Goal: Transaction & Acquisition: Purchase product/service

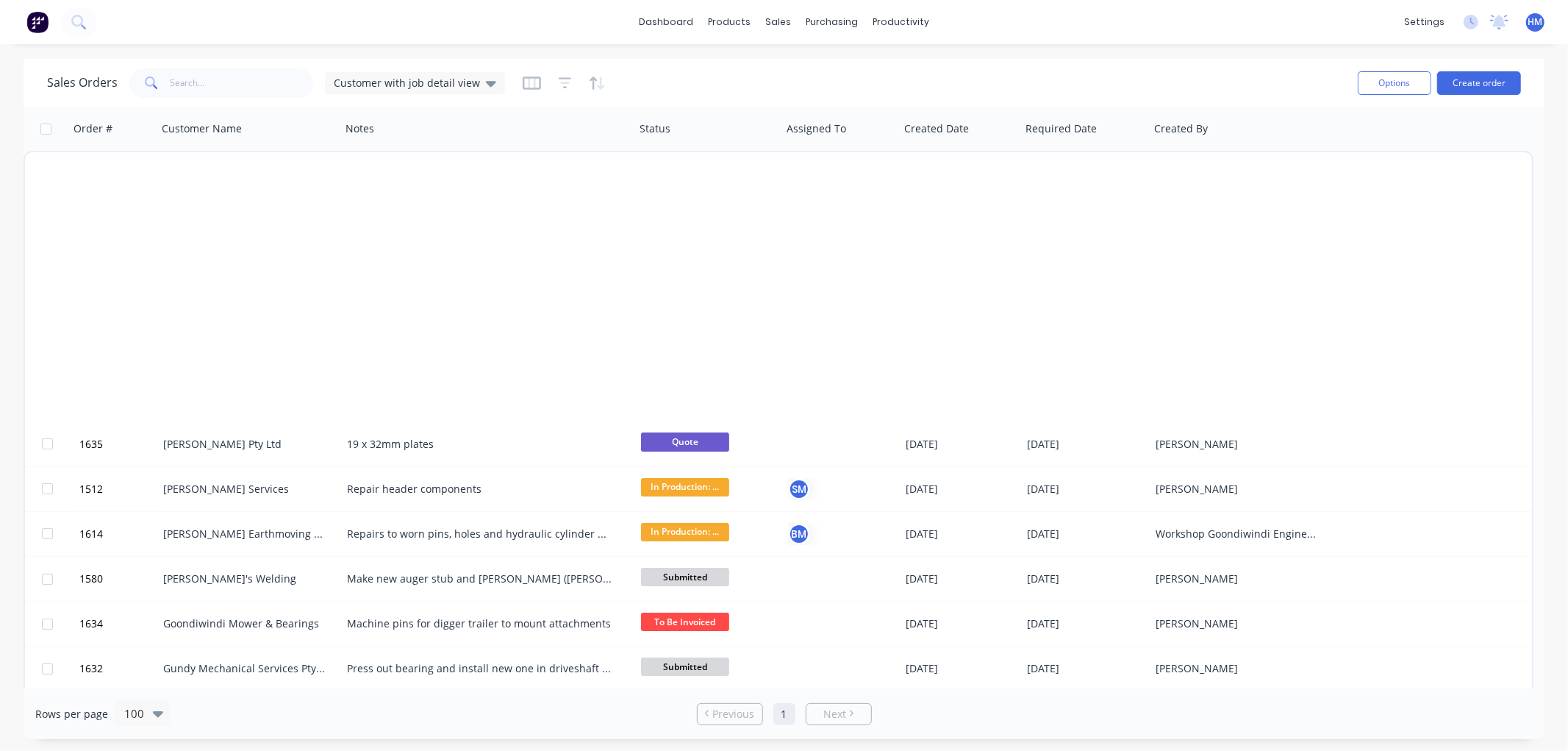
scroll to position [817, 0]
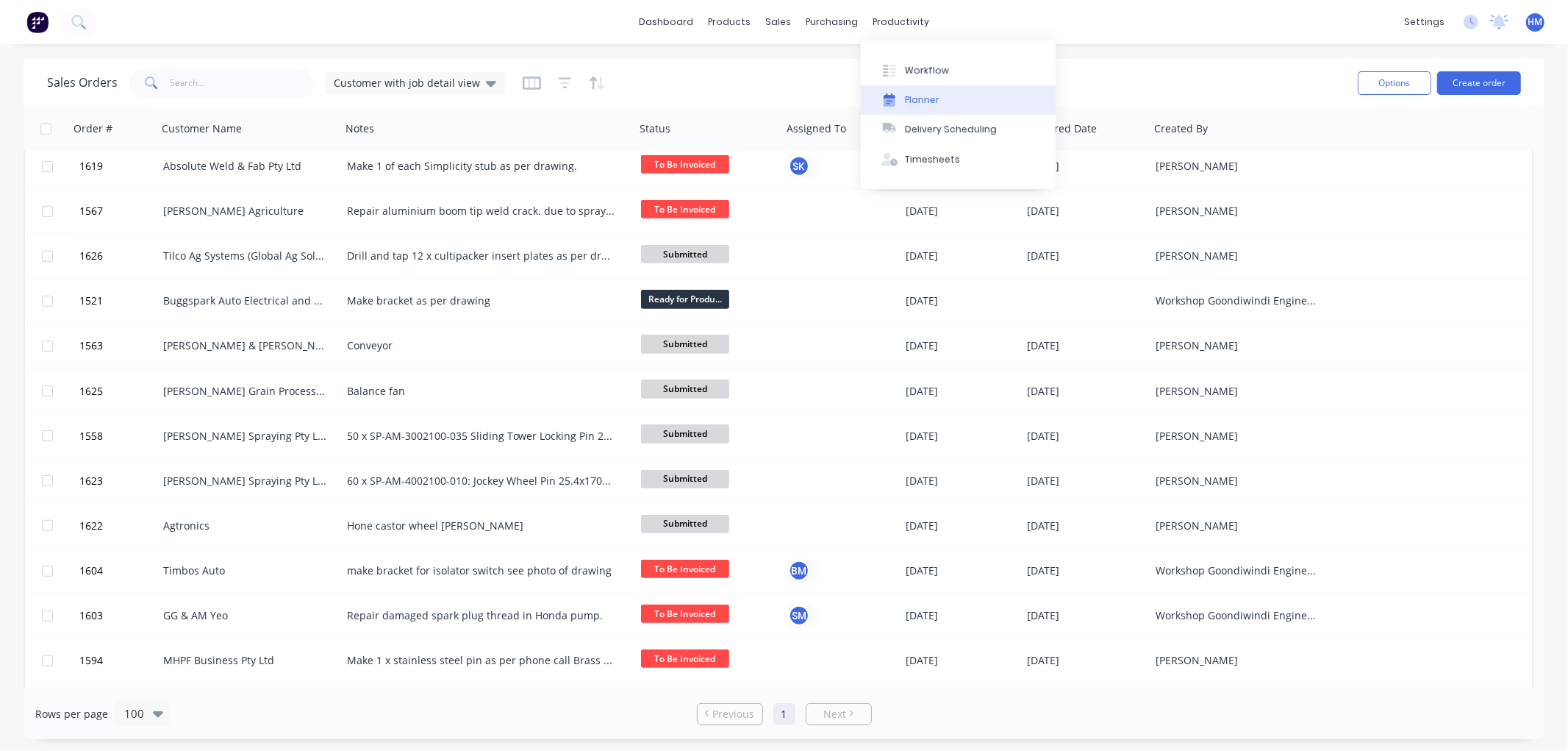
click at [938, 96] on button "Planner" at bounding box center [958, 100] width 195 height 30
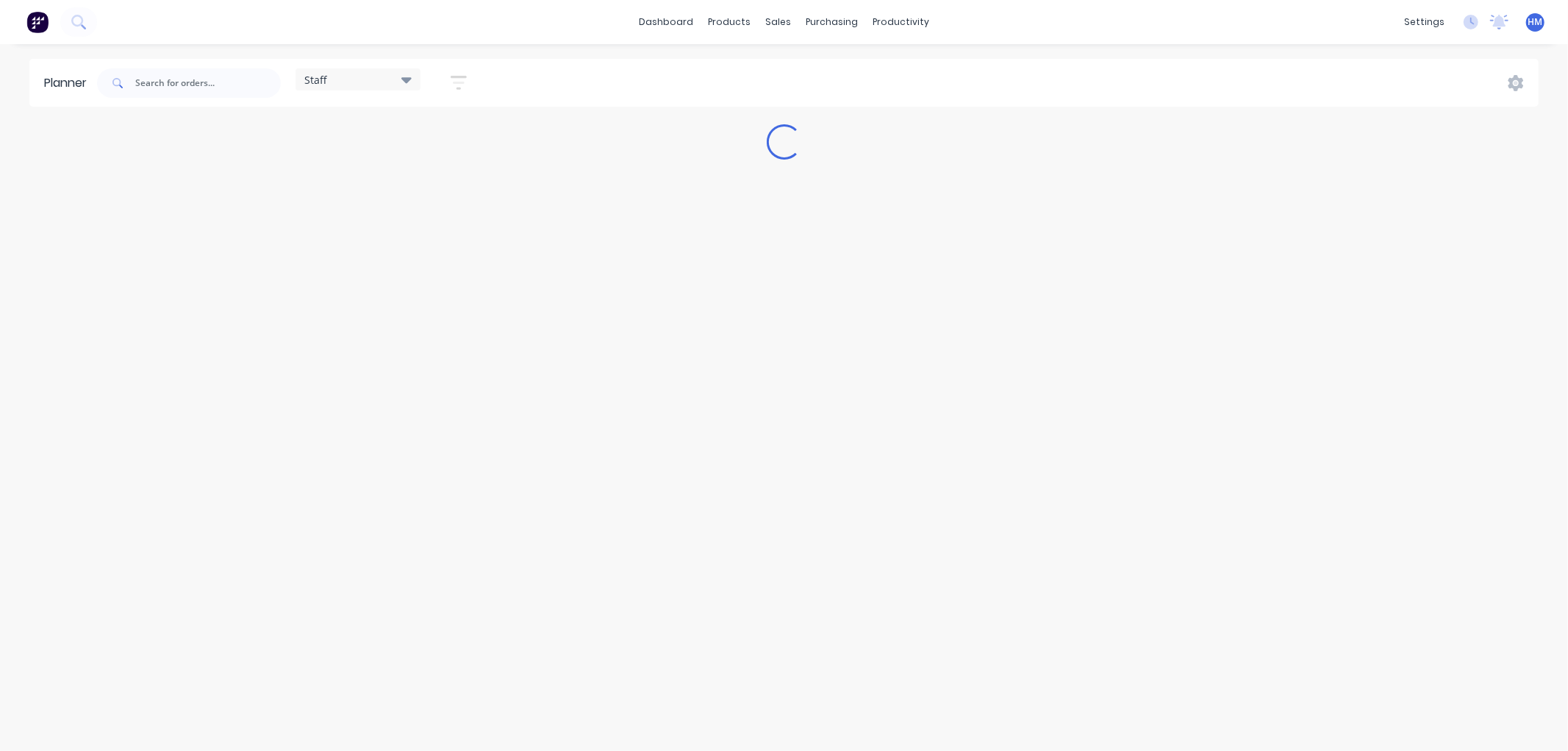
type input "cruic"
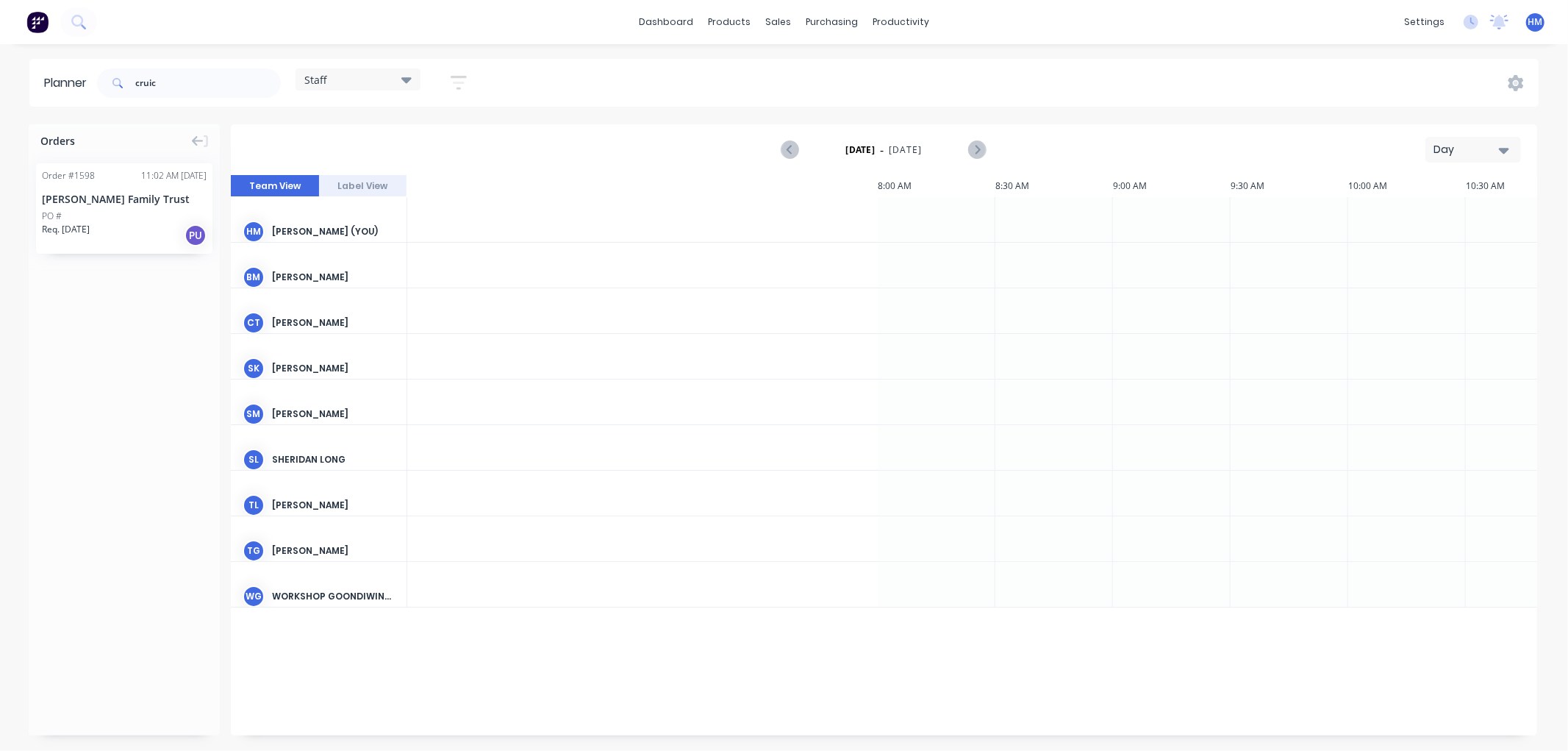
scroll to position [0, 1457]
drag, startPoint x: 201, startPoint y: 90, endPoint x: 104, endPoint y: 90, distance: 97.0
click at [104, 90] on div "cruic" at bounding box center [188, 83] width 184 height 30
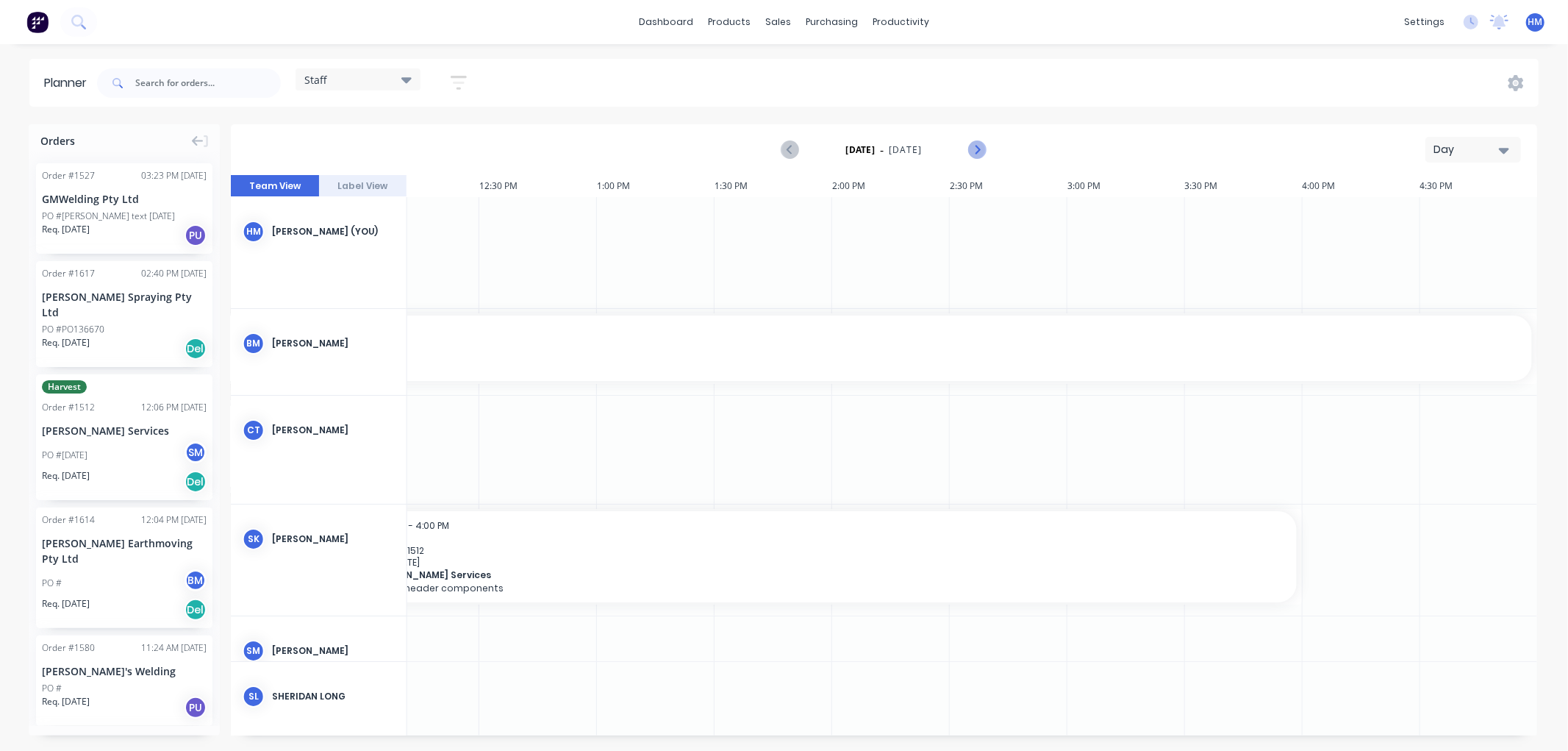
click at [979, 153] on icon "Next page" at bounding box center [977, 149] width 18 height 18
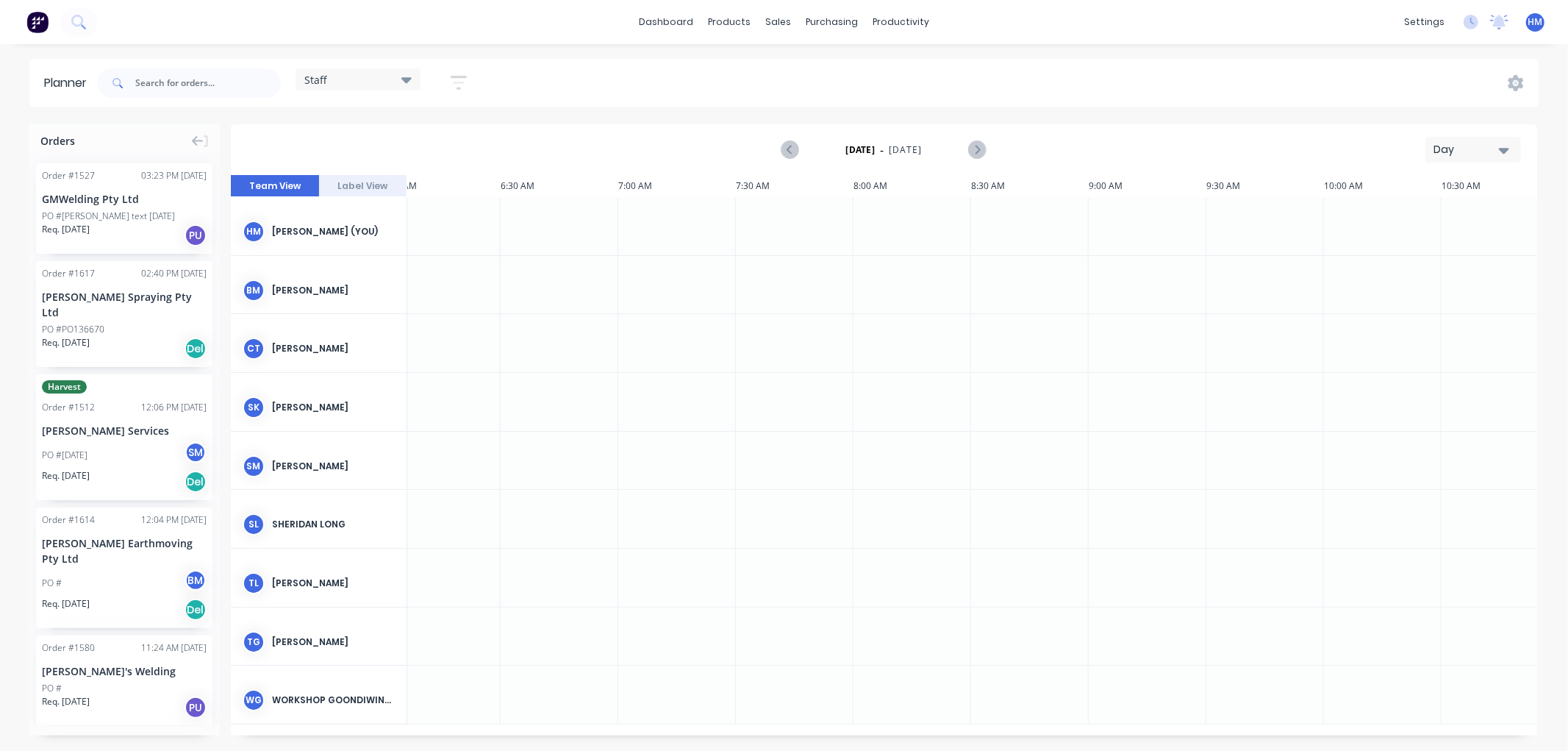
scroll to position [0, 0]
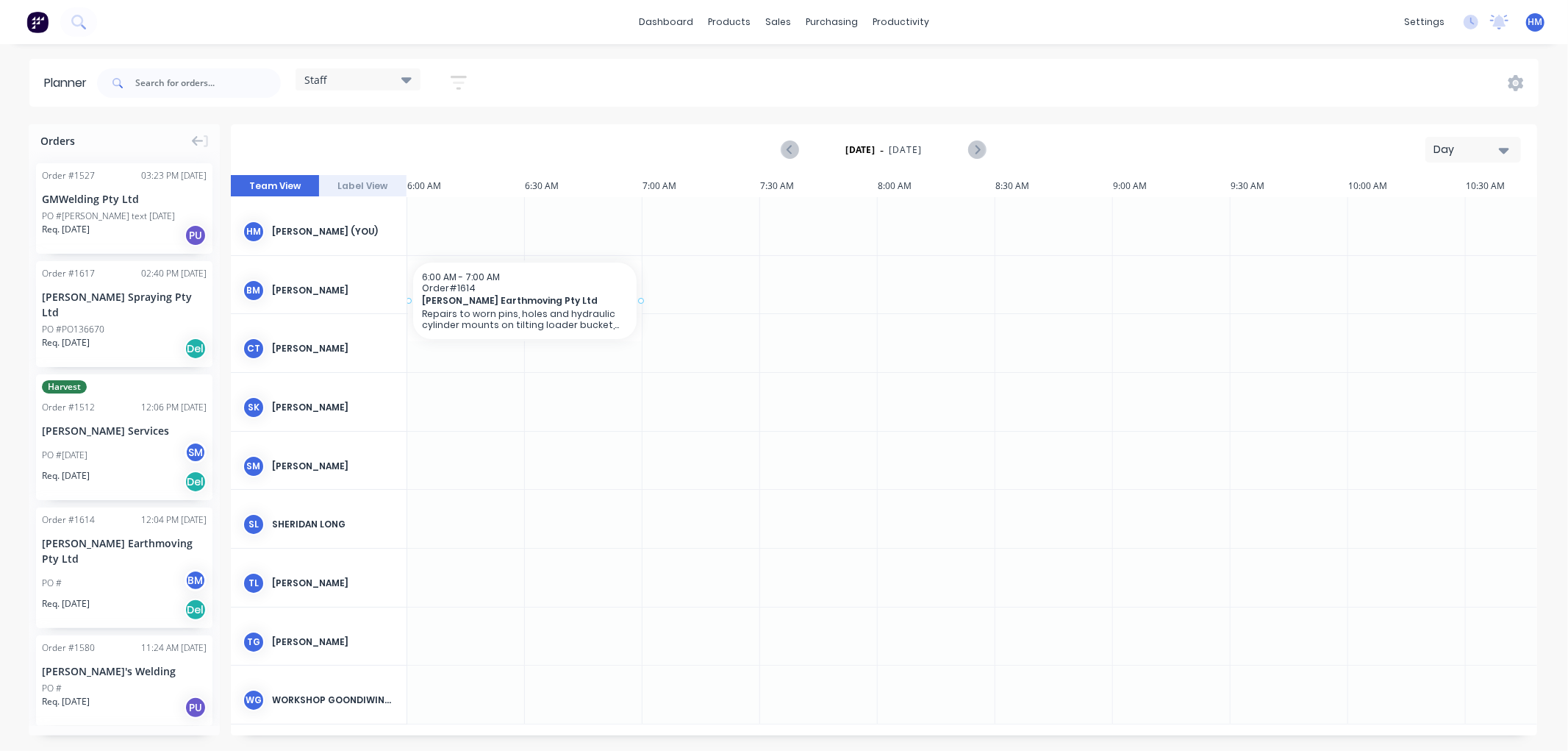
drag, startPoint x: 120, startPoint y: 551, endPoint x: 421, endPoint y: 265, distance: 415.2
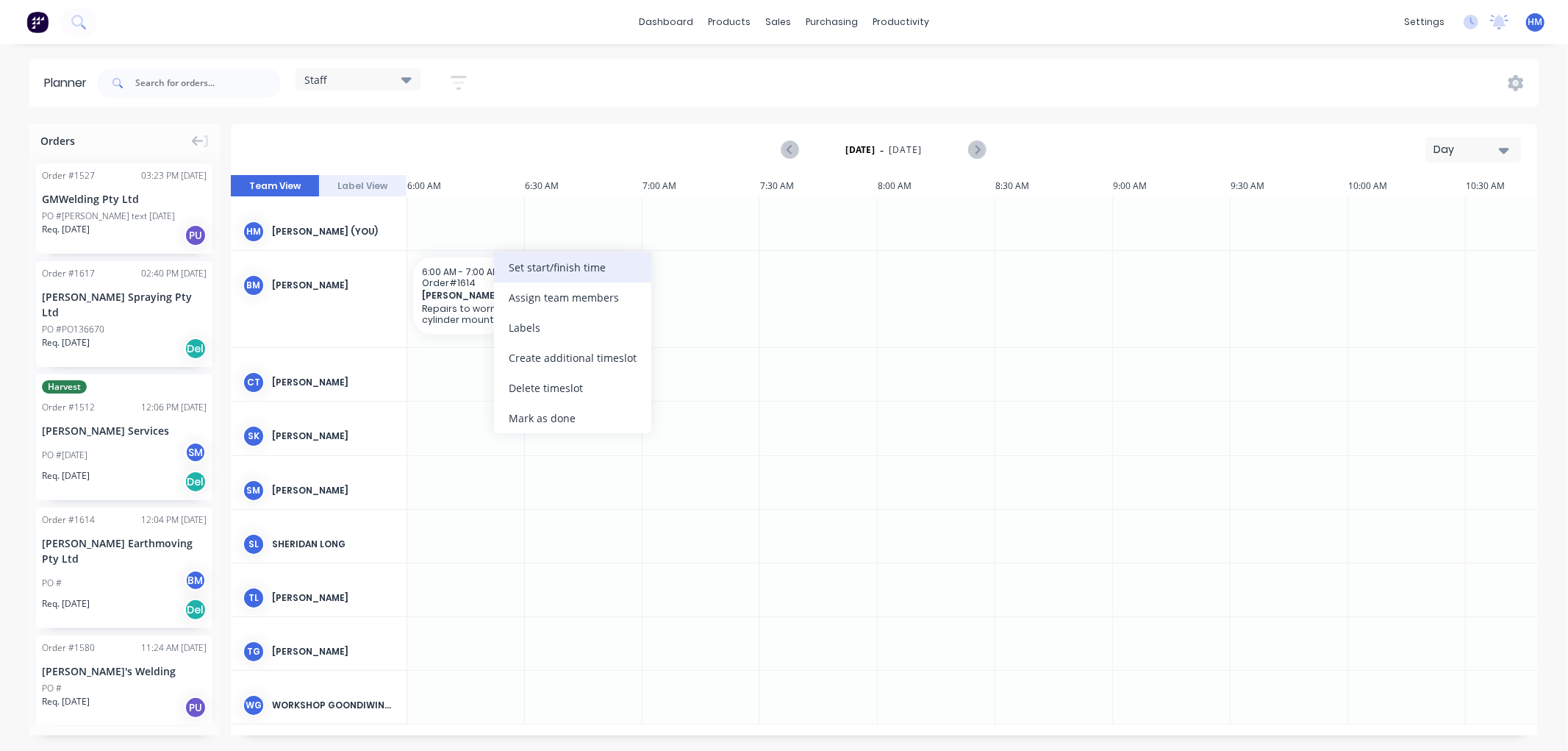
click at [579, 272] on div "Set start/finish time" at bounding box center [573, 267] width 158 height 30
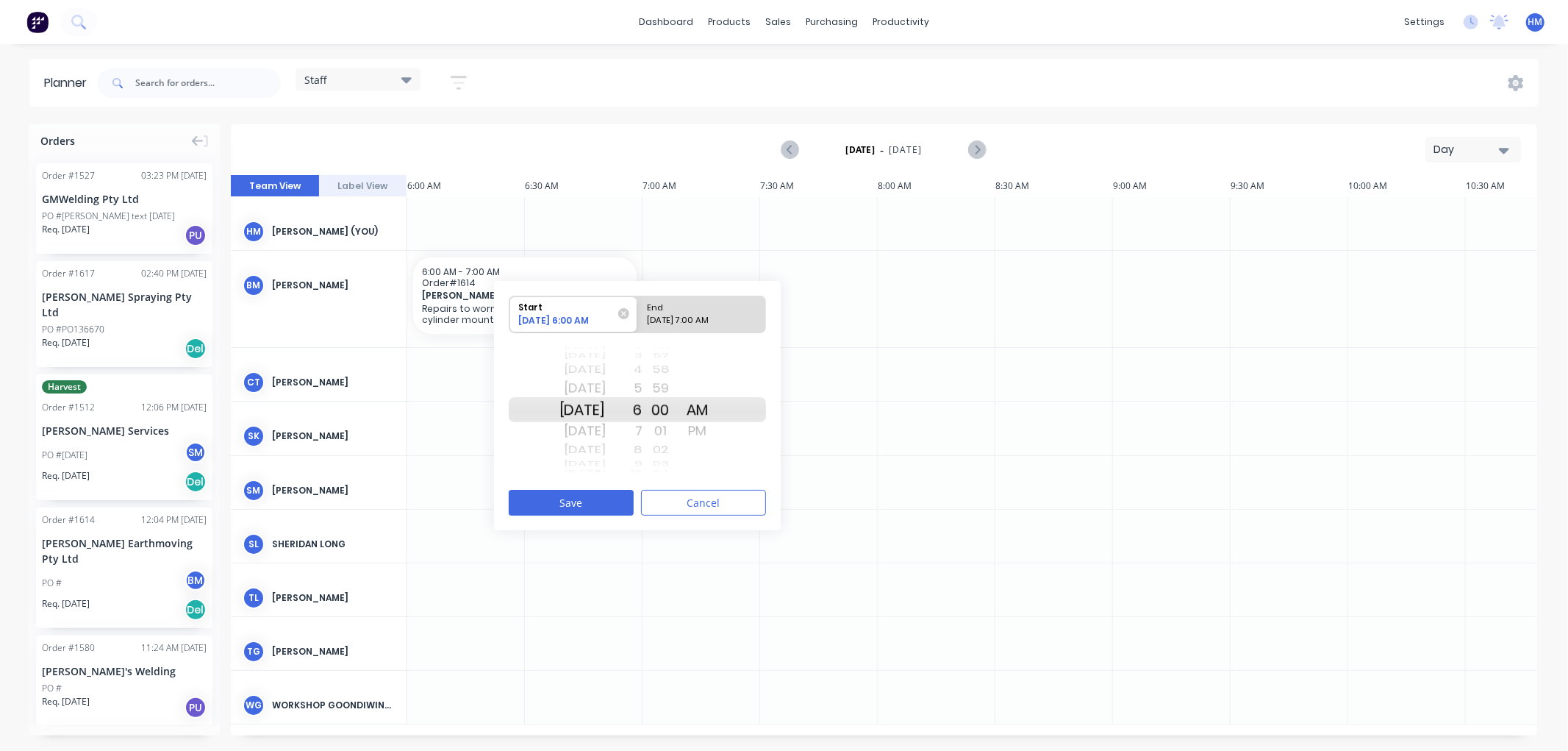
click at [679, 316] on div "[DATE] 7:00 AM" at bounding box center [695, 323] width 106 height 19
click at [638, 316] on input "End [DATE] 7:00 AM" at bounding box center [637, 314] width 1 height 36
radio input "true"
click at [643, 461] on div "10" at bounding box center [623, 463] width 36 height 12
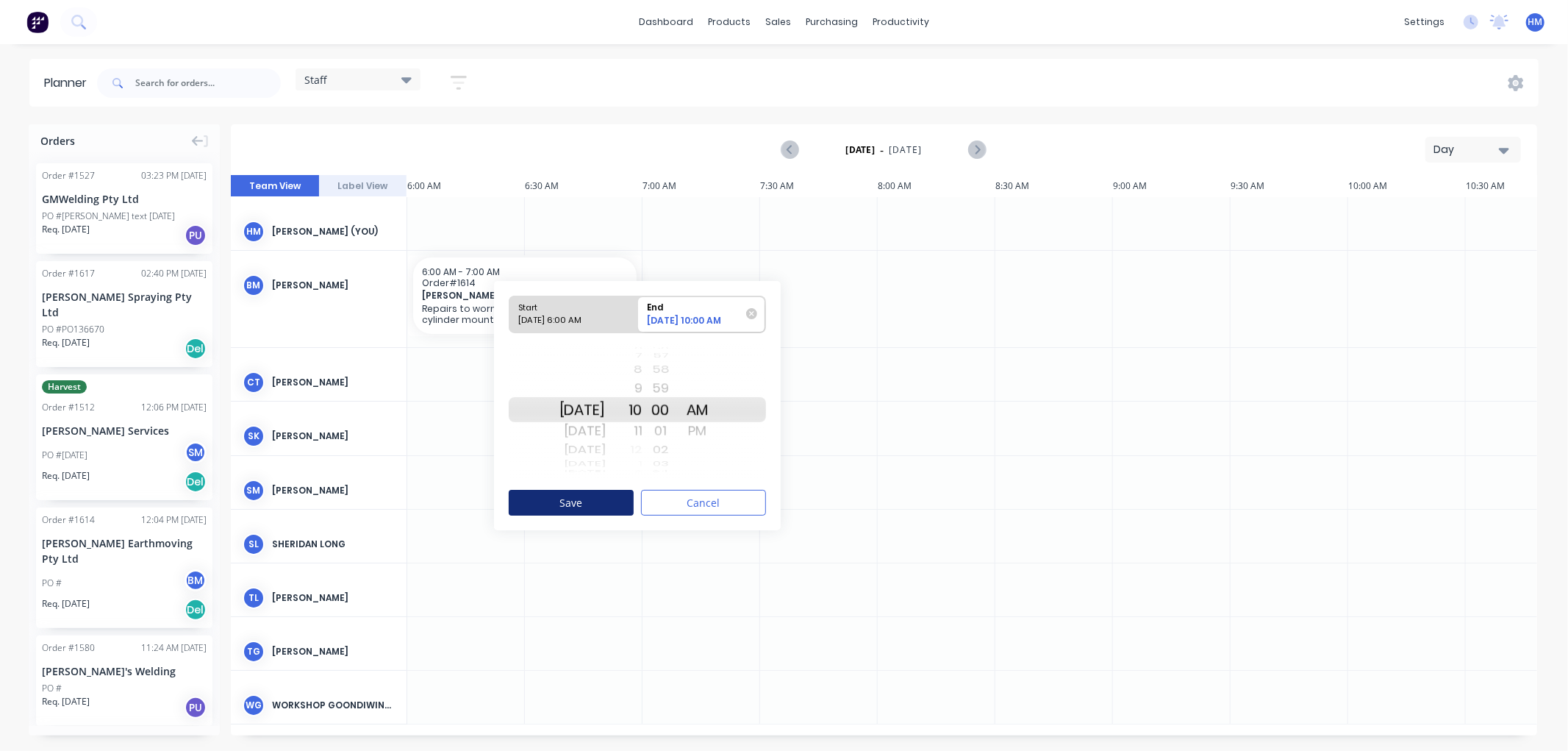
click at [588, 498] on button "Save" at bounding box center [571, 503] width 125 height 26
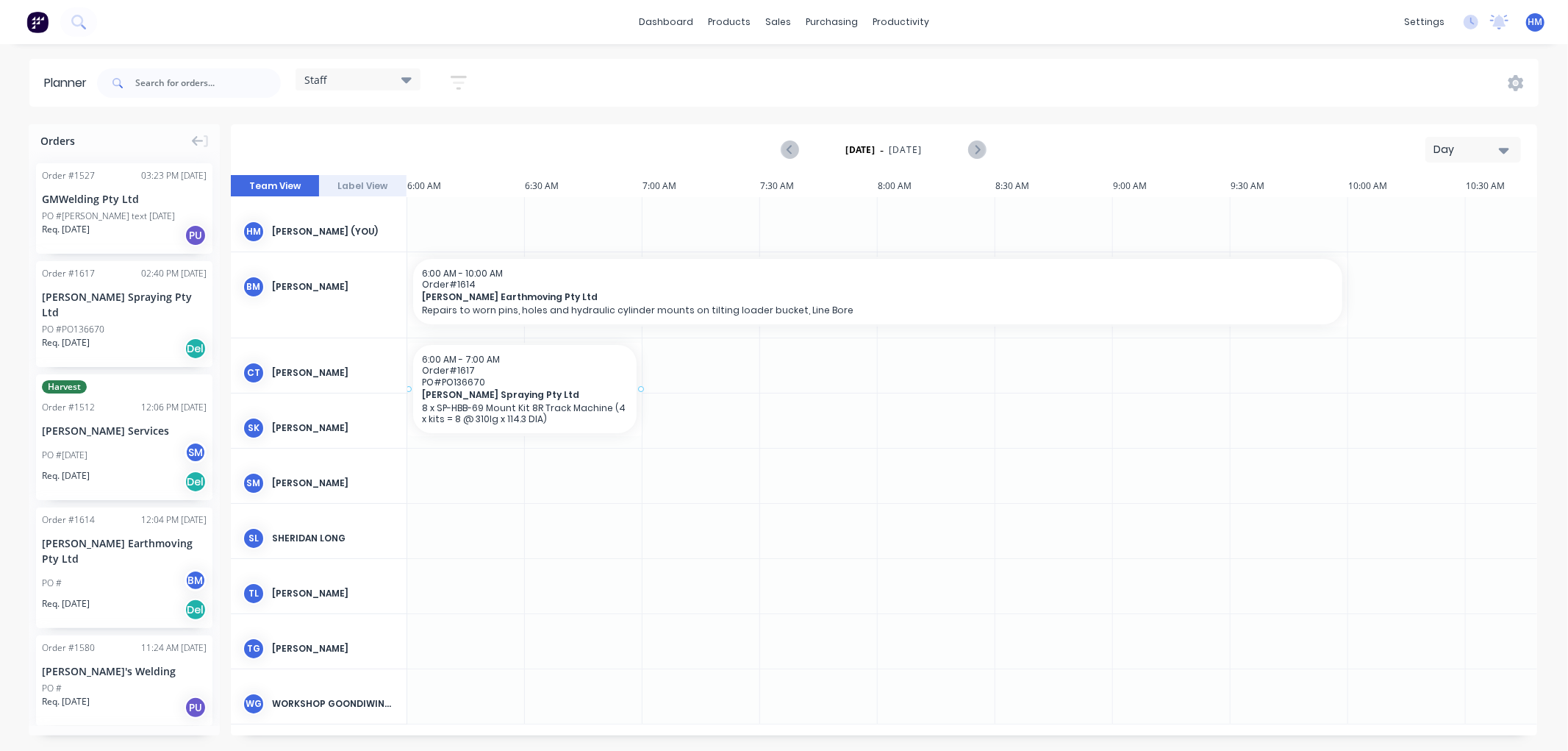
drag, startPoint x: 95, startPoint y: 295, endPoint x: 431, endPoint y: 369, distance: 344.1
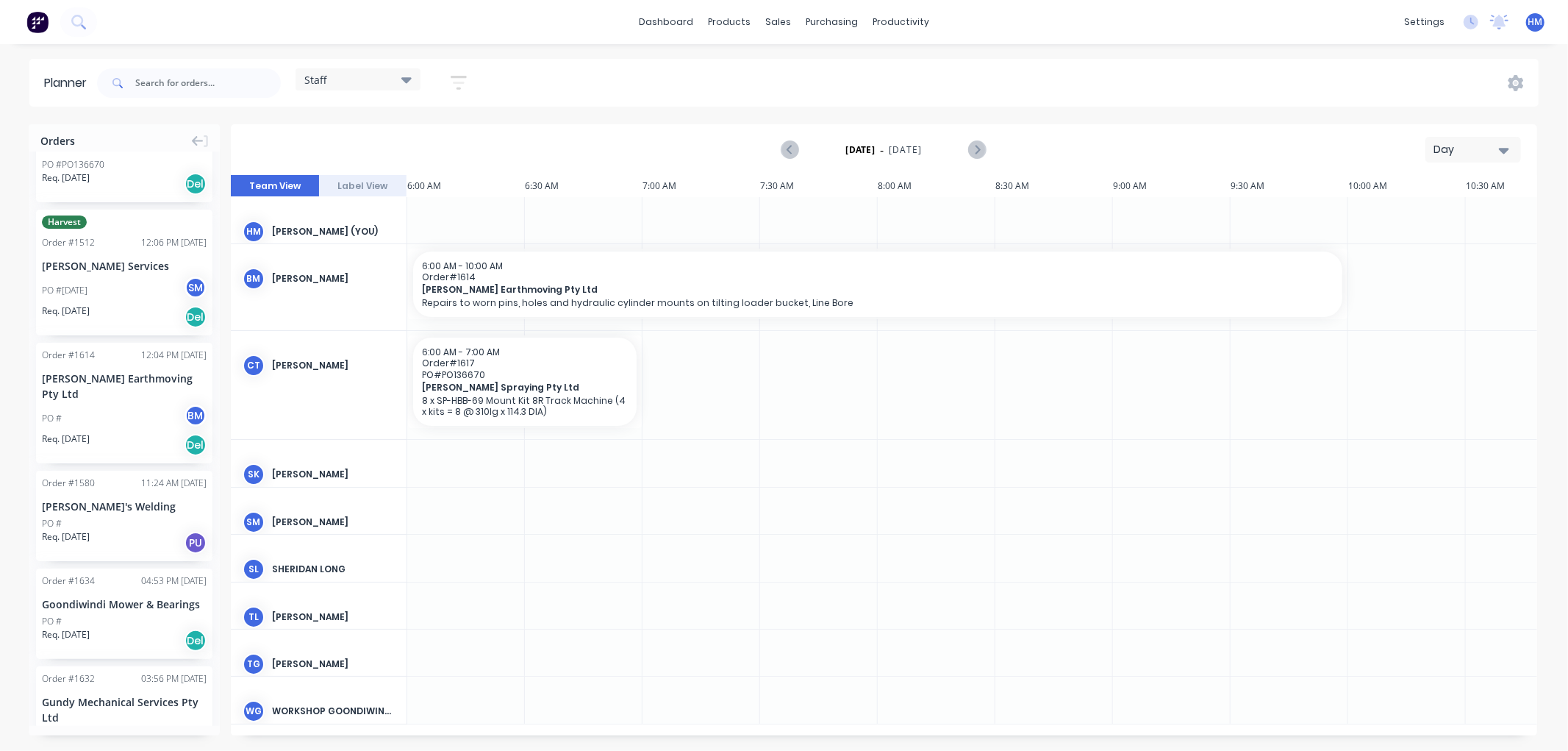
scroll to position [244, 0]
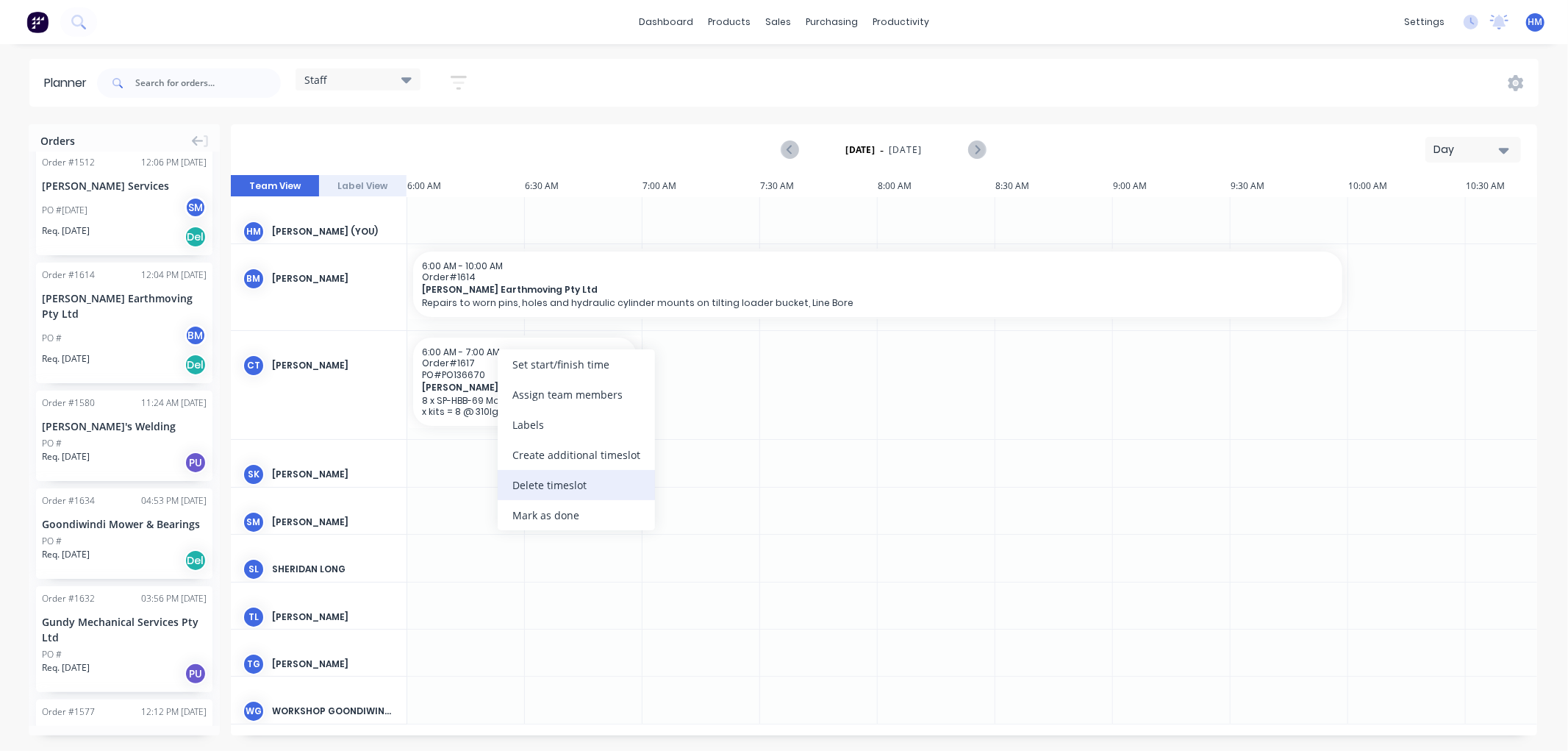
click at [574, 484] on div "Delete timeslot" at bounding box center [576, 485] width 158 height 30
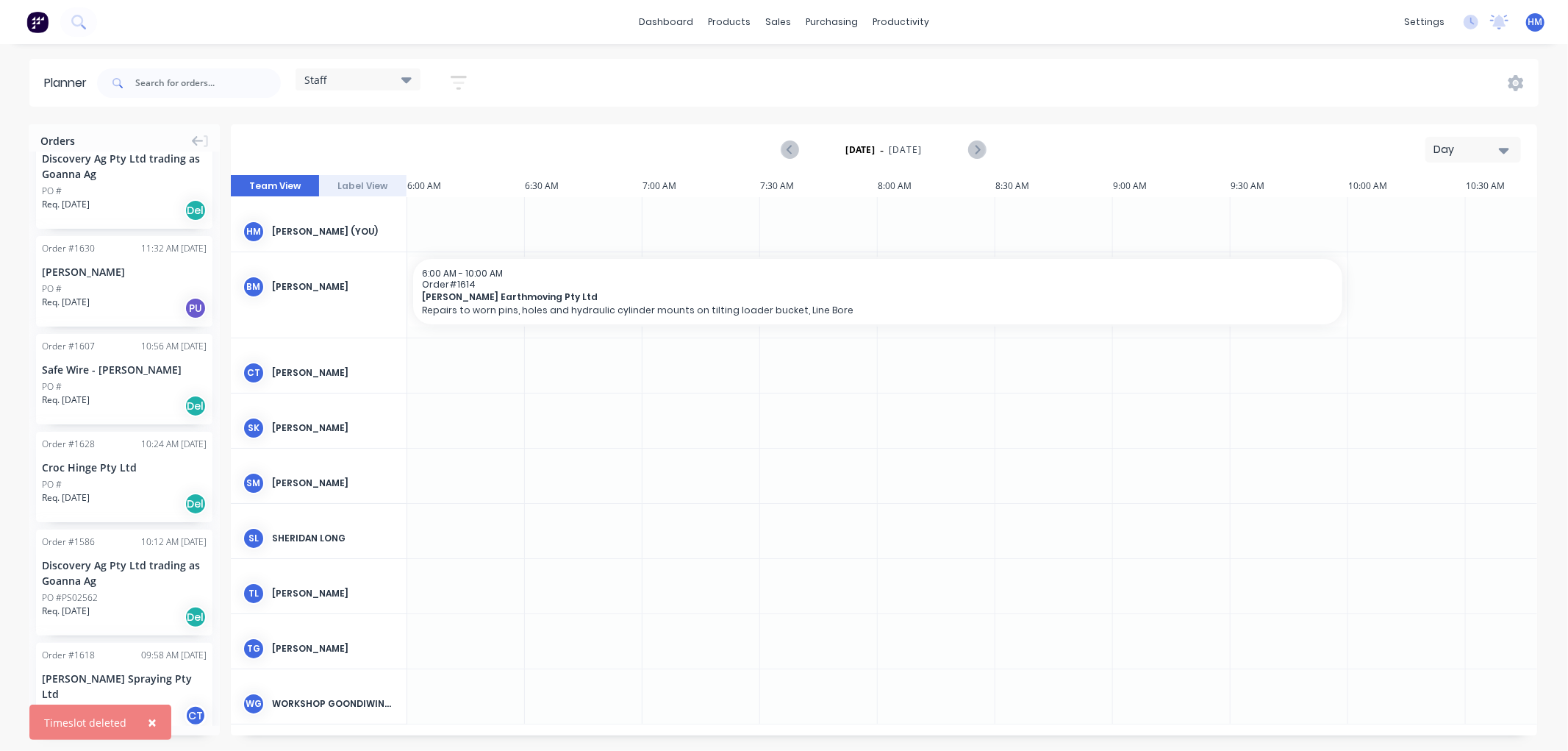
scroll to position [898, 0]
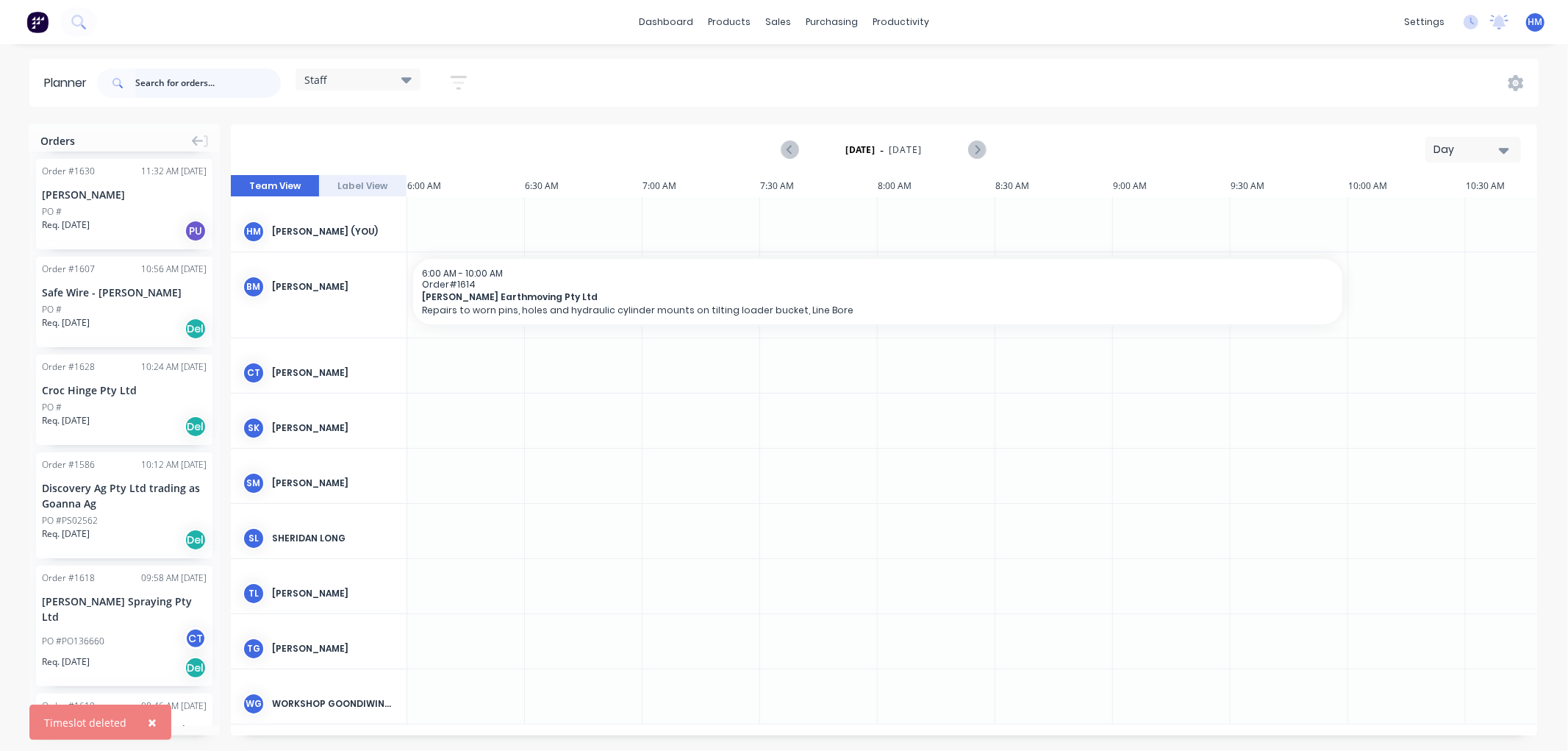
click at [200, 81] on input "text" at bounding box center [208, 83] width 146 height 30
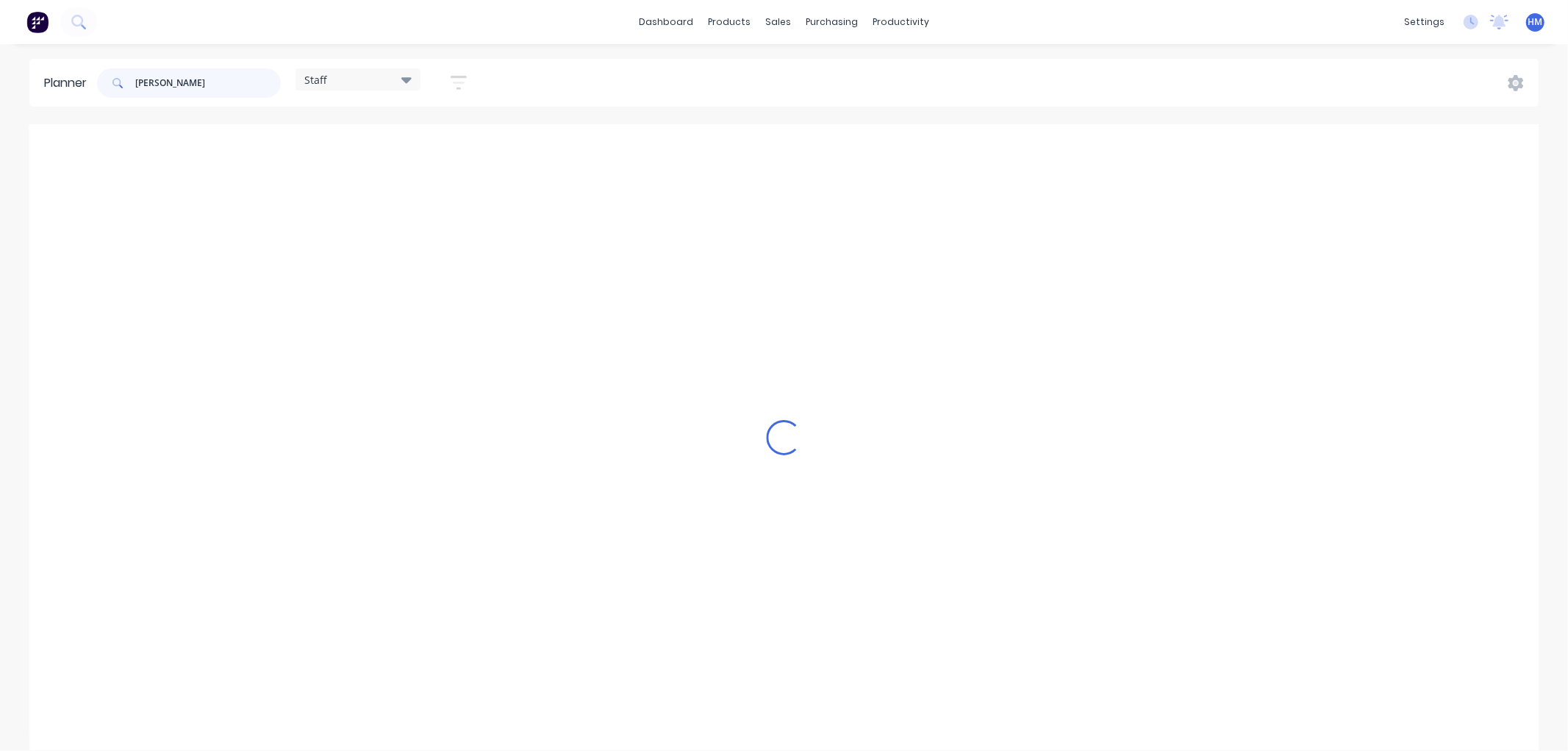
scroll to position [0, 0]
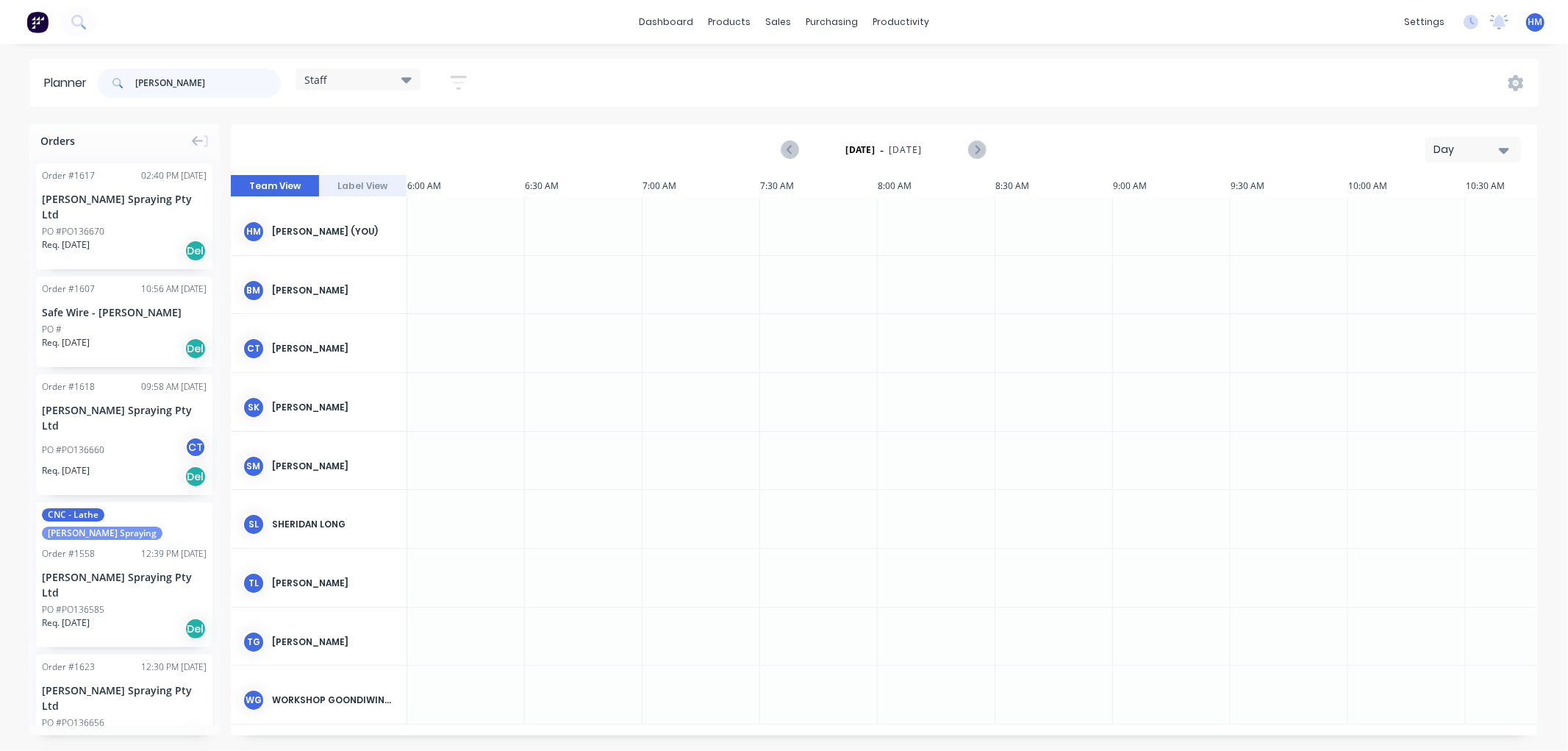
type input "[PERSON_NAME]"
drag, startPoint x: 87, startPoint y: 409, endPoint x: 677, endPoint y: 327, distance: 595.7
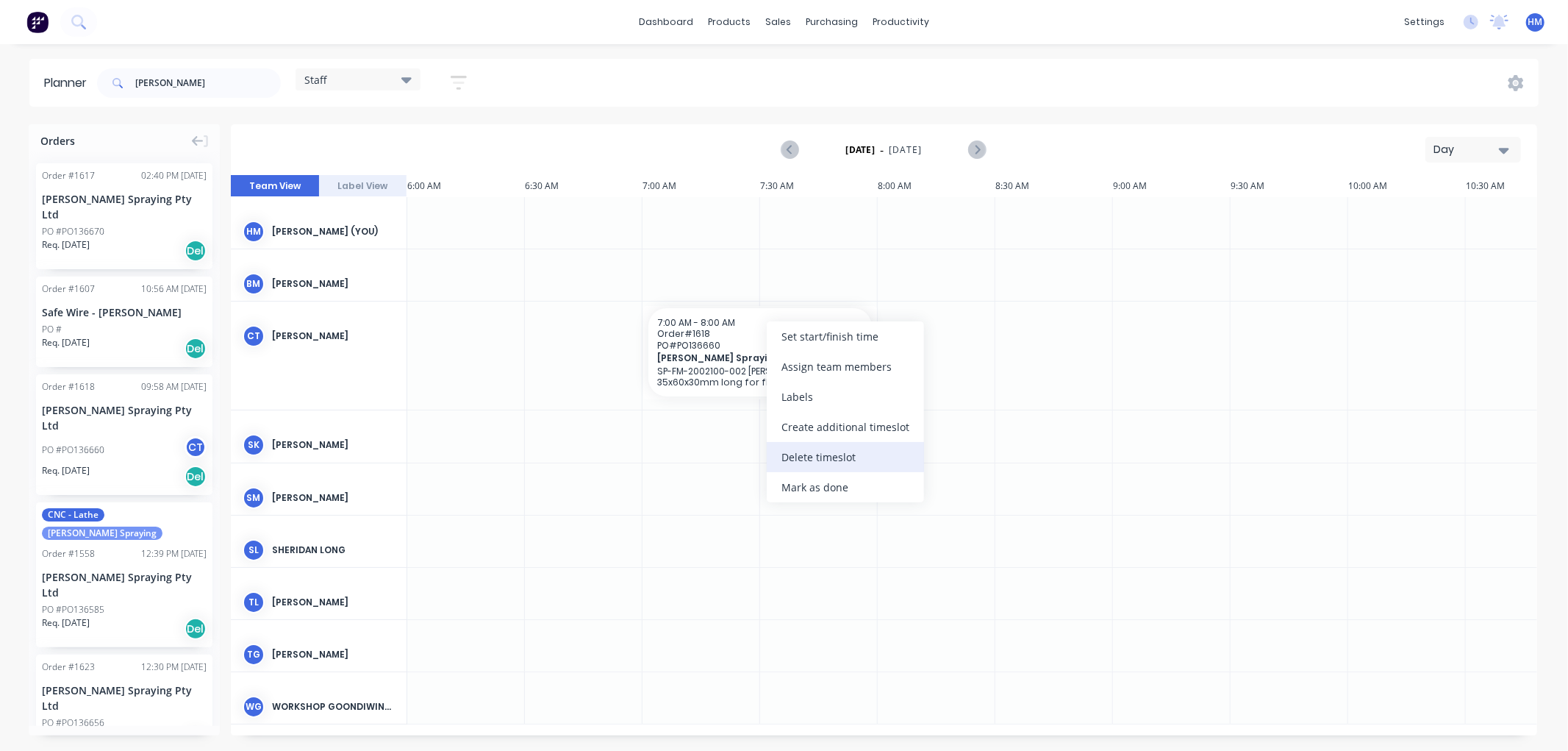
click at [840, 456] on div "Delete timeslot" at bounding box center [845, 457] width 158 height 30
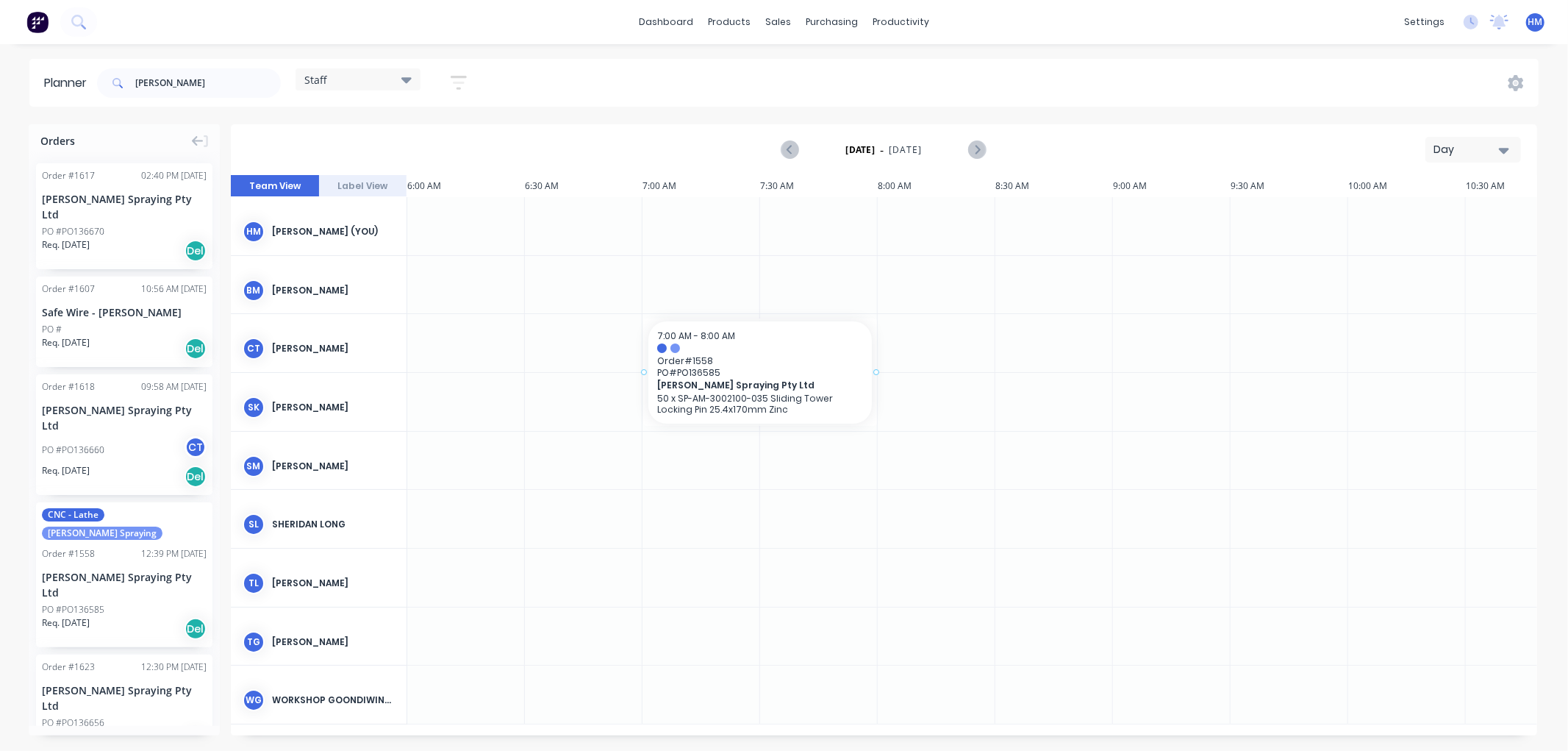
drag, startPoint x: 120, startPoint y: 520, endPoint x: 648, endPoint y: 334, distance: 559.8
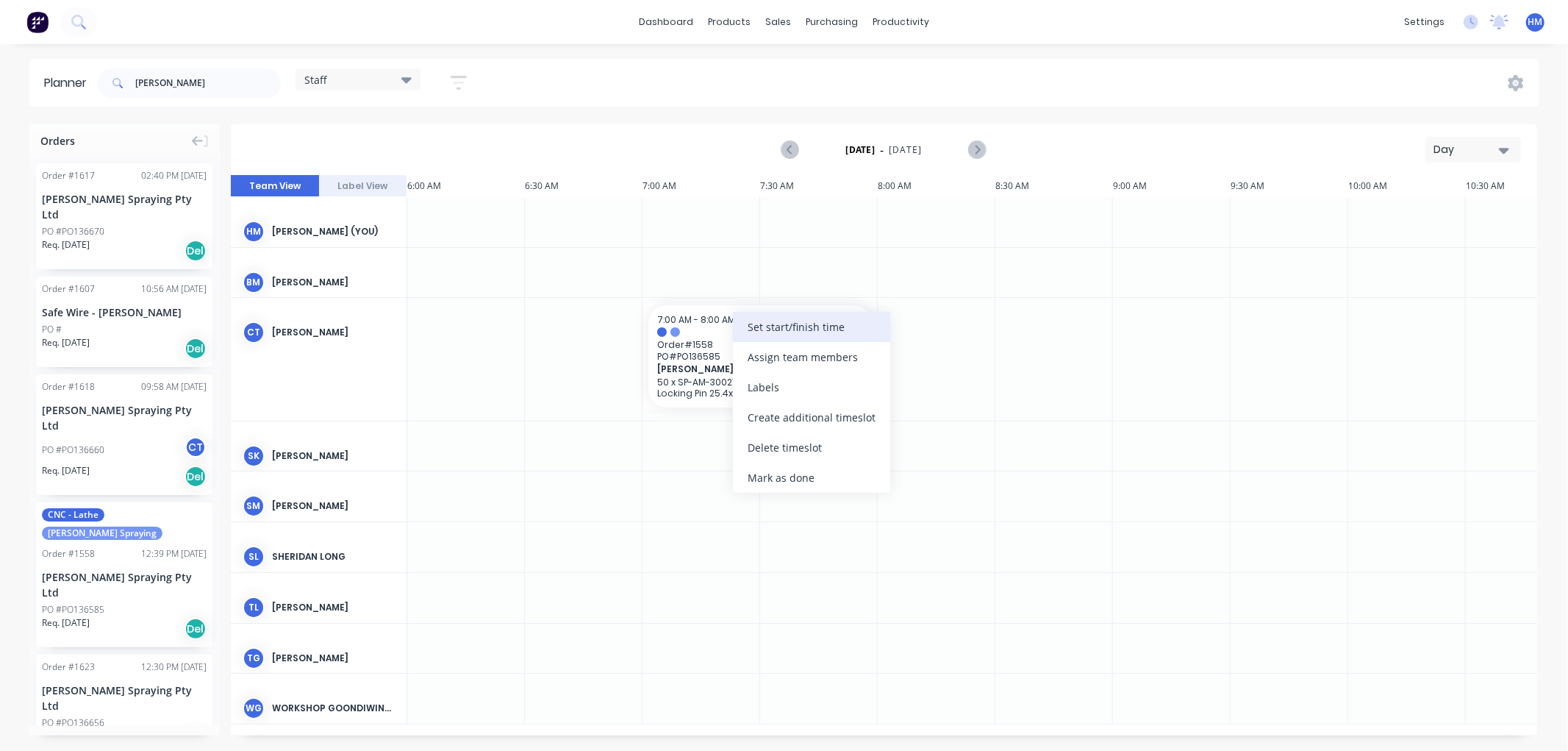
click at [770, 331] on div "Set start/finish time" at bounding box center [812, 327] width 158 height 30
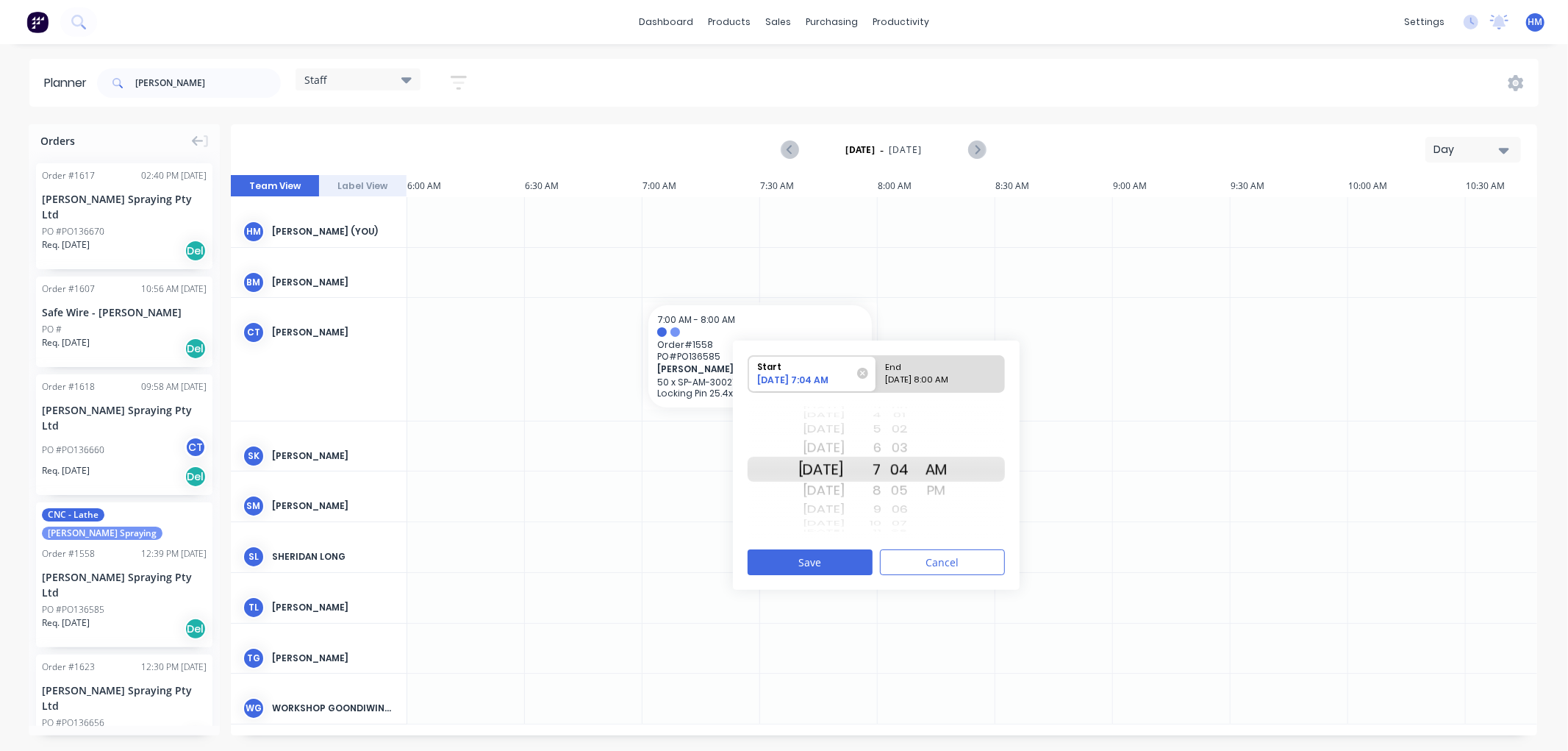
click at [901, 491] on div "05" at bounding box center [899, 490] width 36 height 23
click at [928, 373] on div "[DATE] 8:00 AM" at bounding box center [934, 382] width 106 height 19
click at [877, 373] on input "End [DATE] 8:00 AM" at bounding box center [876, 373] width 1 height 36
radio input "true"
click at [804, 366] on div "Start" at bounding box center [806, 365] width 106 height 19
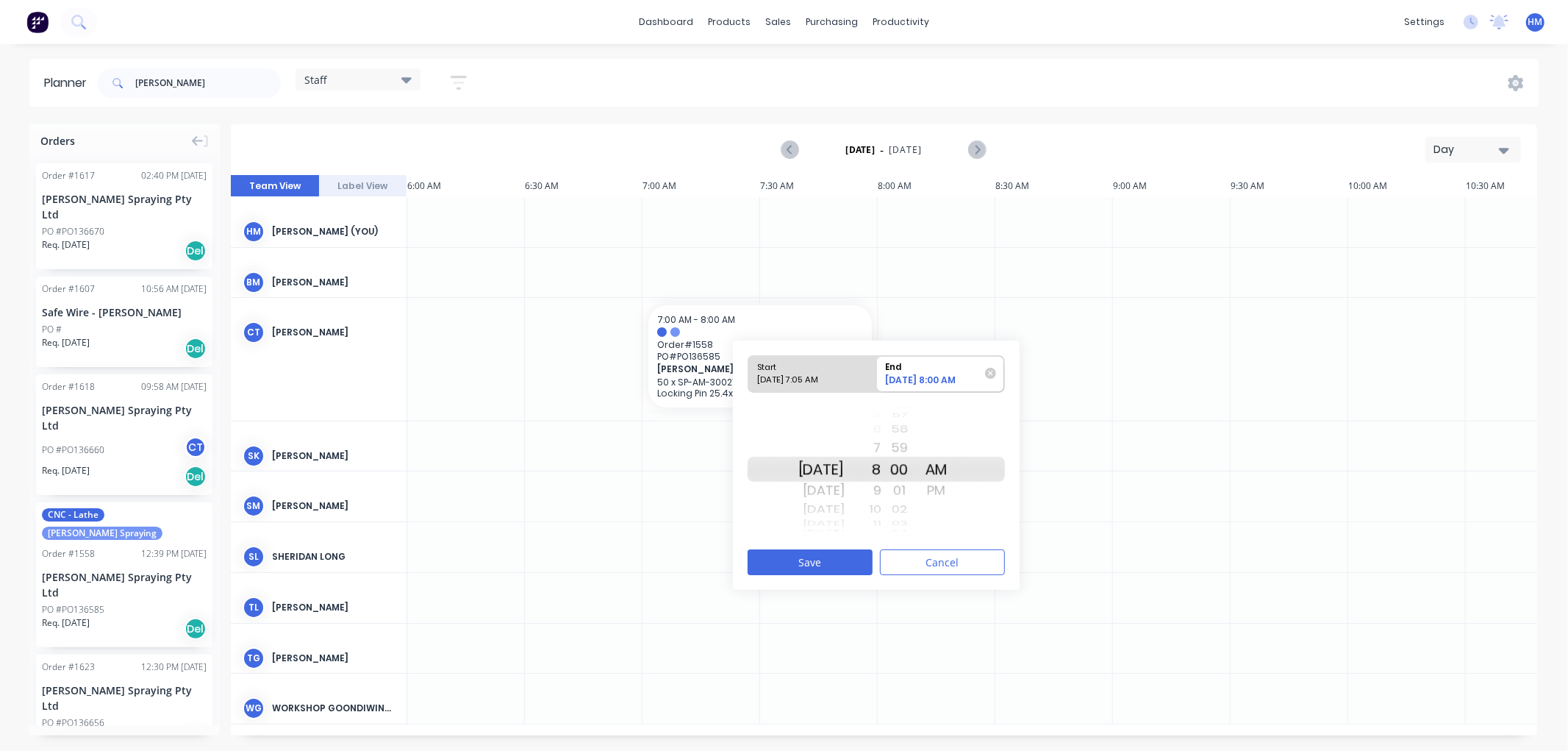
click at [749, 366] on input "Start [DATE] 7:05 AM" at bounding box center [748, 373] width 1 height 36
radio input "true"
click at [918, 428] on div "00" at bounding box center [899, 429] width 36 height 19
click at [921, 372] on div "End" at bounding box center [934, 365] width 106 height 19
click at [877, 372] on input "End [DATE] 8:00 AM" at bounding box center [876, 373] width 1 height 36
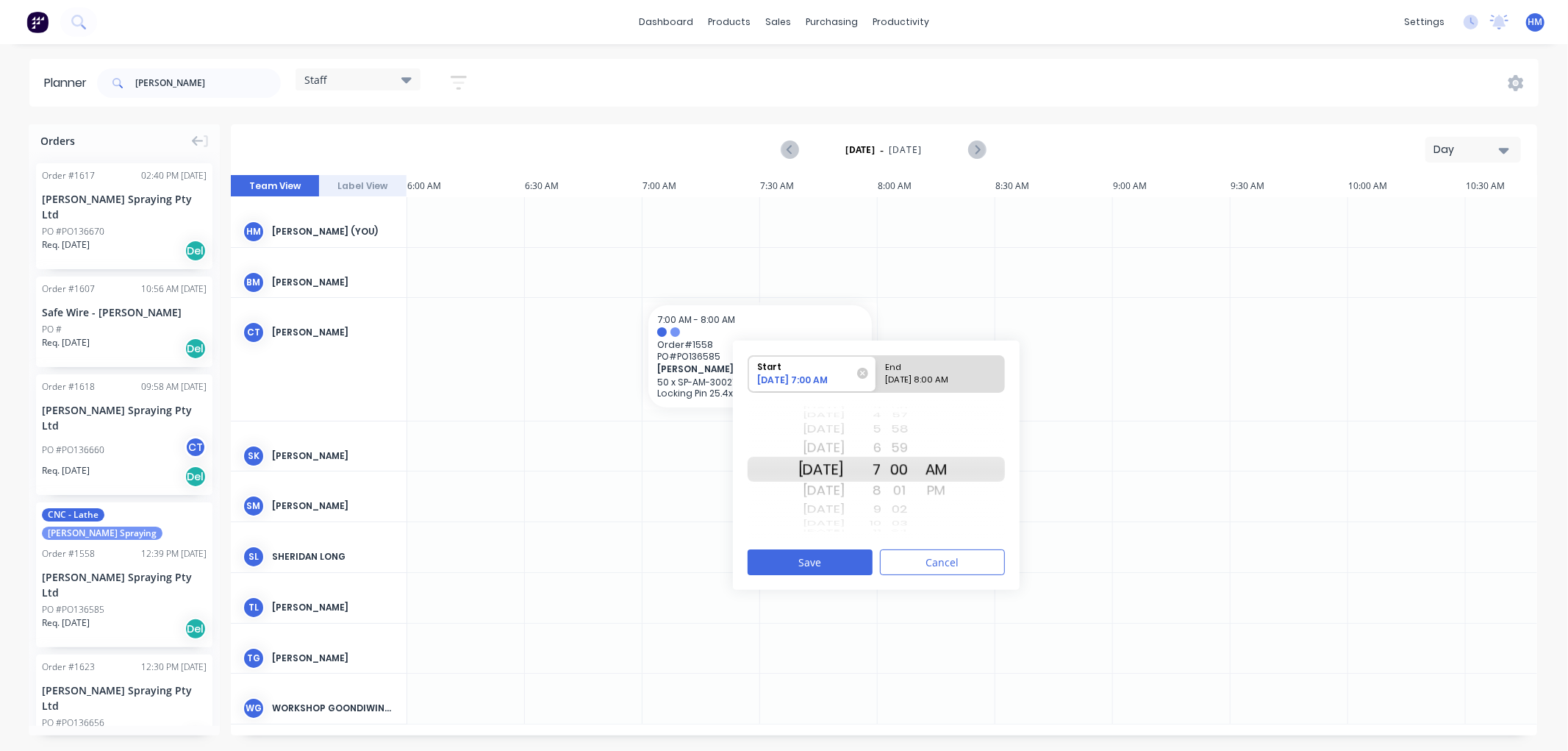
radio input "true"
click at [955, 488] on div "PM" at bounding box center [936, 490] width 36 height 23
click at [831, 559] on button "Save" at bounding box center [810, 563] width 125 height 26
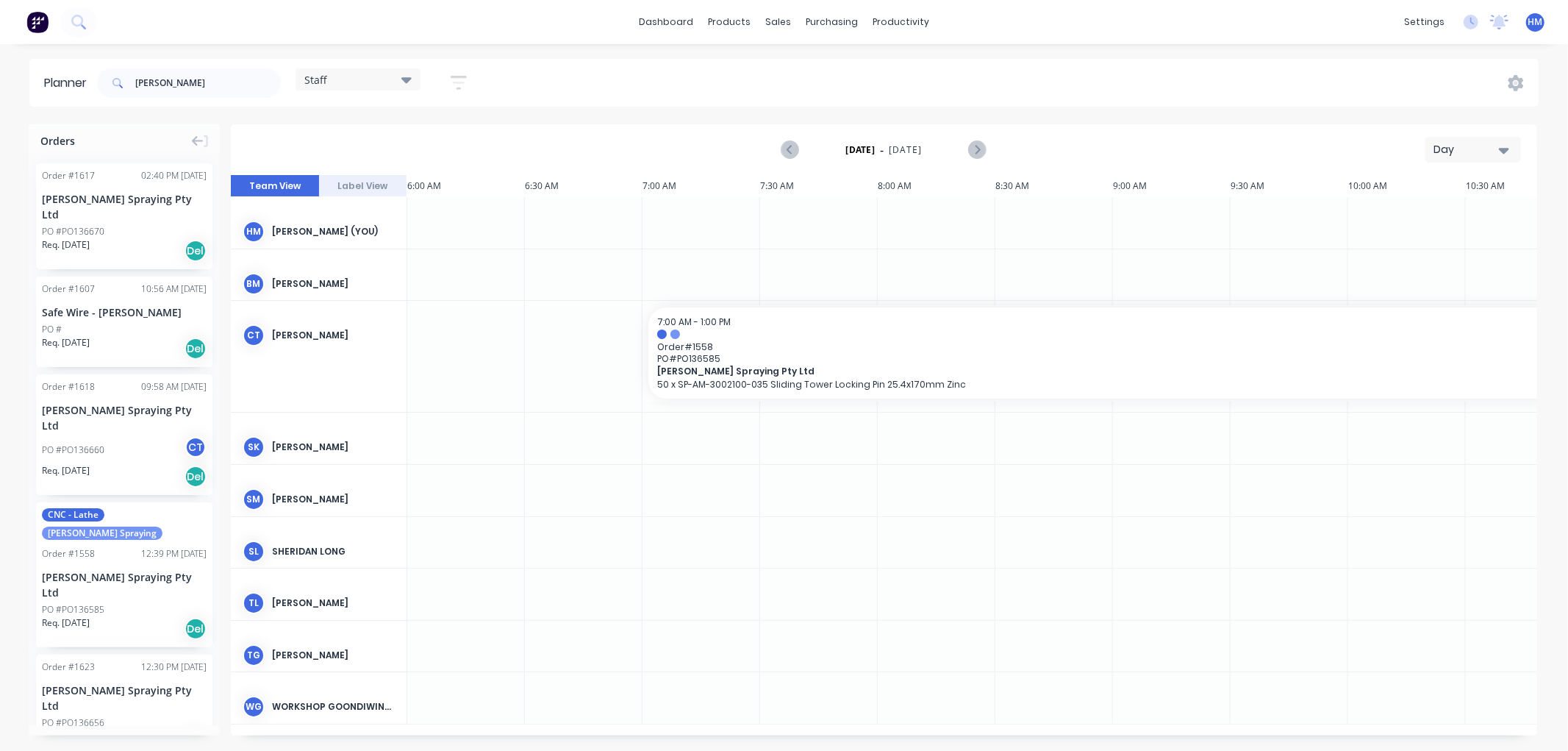
click at [549, 276] on div at bounding box center [584, 274] width 118 height 51
drag, startPoint x: 171, startPoint y: 81, endPoint x: 96, endPoint y: 81, distance: 75.0
click at [96, 81] on div "[PERSON_NAME] Staff Save new view None edit Staff (Default) edit staff only edi…" at bounding box center [288, 82] width 388 height 44
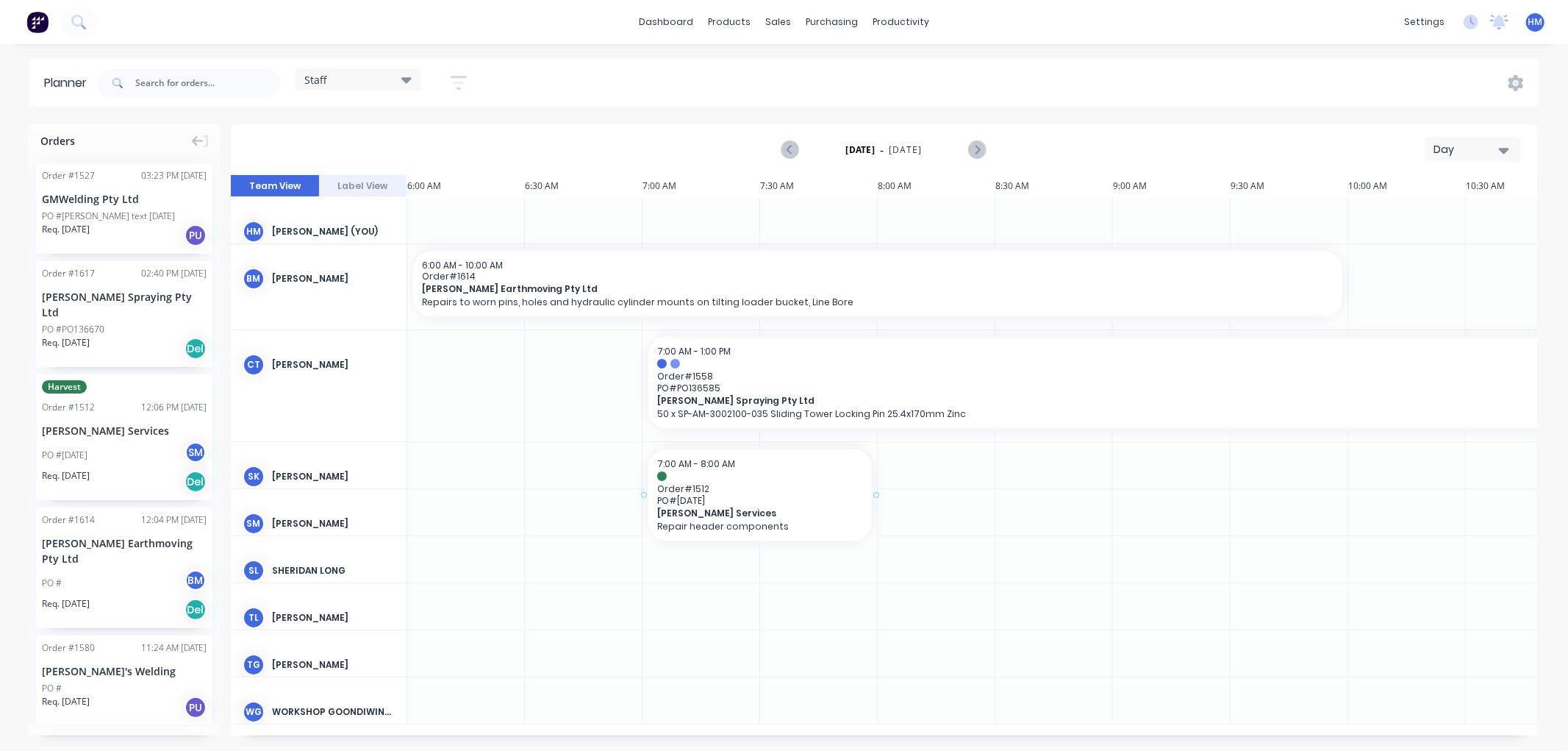
drag, startPoint x: 76, startPoint y: 418, endPoint x: 678, endPoint y: 446, distance: 602.7
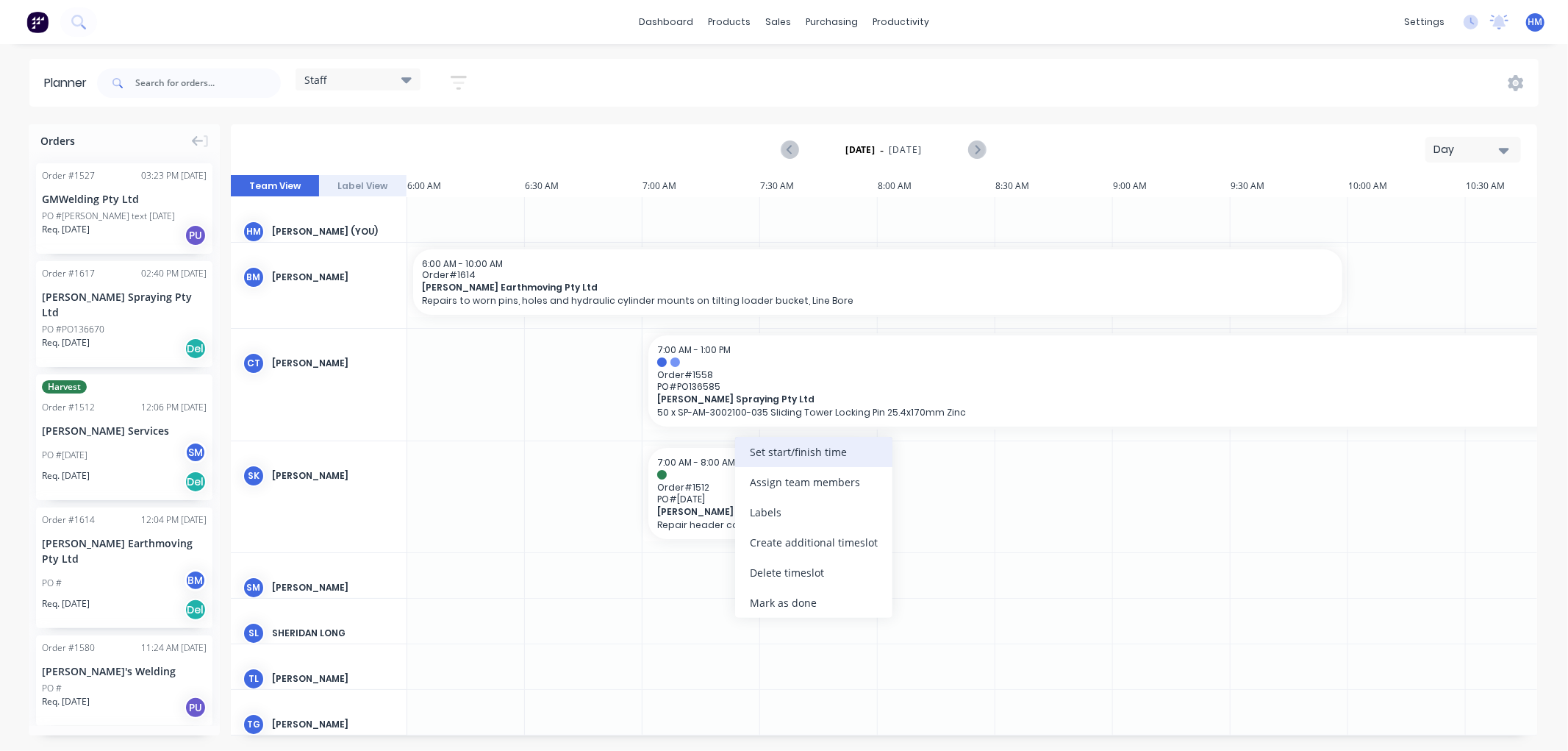
click at [786, 447] on div "Set start/finish time" at bounding box center [813, 452] width 158 height 30
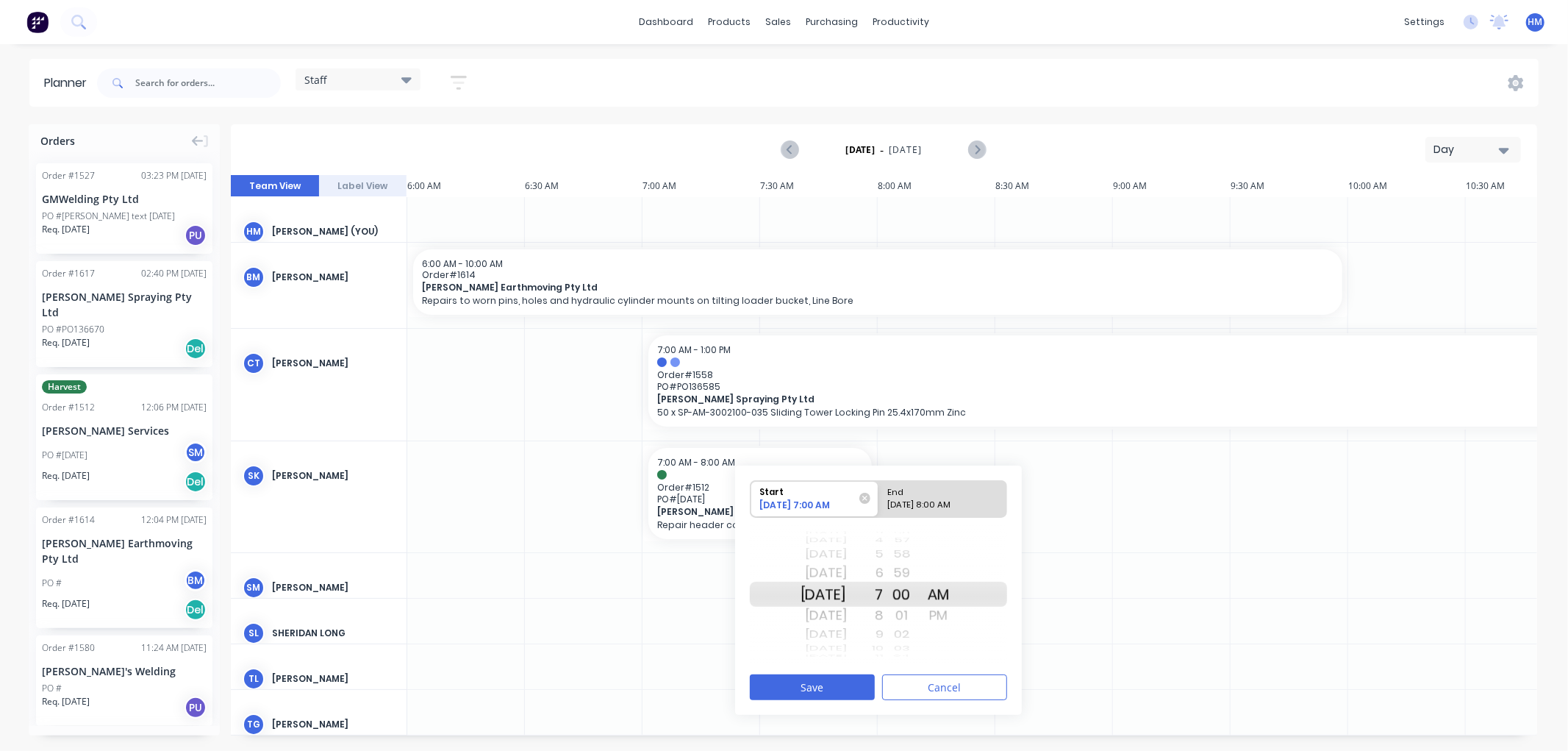
click at [929, 494] on div "End" at bounding box center [936, 490] width 106 height 19
click at [879, 494] on input "End [DATE] 8:00 AM" at bounding box center [879, 498] width 1 height 36
radio input "true"
click at [883, 612] on div "10" at bounding box center [865, 615] width 36 height 23
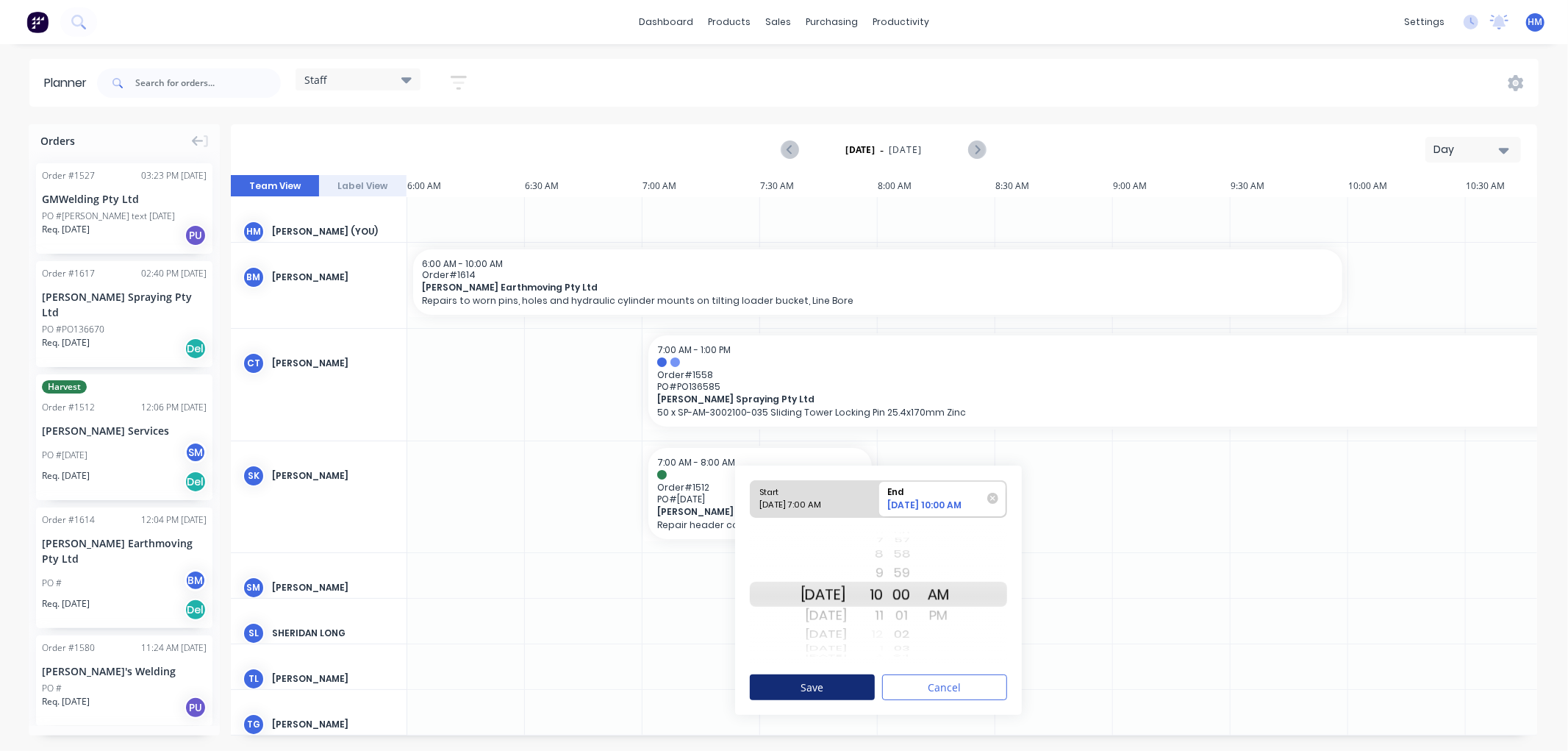
click at [827, 685] on button "Save" at bounding box center [812, 688] width 125 height 26
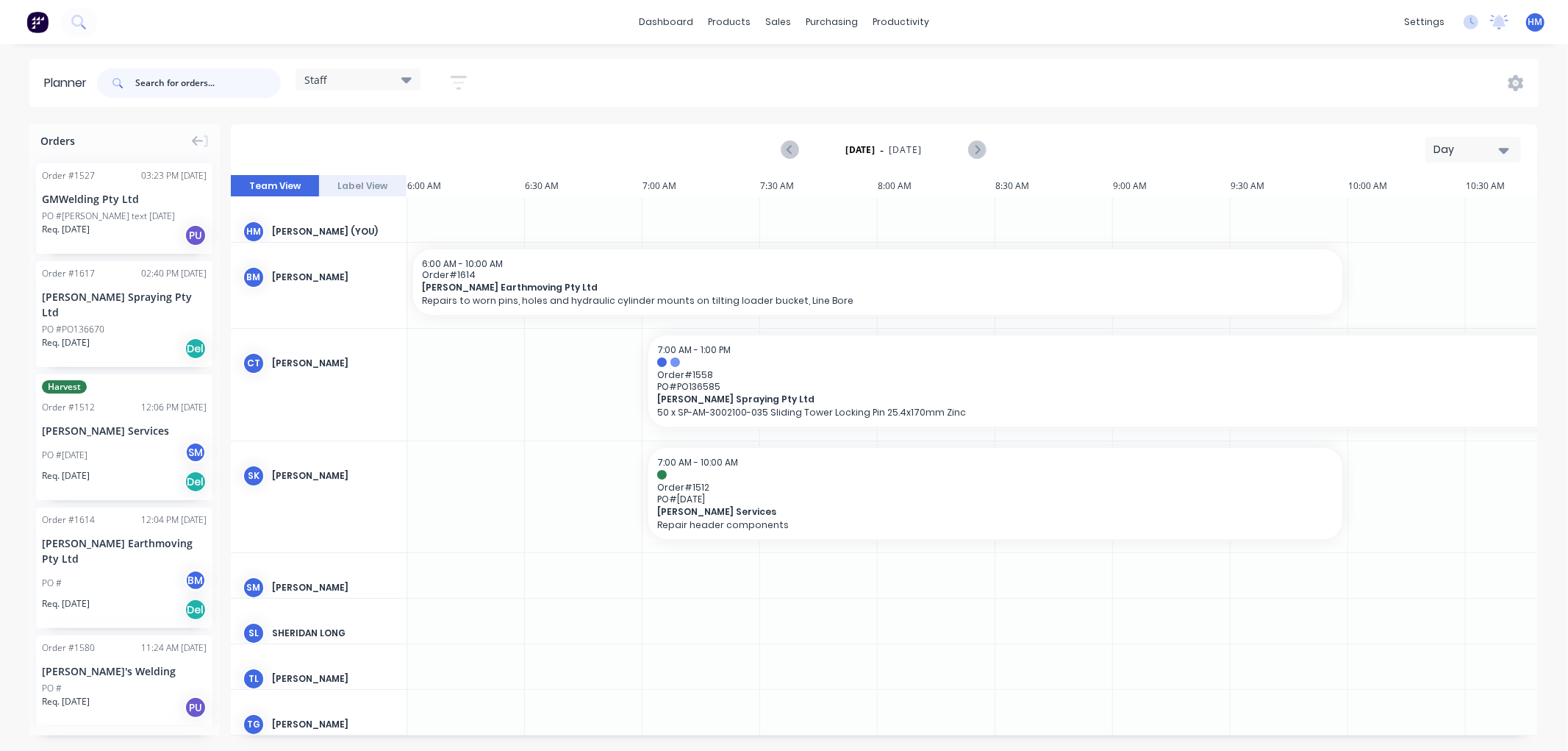
click at [167, 81] on input "text" at bounding box center [208, 83] width 146 height 30
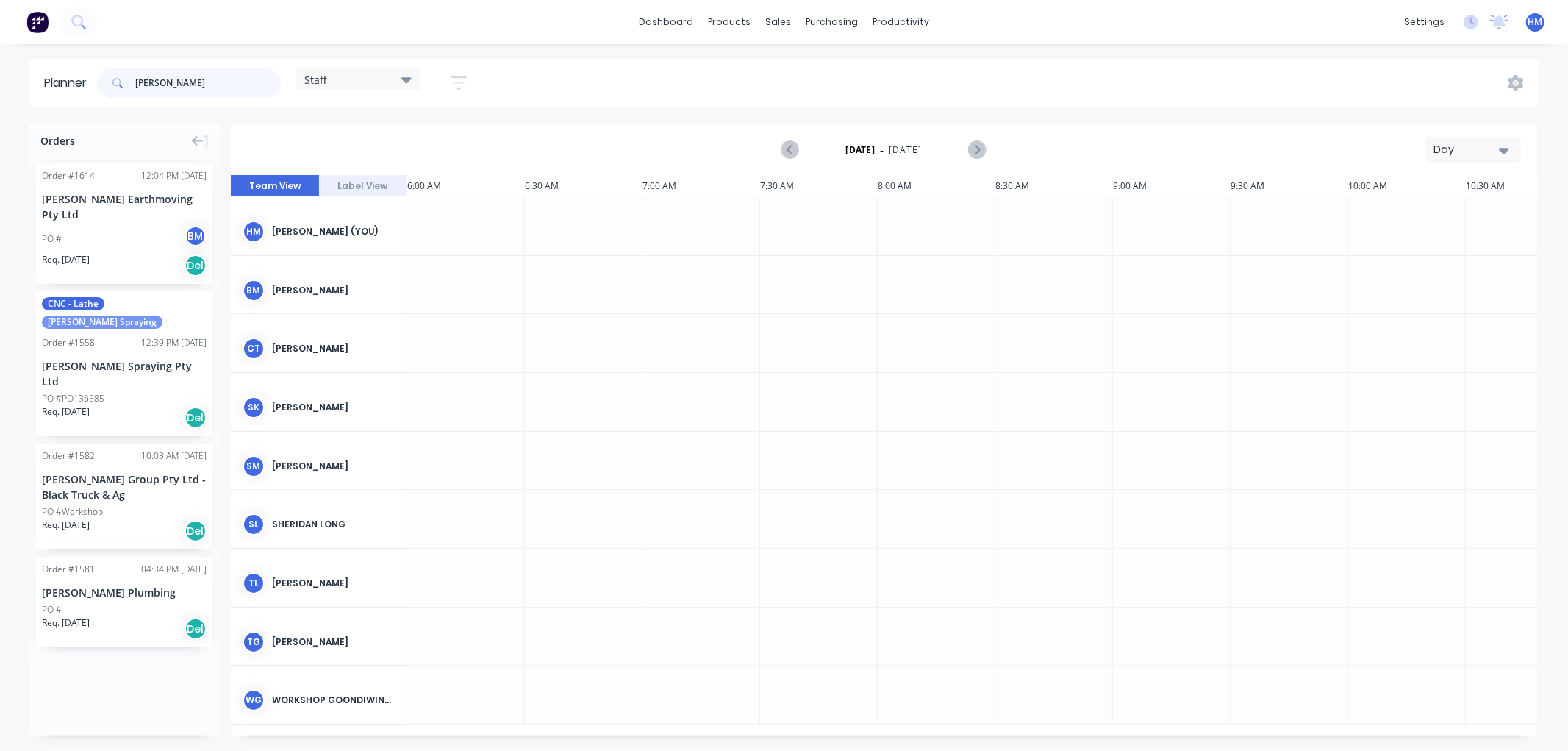
type input "[PERSON_NAME]"
drag, startPoint x: 122, startPoint y: 533, endPoint x: 480, endPoint y: 446, distance: 368.4
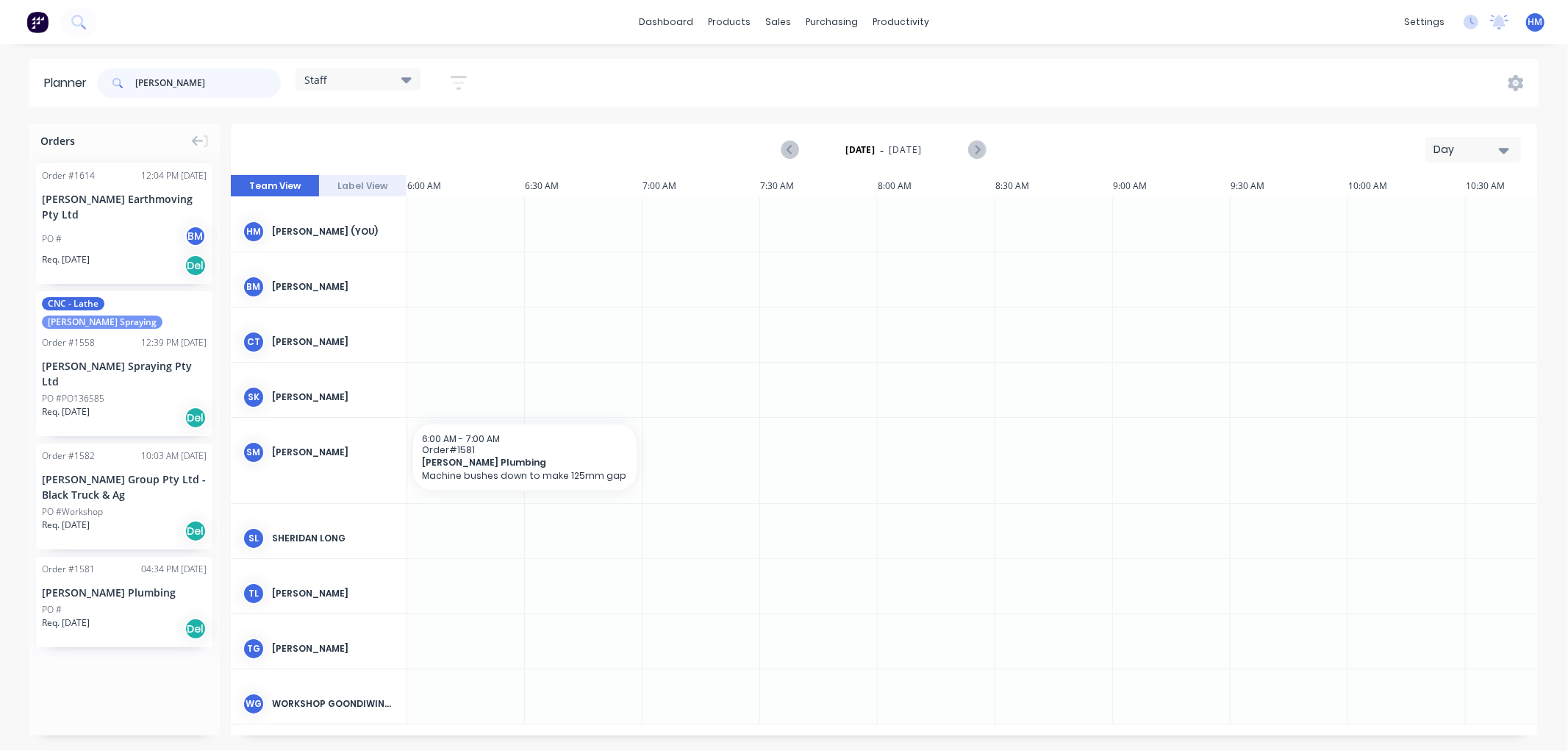
drag, startPoint x: 173, startPoint y: 89, endPoint x: 64, endPoint y: 86, distance: 109.0
click at [64, 86] on header "Planner [PERSON_NAME] Staff Save new view None edit Staff (Default) edit staff …" at bounding box center [784, 82] width 1509 height 48
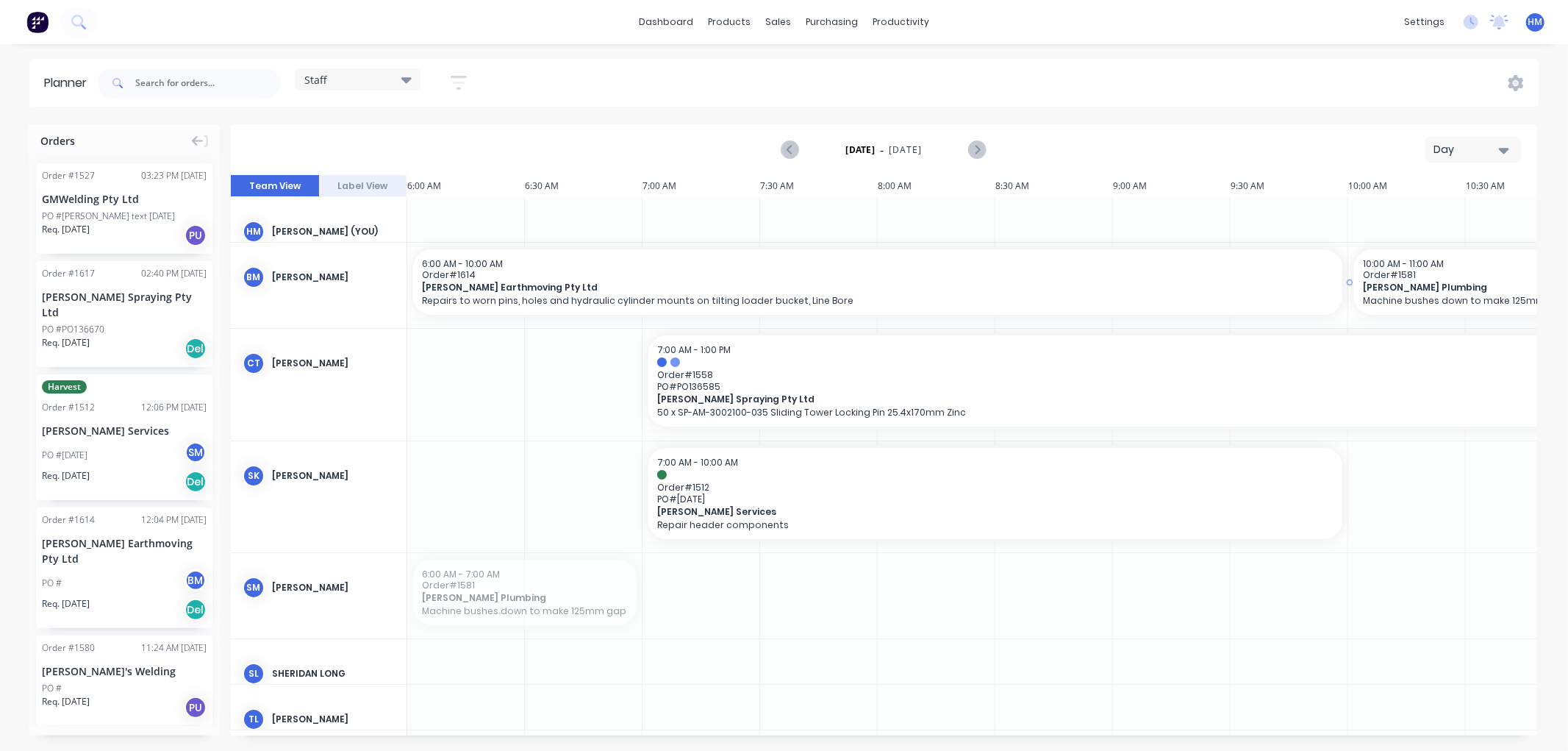
drag, startPoint x: 539, startPoint y: 589, endPoint x: 1492, endPoint y: 284, distance: 1000.6
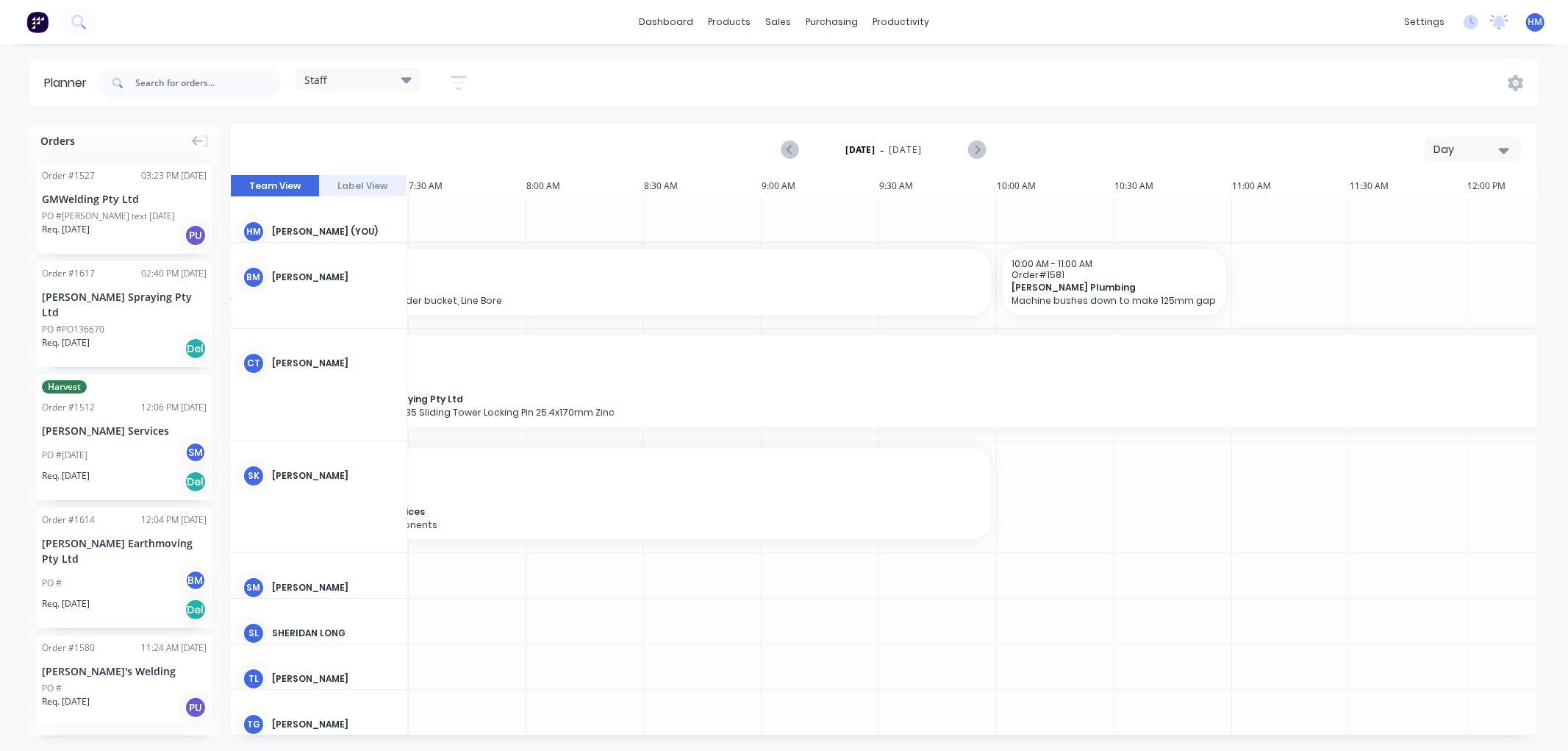
scroll to position [0, 422]
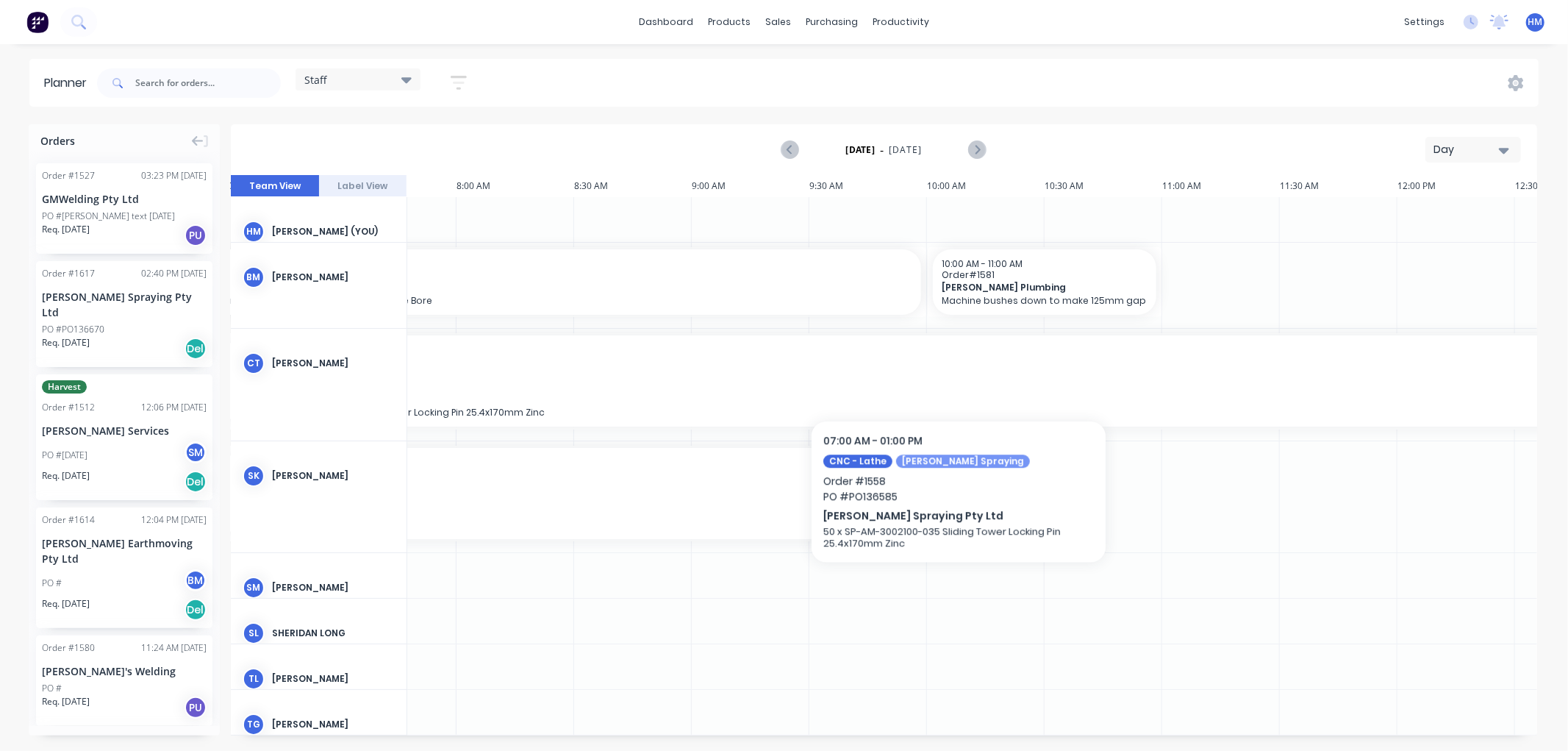
click at [959, 368] on div "7:00 AM - 1:00 PM Order # 1558 PO # PO136585 [PERSON_NAME] Spraying Pty Ltd 50 …" at bounding box center [927, 381] width 1399 height 91
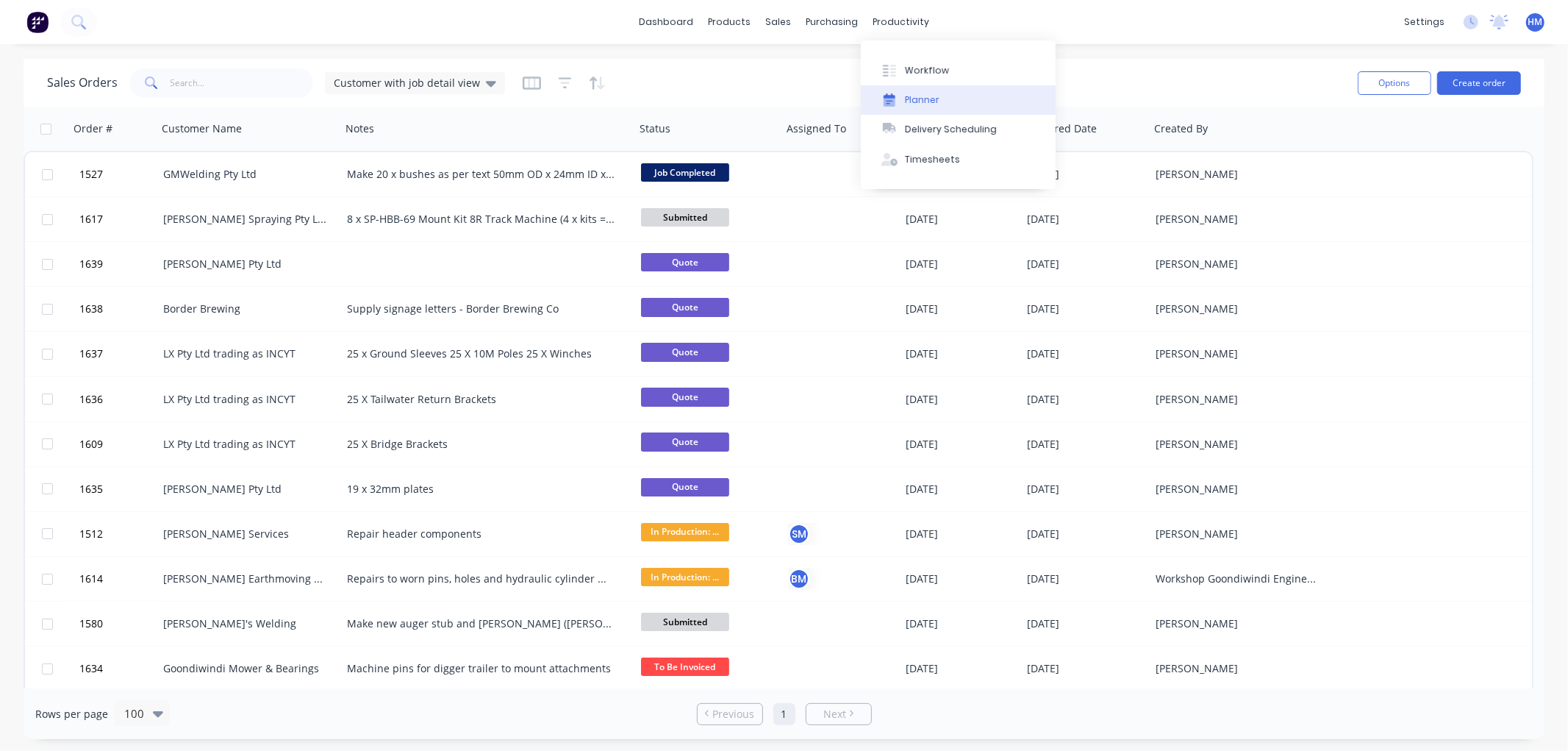
click at [935, 90] on button "Planner" at bounding box center [958, 100] width 195 height 30
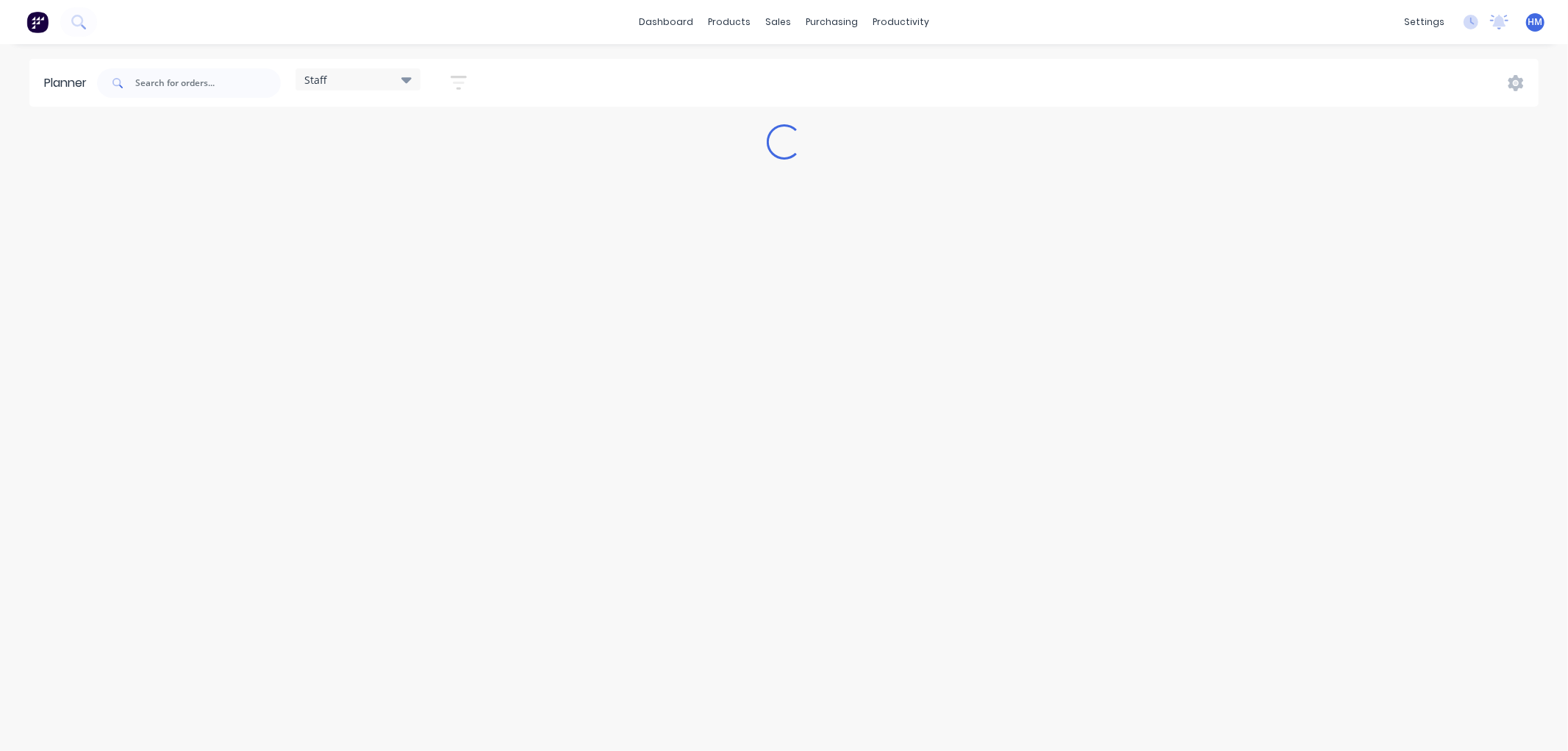
type input "cruic"
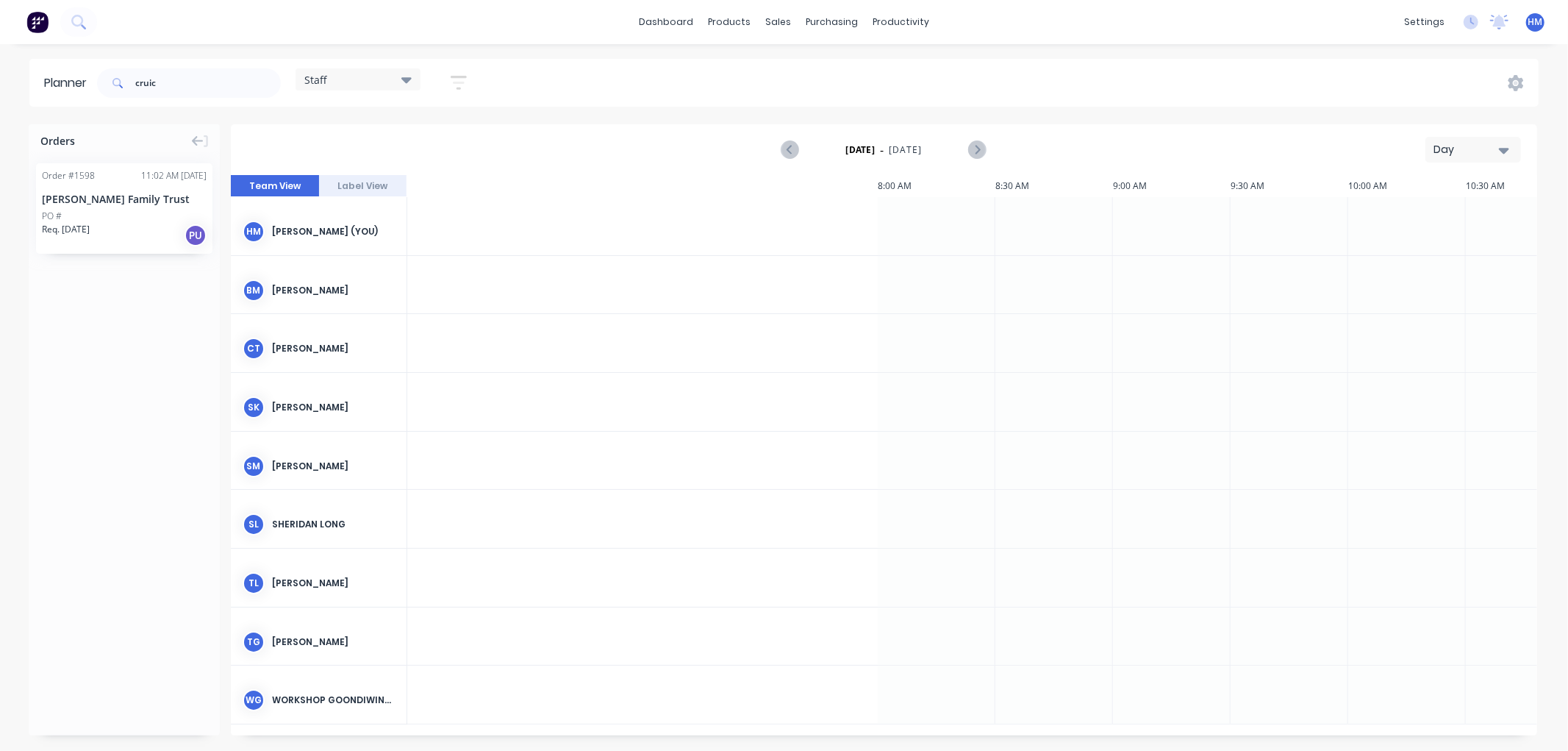
scroll to position [0, 1457]
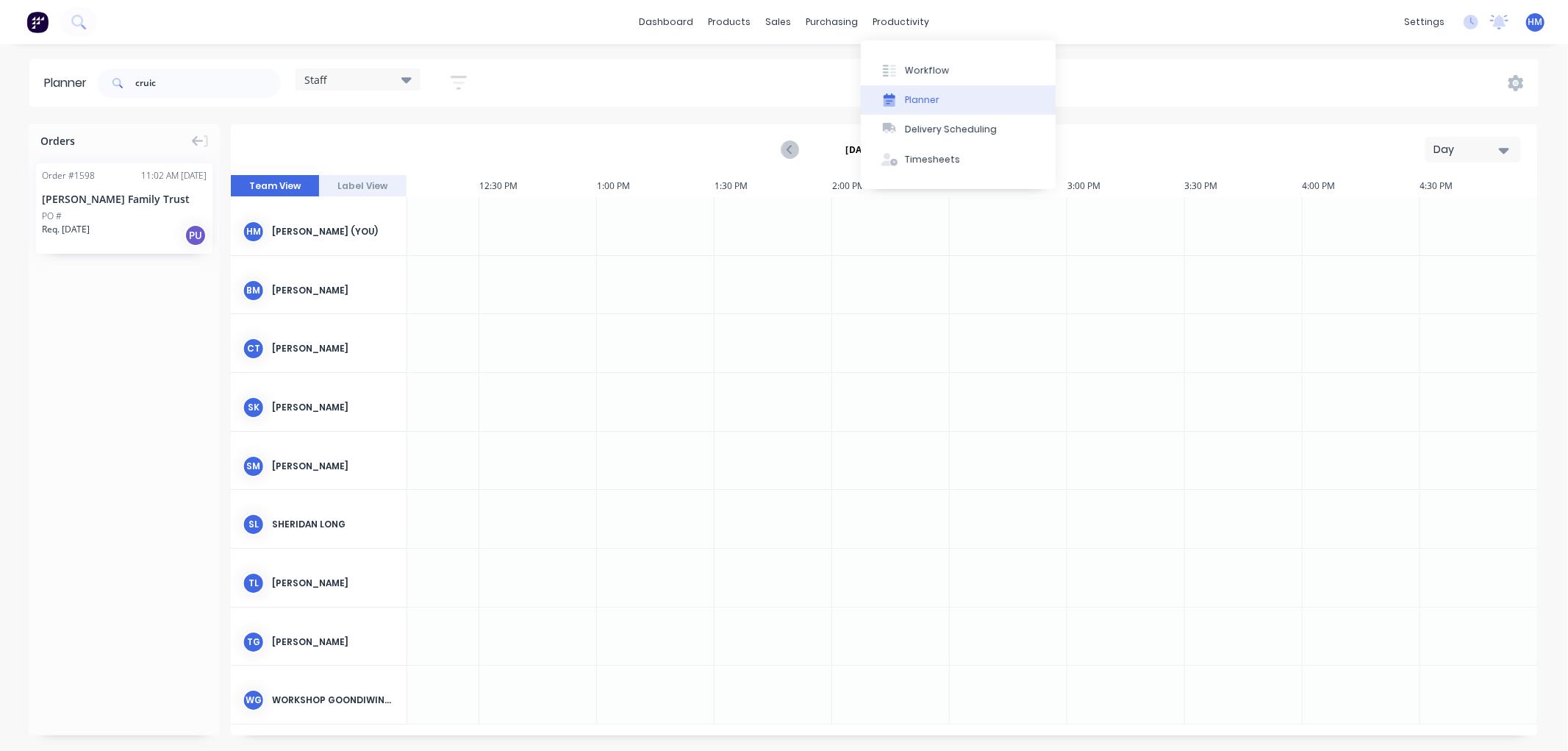
click at [914, 96] on div "Planner" at bounding box center [922, 100] width 35 height 13
click at [1225, 81] on div "cruic Staff Save new view None edit Staff (Default) edit staff only edit Staff …" at bounding box center [816, 82] width 1444 height 44
click at [978, 146] on icon "Next page" at bounding box center [977, 149] width 18 height 18
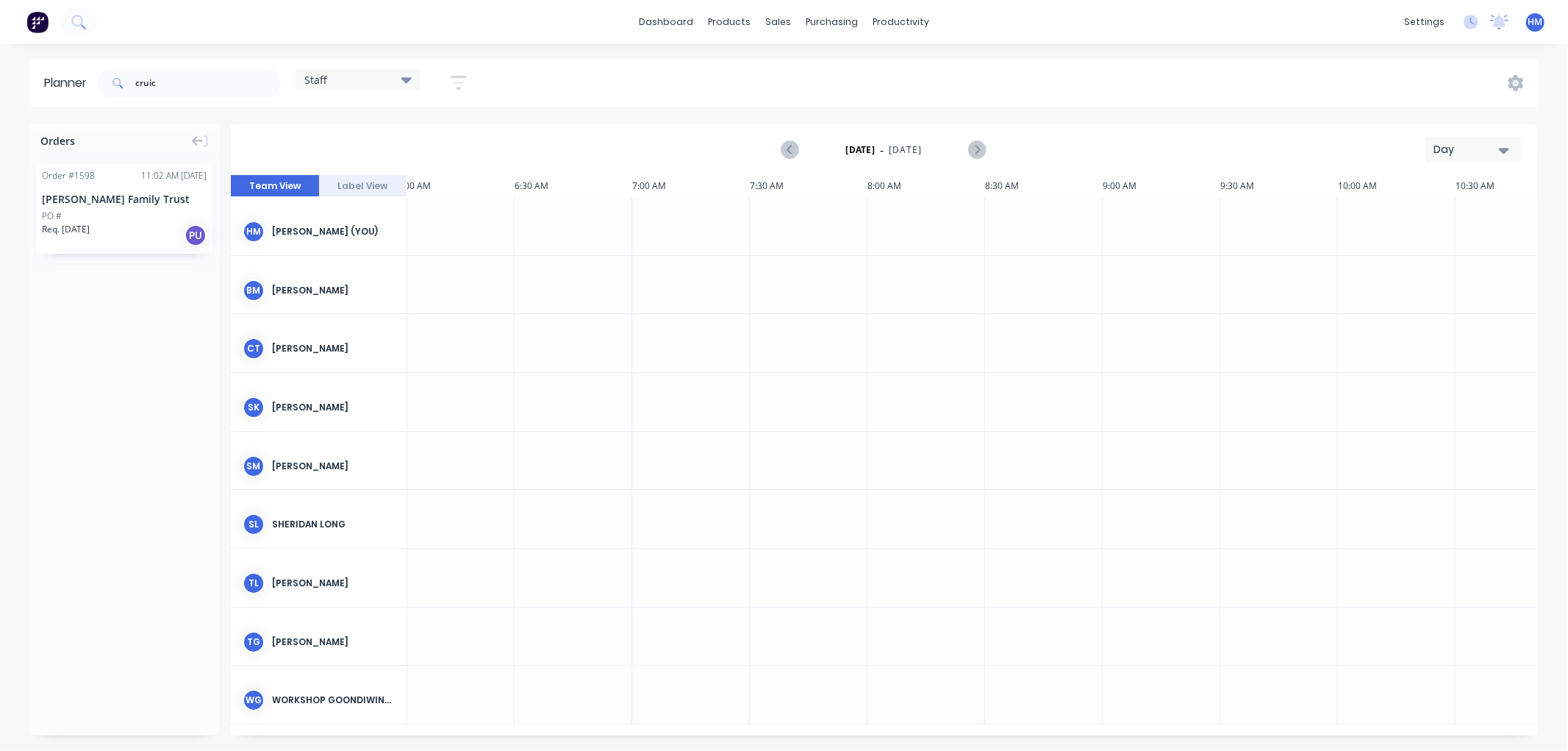
scroll to position [0, 0]
drag, startPoint x: 180, startPoint y: 92, endPoint x: 81, endPoint y: 89, distance: 99.0
click at [81, 89] on header "Planner cruic Staff Save new view None edit Staff (Default) edit staff only edi…" at bounding box center [784, 82] width 1509 height 48
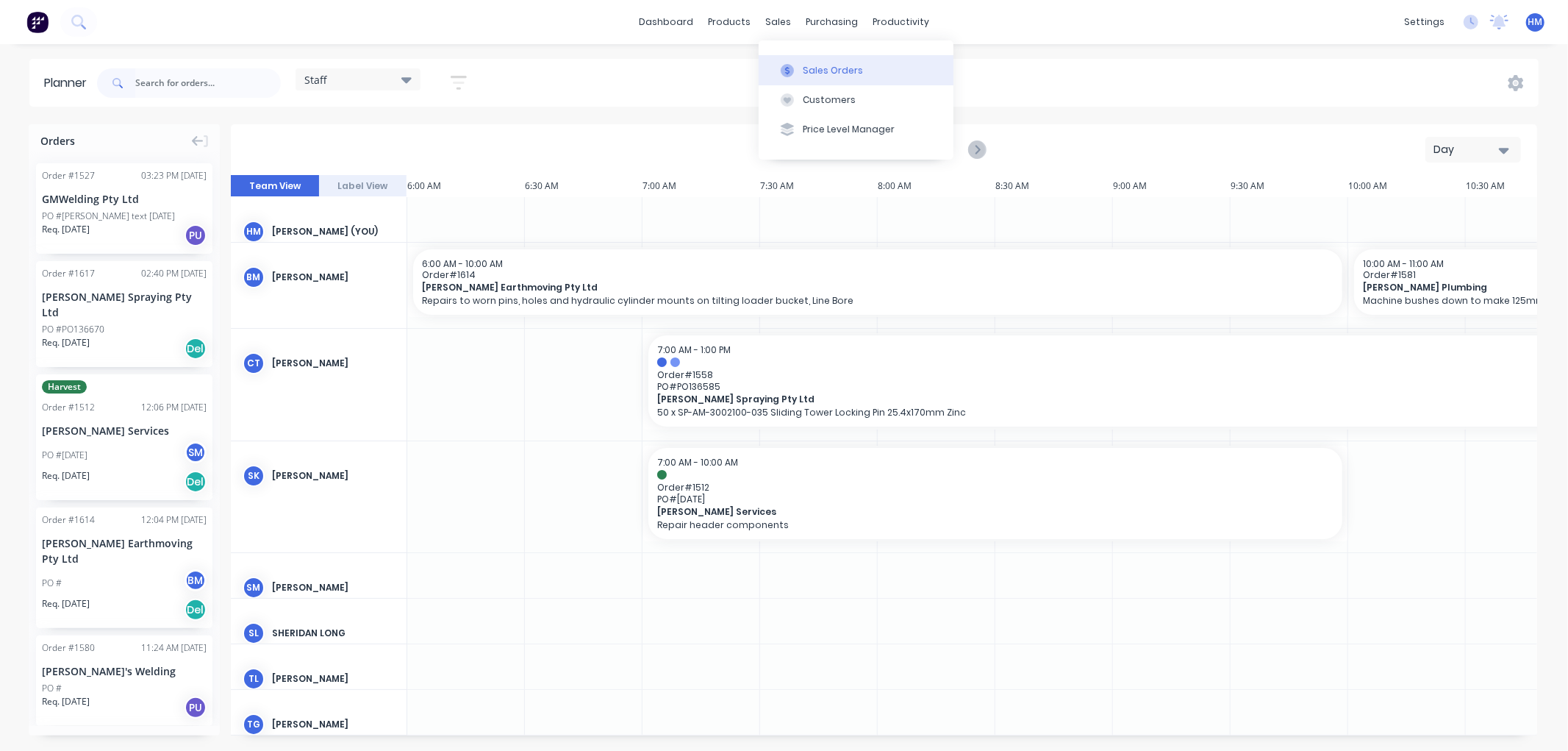
click at [798, 66] on button "Sales Orders" at bounding box center [855, 70] width 195 height 30
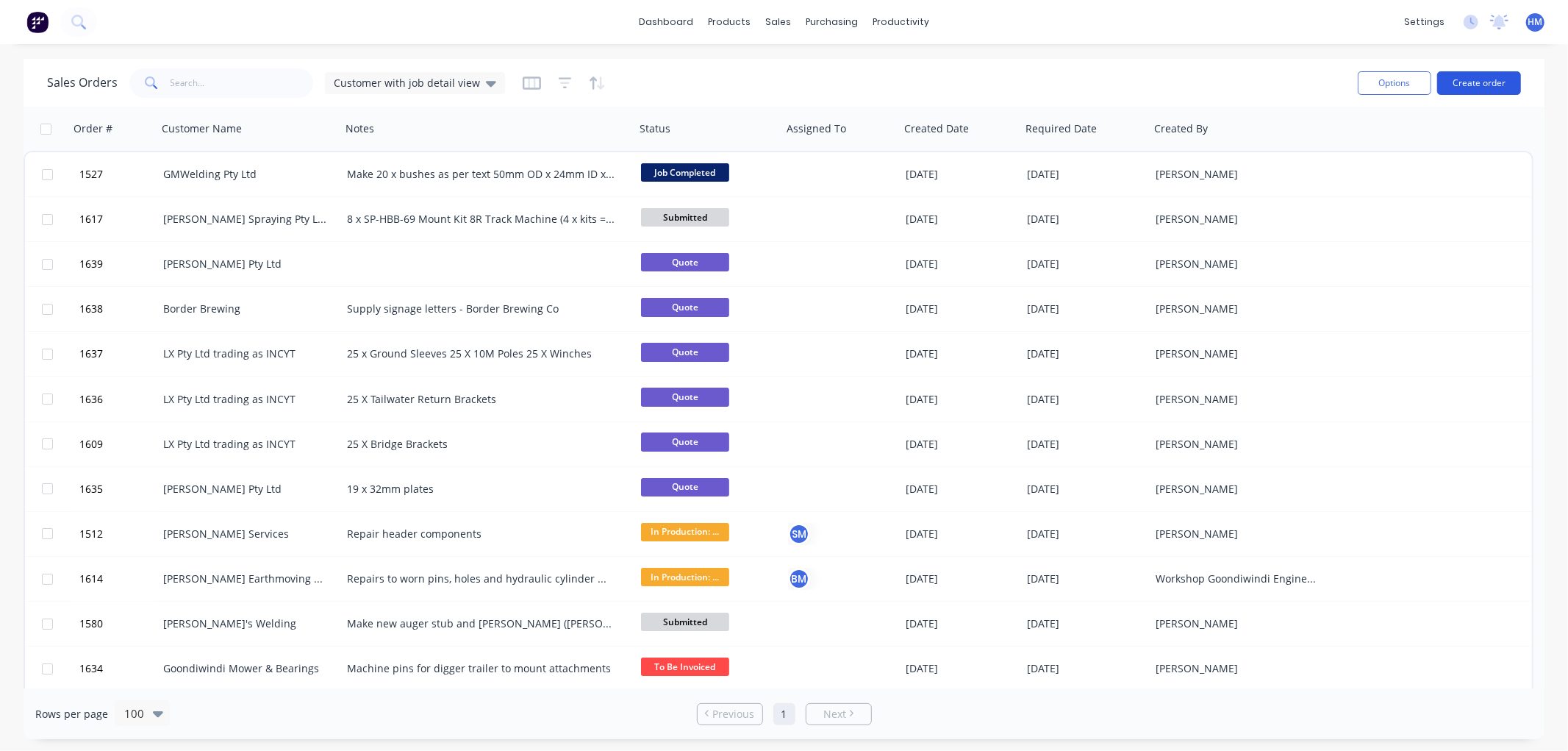
click at [1501, 78] on button "Create order" at bounding box center [1479, 82] width 84 height 23
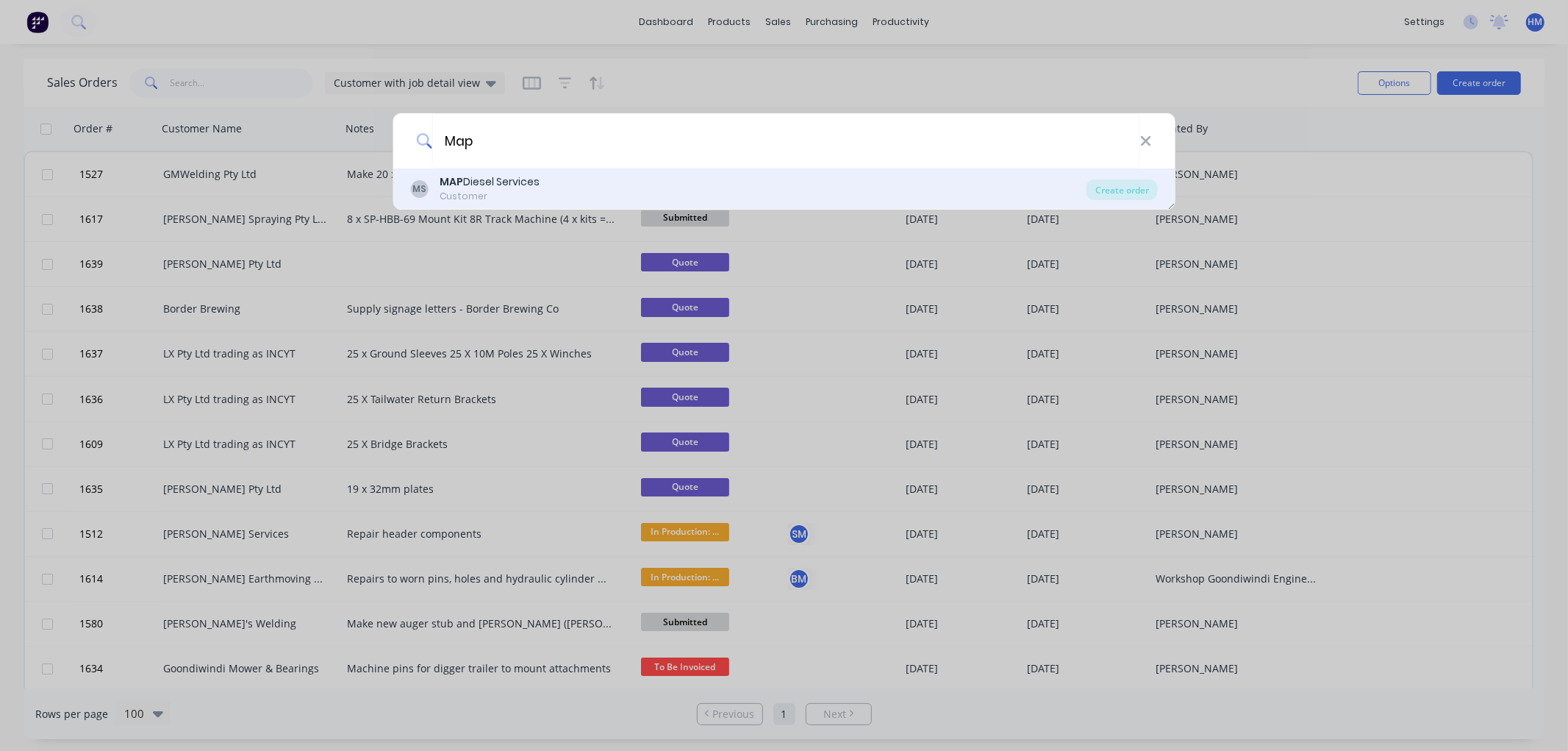
type input "Map"
click at [544, 192] on div "MS MAP Diesel Services Customer" at bounding box center [748, 188] width 676 height 29
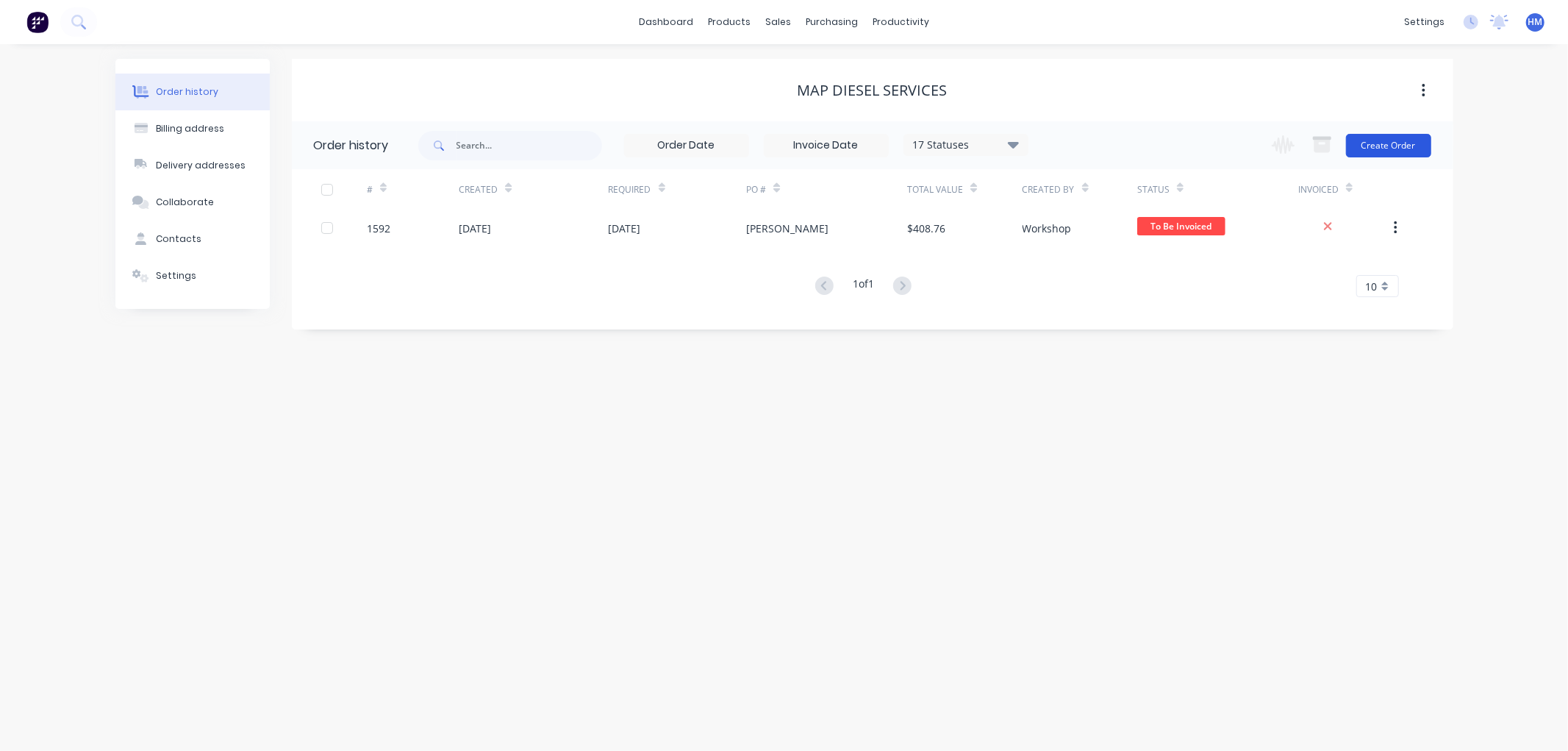
click at [1375, 151] on button "Create Order" at bounding box center [1388, 145] width 85 height 23
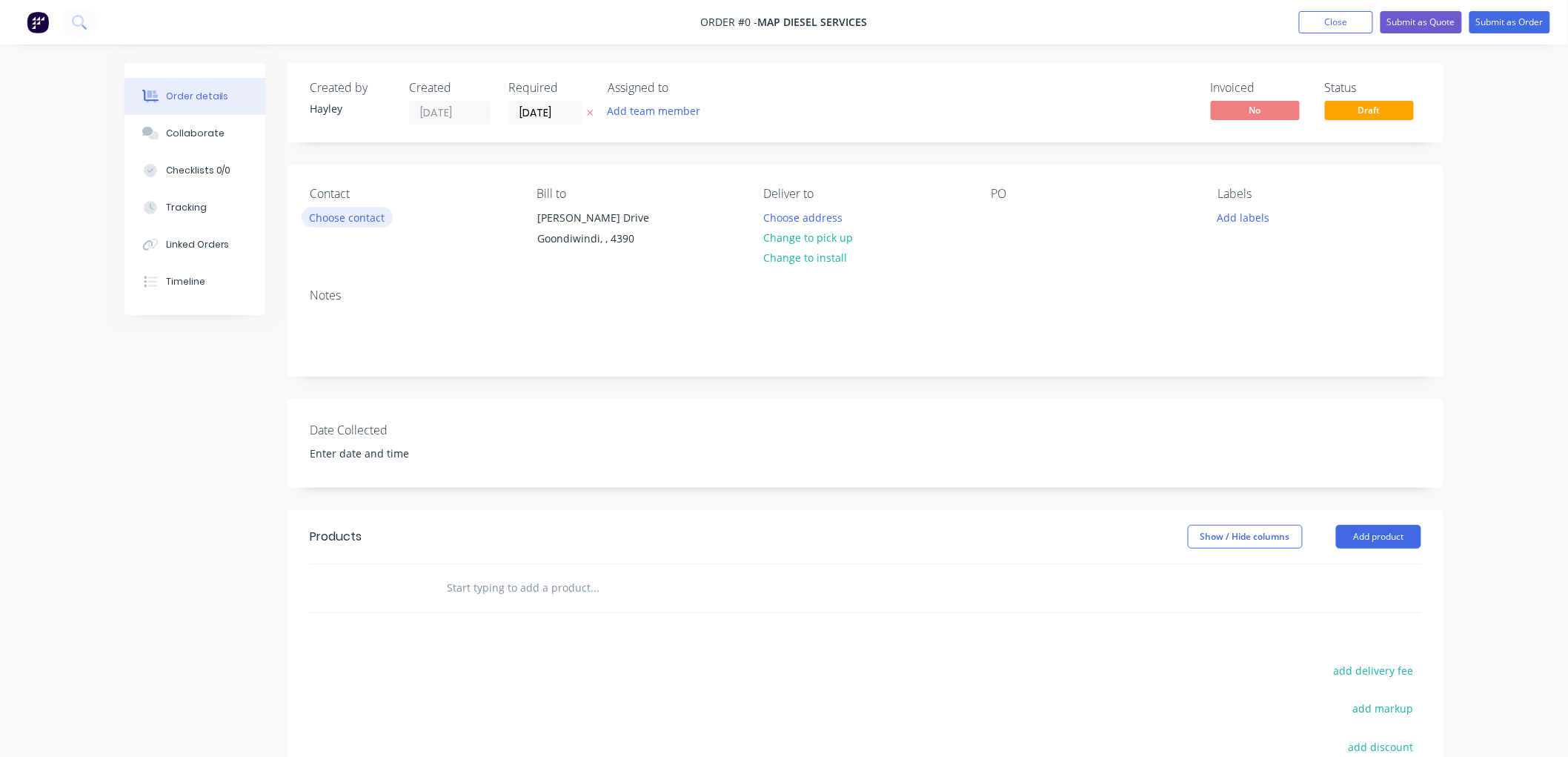
click at [378, 222] on button "Choose contact" at bounding box center [347, 216] width 91 height 20
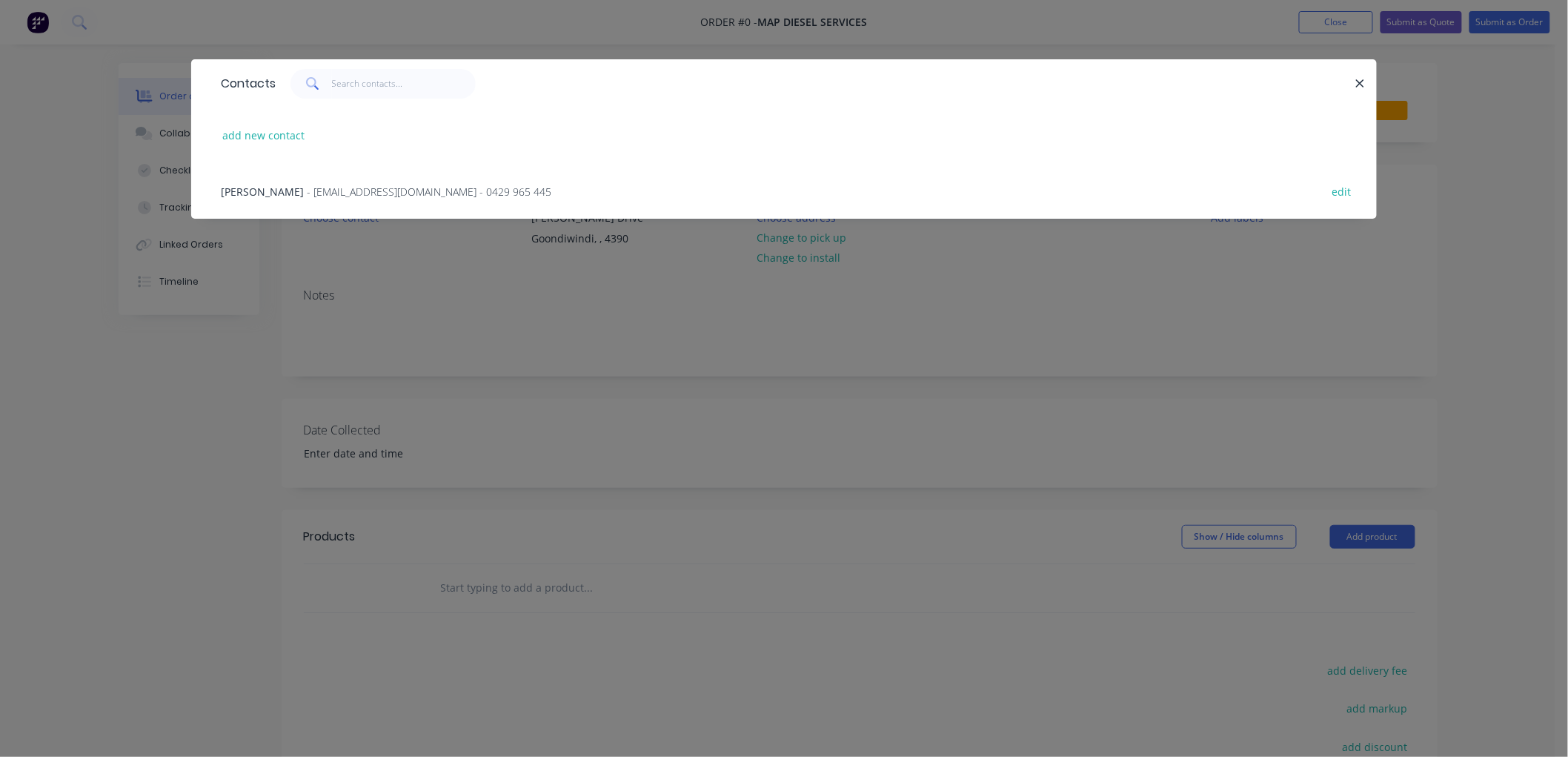
click at [372, 194] on span "- [EMAIL_ADDRESS][DOMAIN_NAME] - 0429 965 445" at bounding box center [429, 191] width 245 height 14
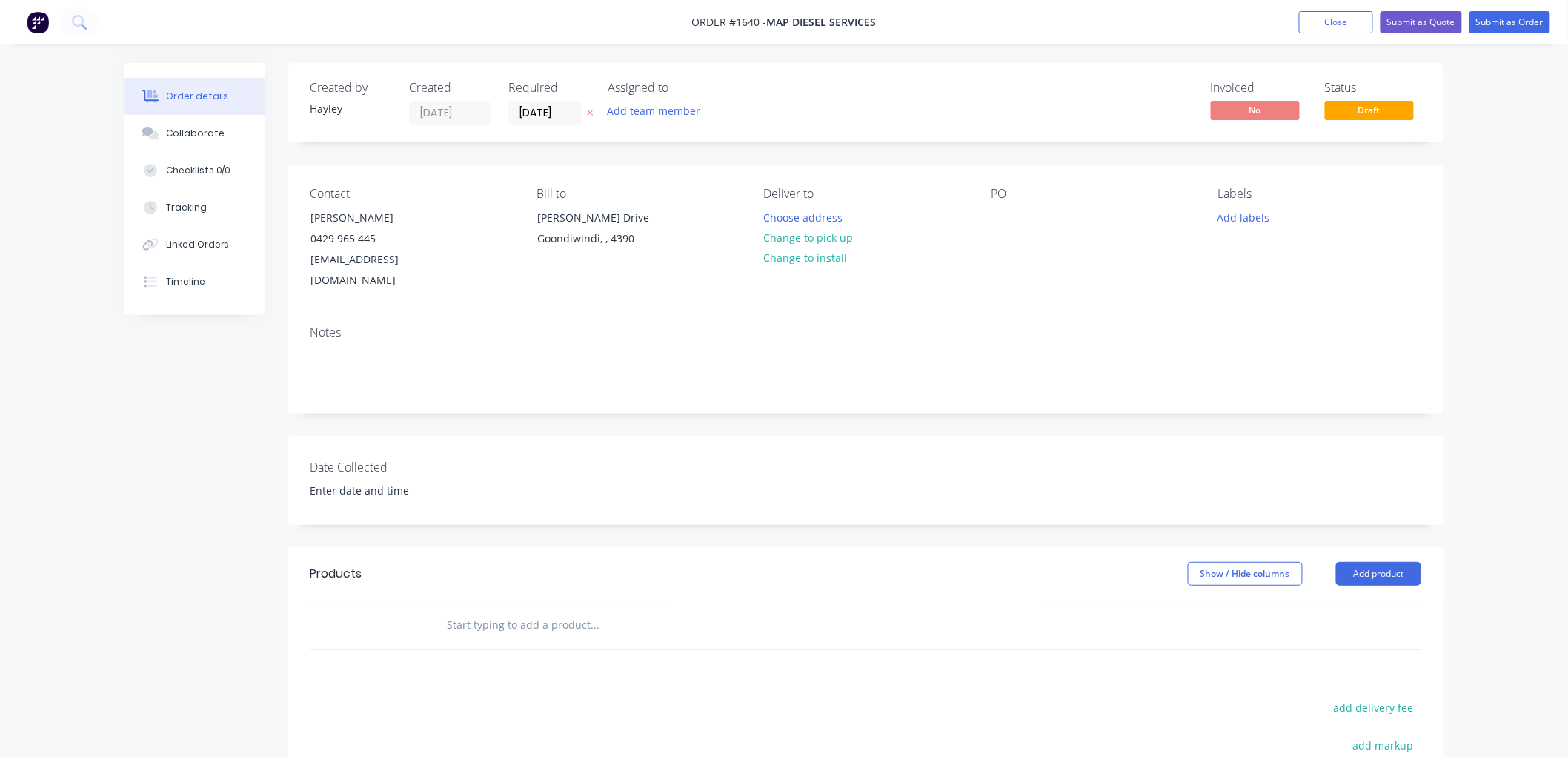
click at [991, 195] on div "PO" at bounding box center [1093, 194] width 203 height 14
click at [1009, 229] on div "PO" at bounding box center [1093, 239] width 203 height 104
click at [1002, 222] on div at bounding box center [1003, 217] width 24 height 22
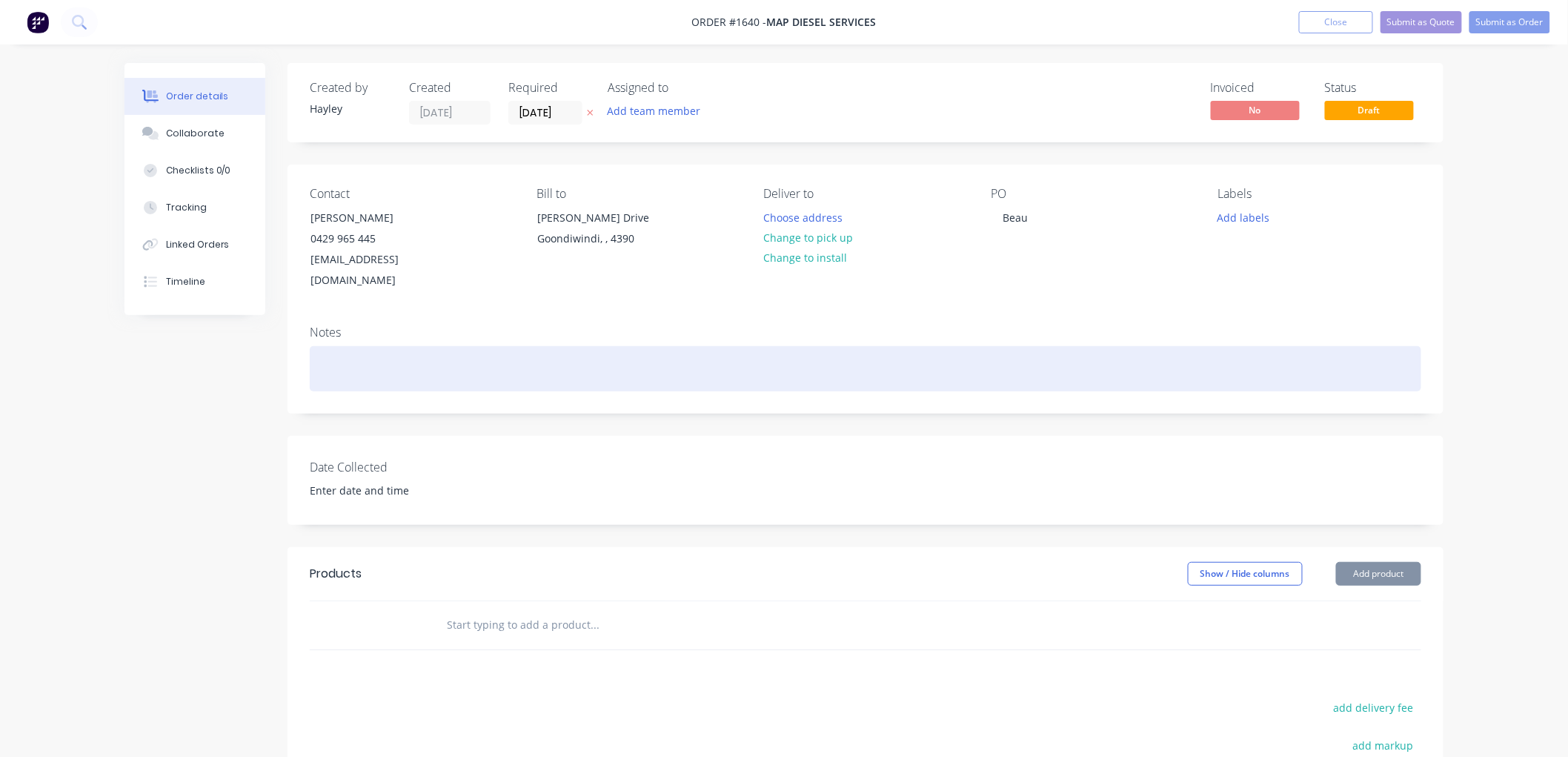
click at [393, 346] on div at bounding box center [865, 369] width 1112 height 45
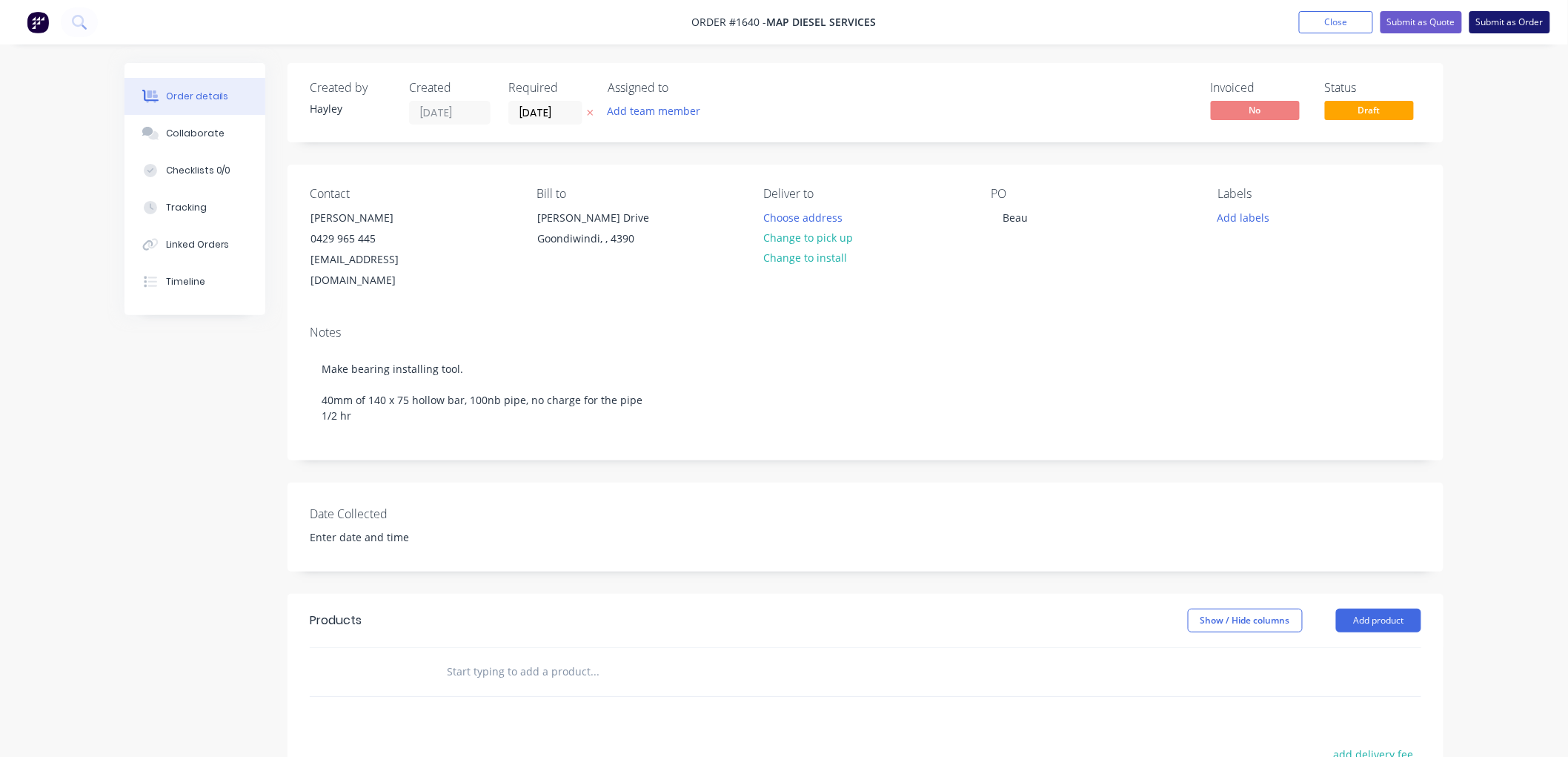
click at [1506, 24] on button "Submit as Order" at bounding box center [1511, 23] width 81 height 23
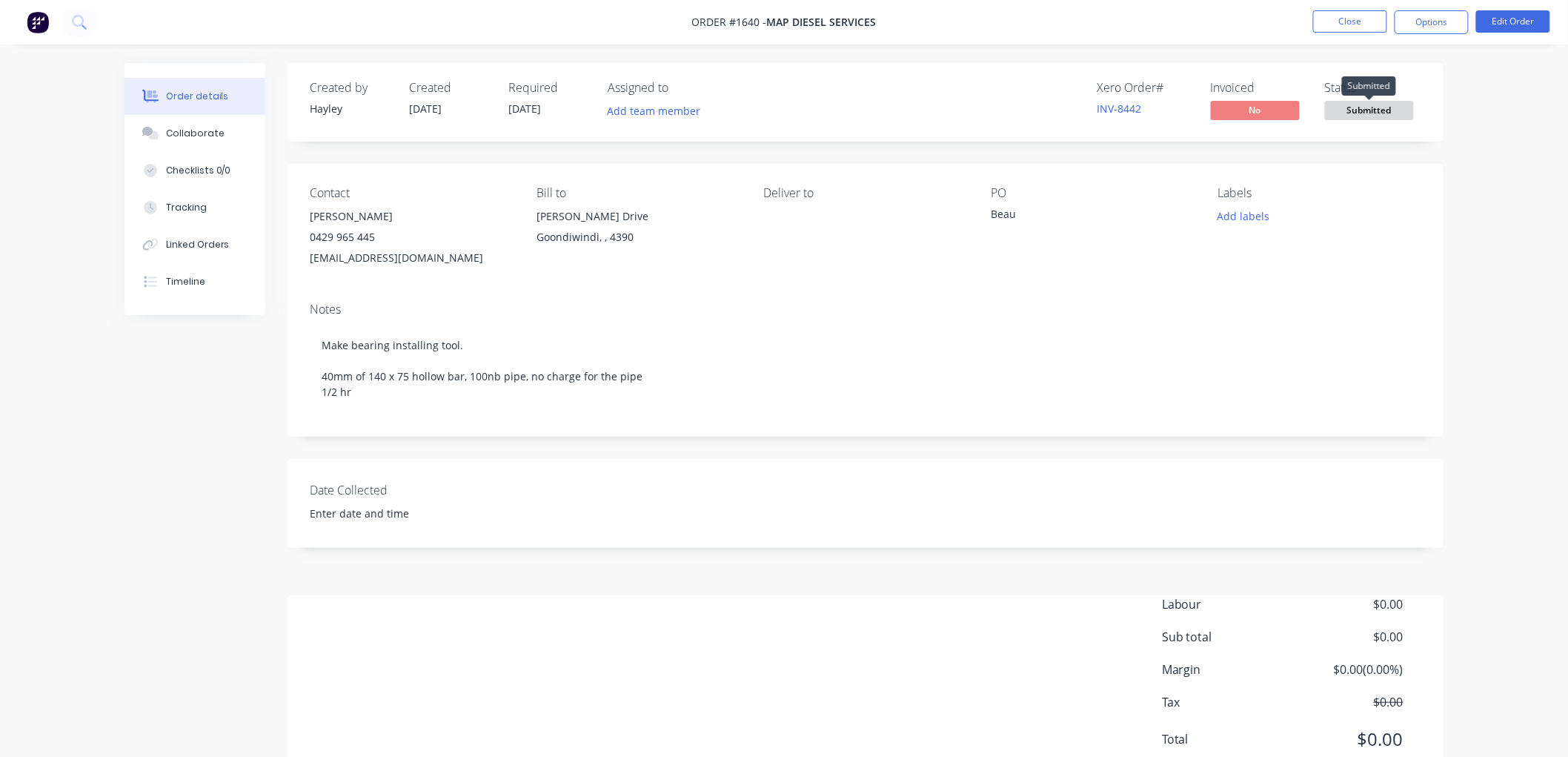
click at [1345, 112] on span "Submitted" at bounding box center [1370, 110] width 89 height 19
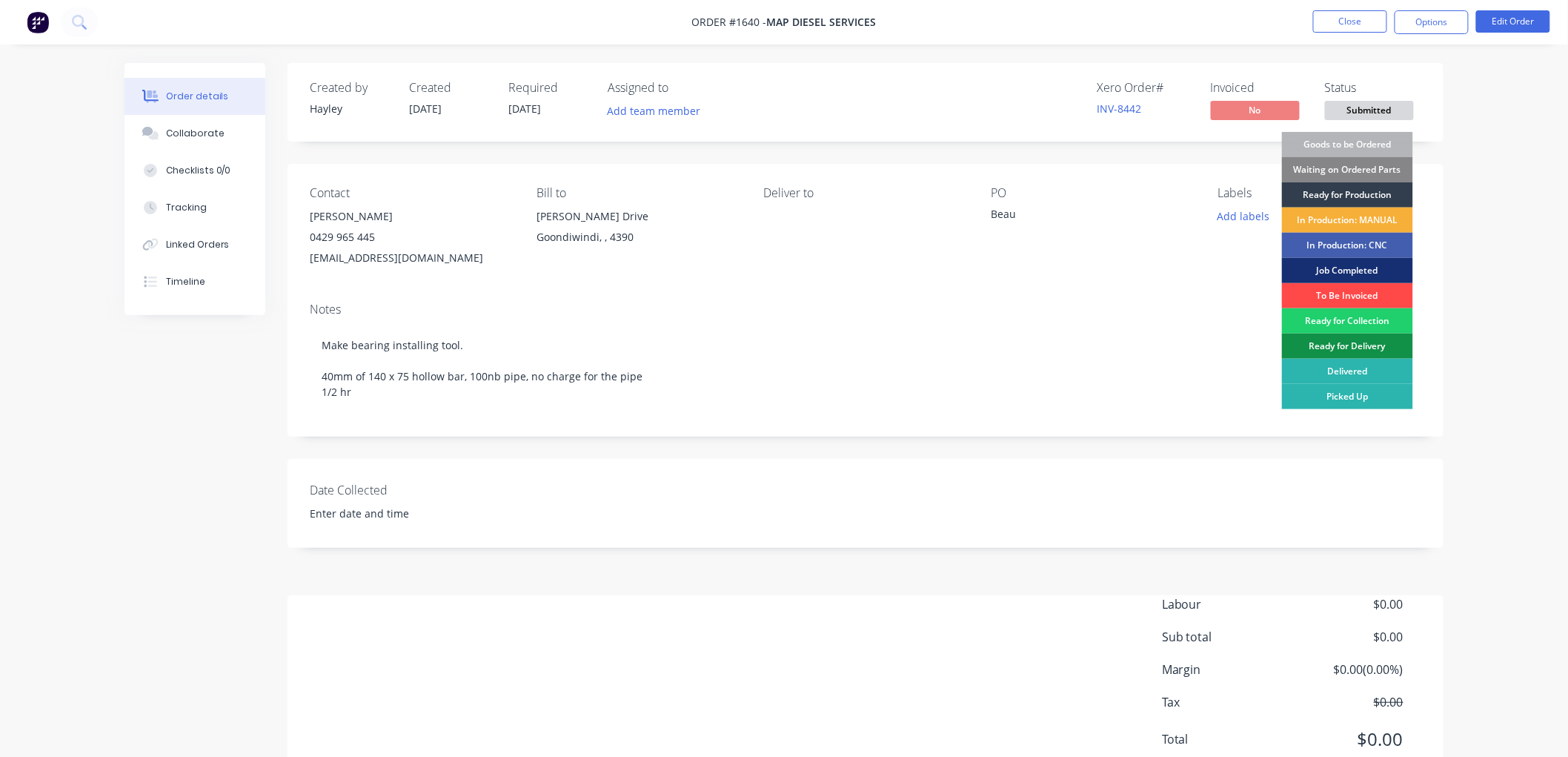
click at [1327, 292] on div "To Be Invoiced" at bounding box center [1347, 295] width 131 height 25
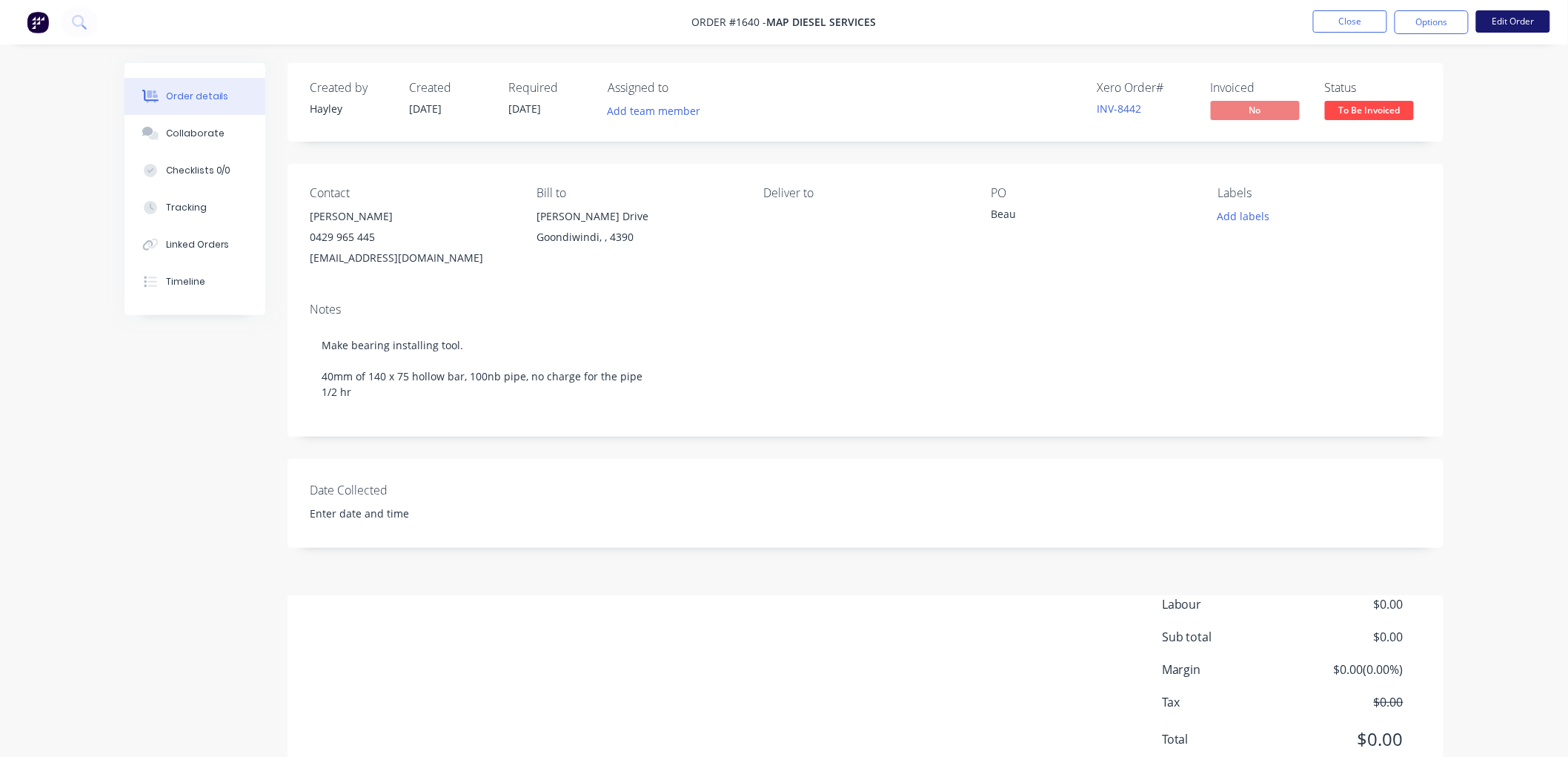
click at [1523, 25] on button "Edit Order" at bounding box center [1513, 22] width 74 height 23
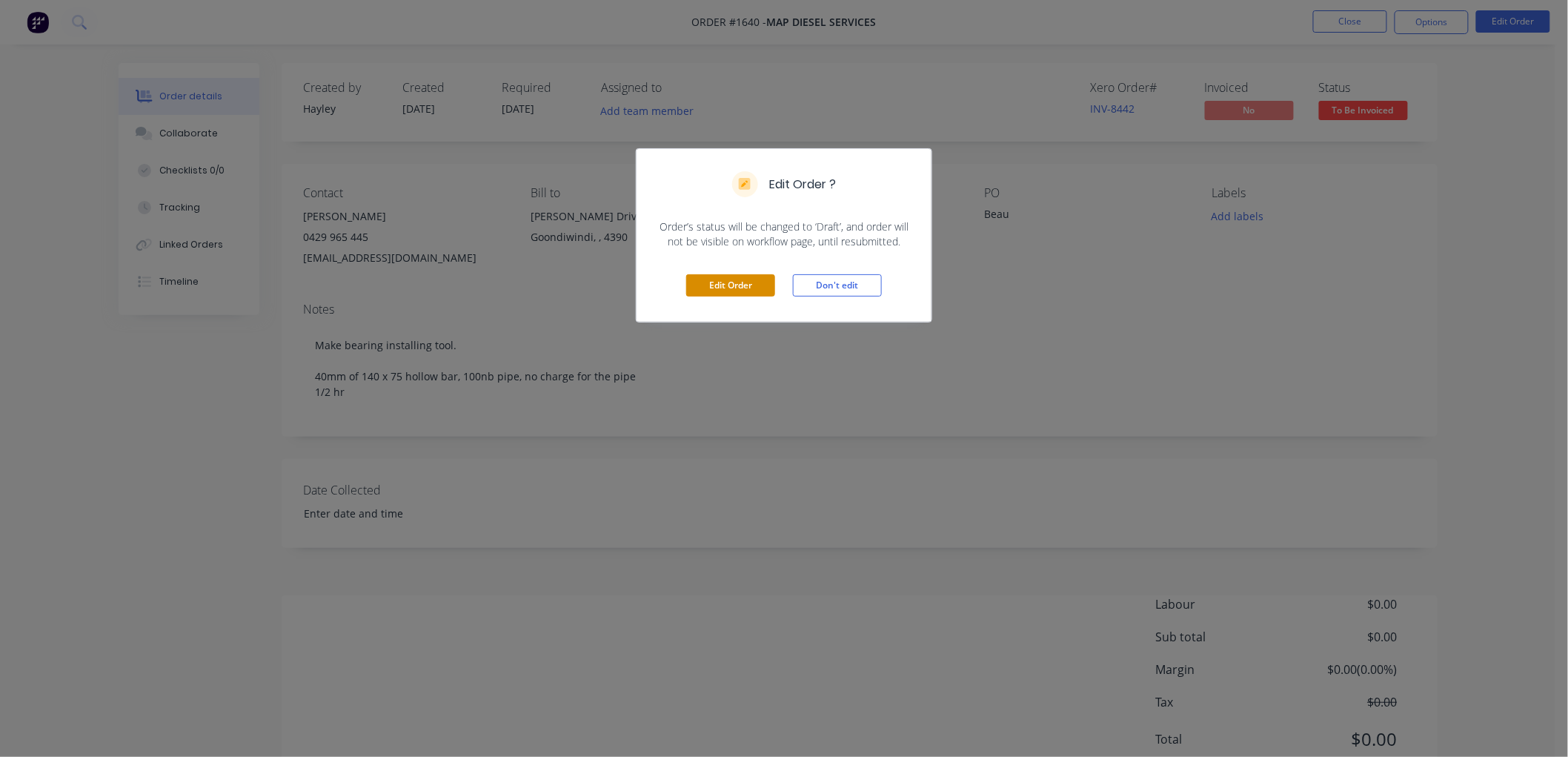
click at [766, 279] on button "Edit Order" at bounding box center [731, 286] width 89 height 23
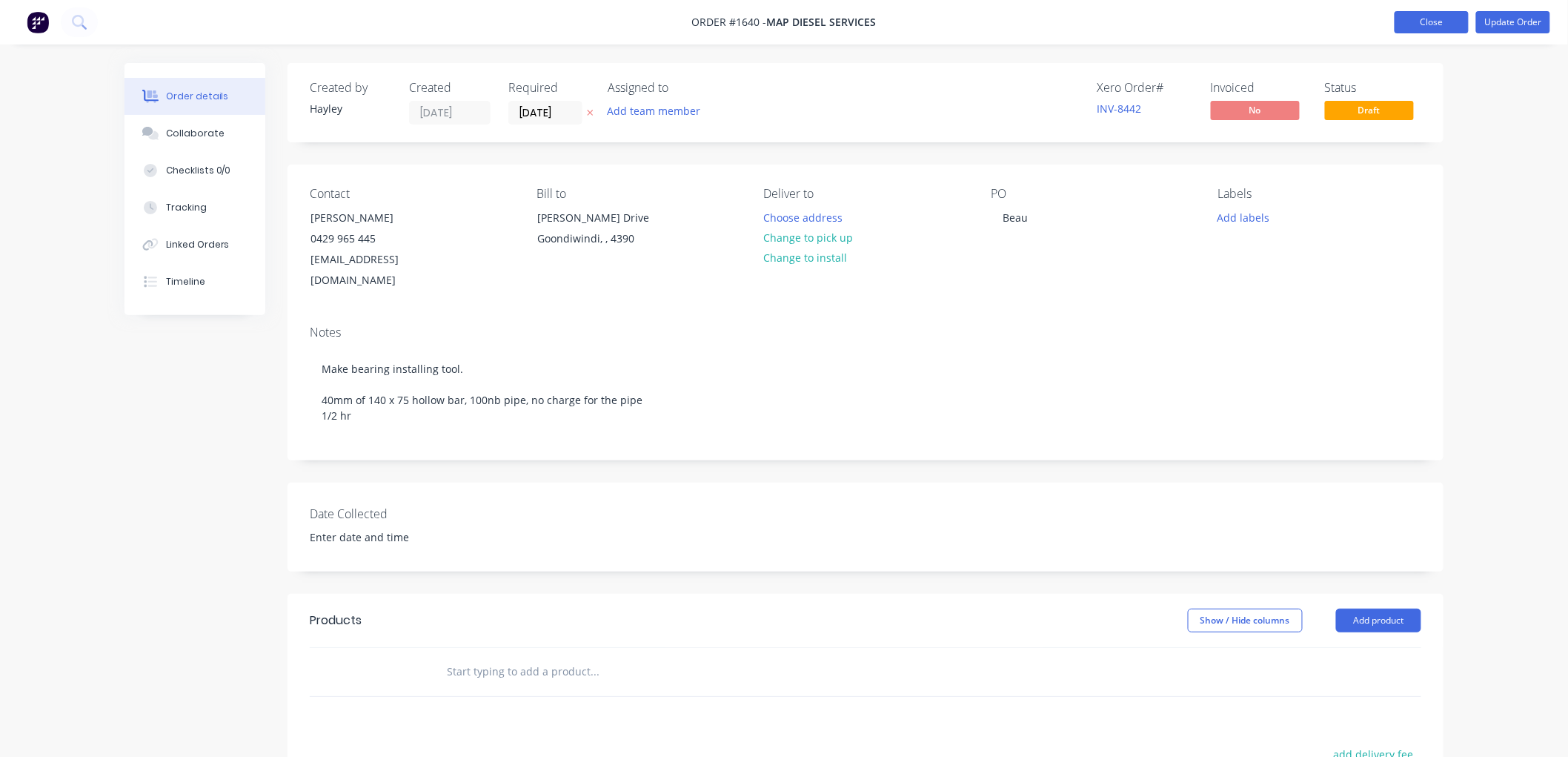
click at [1419, 17] on button "Close" at bounding box center [1432, 23] width 74 height 23
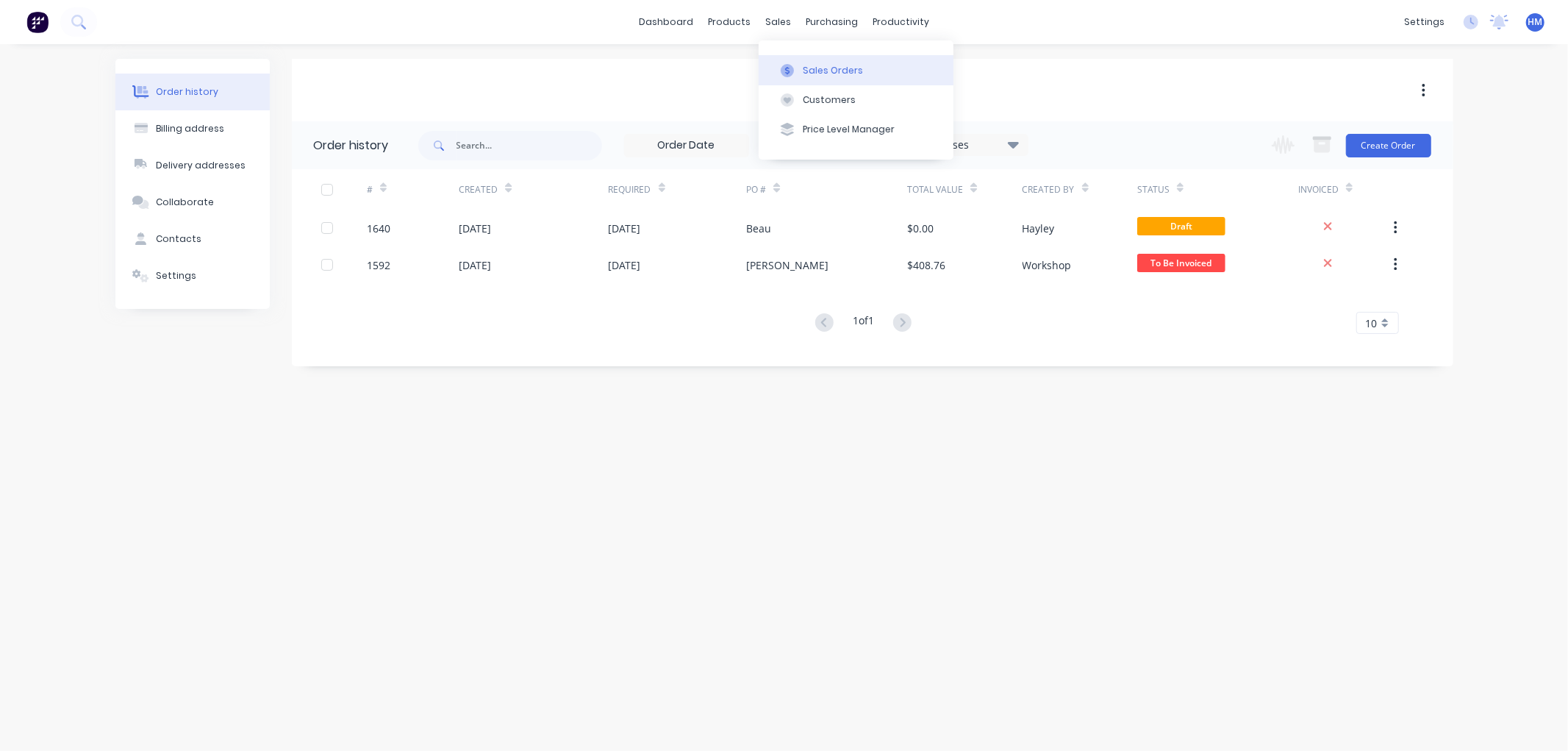
click at [793, 64] on icon at bounding box center [787, 71] width 13 height 13
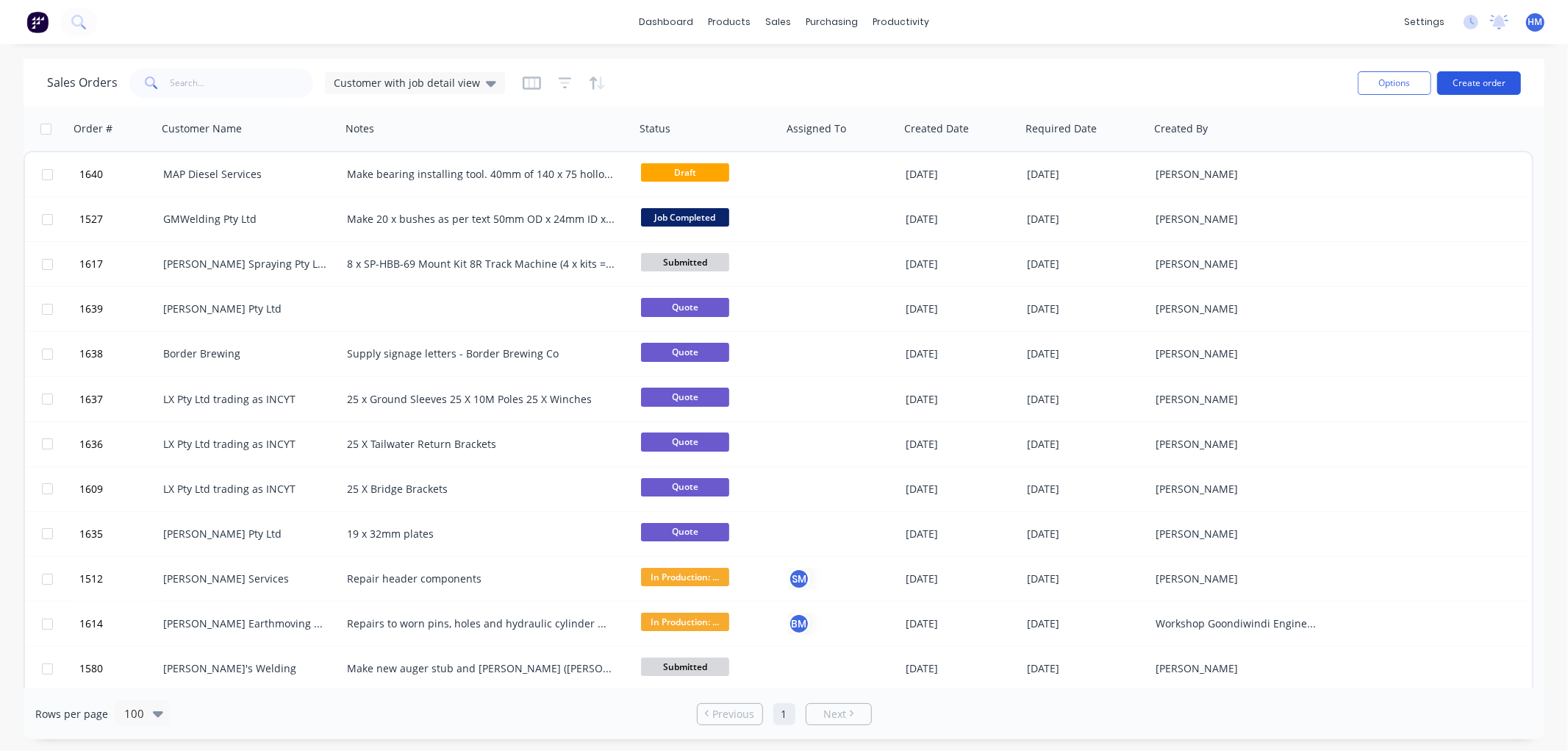
click at [1468, 85] on button "Create order" at bounding box center [1479, 82] width 84 height 23
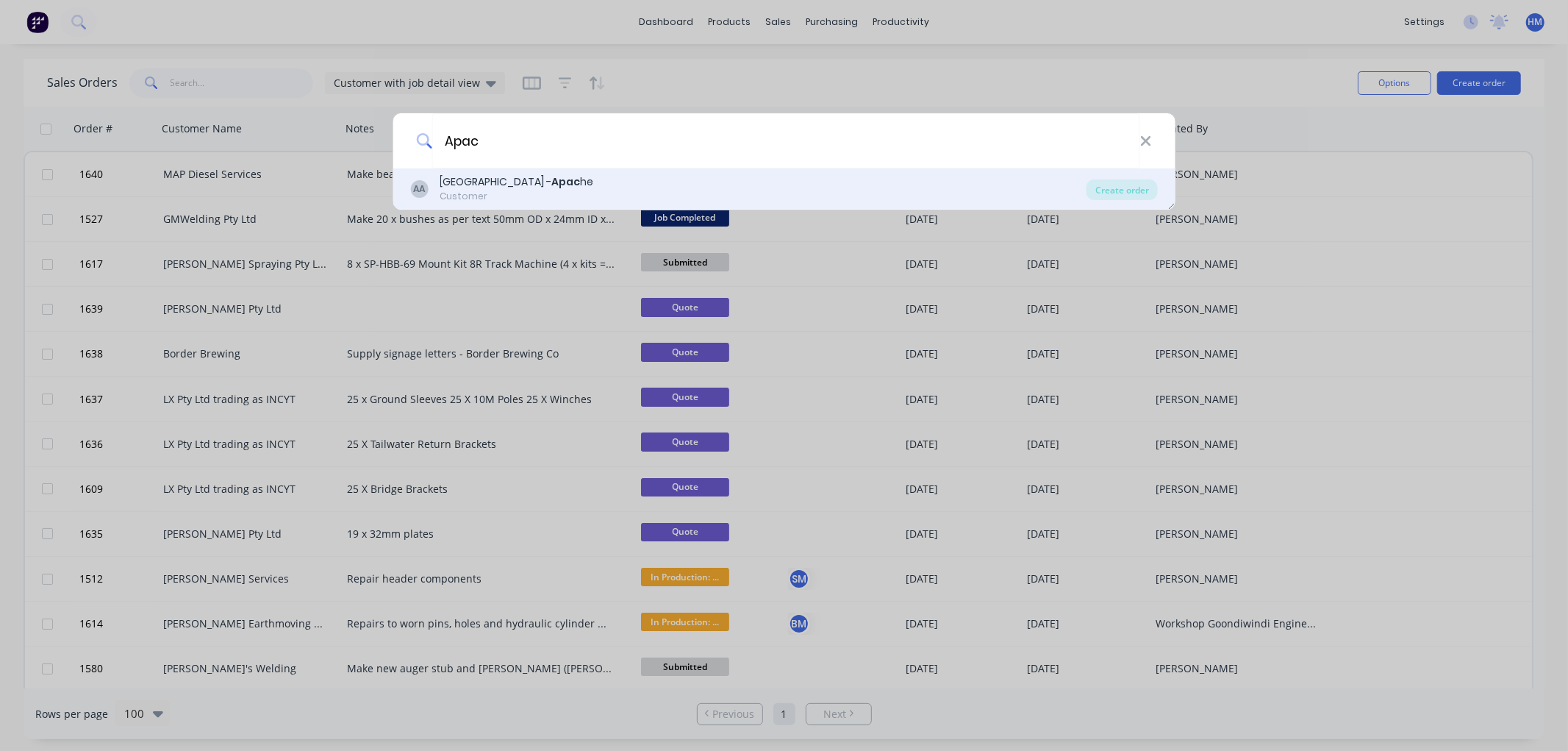
type input "Apac"
click at [560, 182] on b "Apac" at bounding box center [565, 182] width 29 height 15
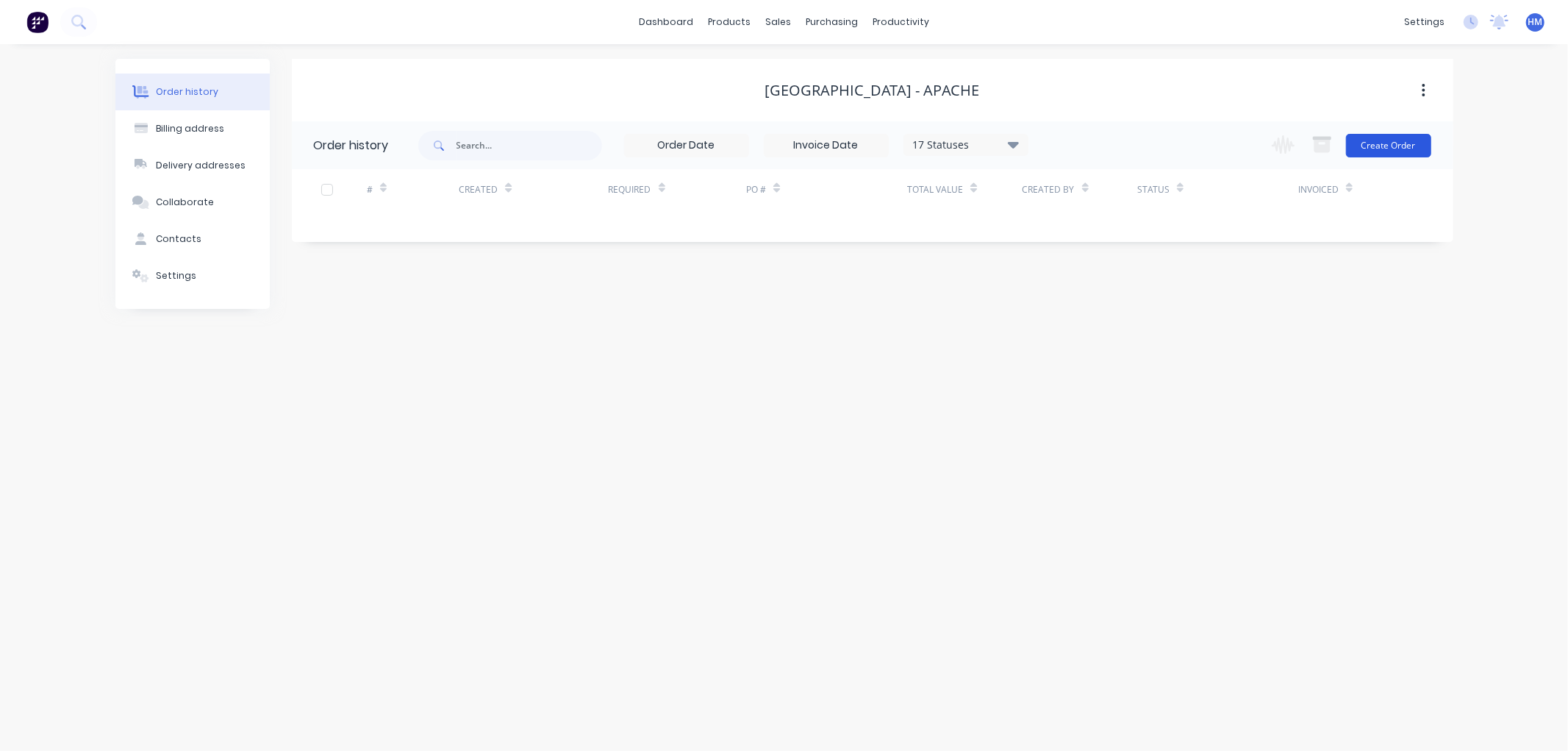
click at [1403, 146] on button "Create Order" at bounding box center [1388, 145] width 85 height 23
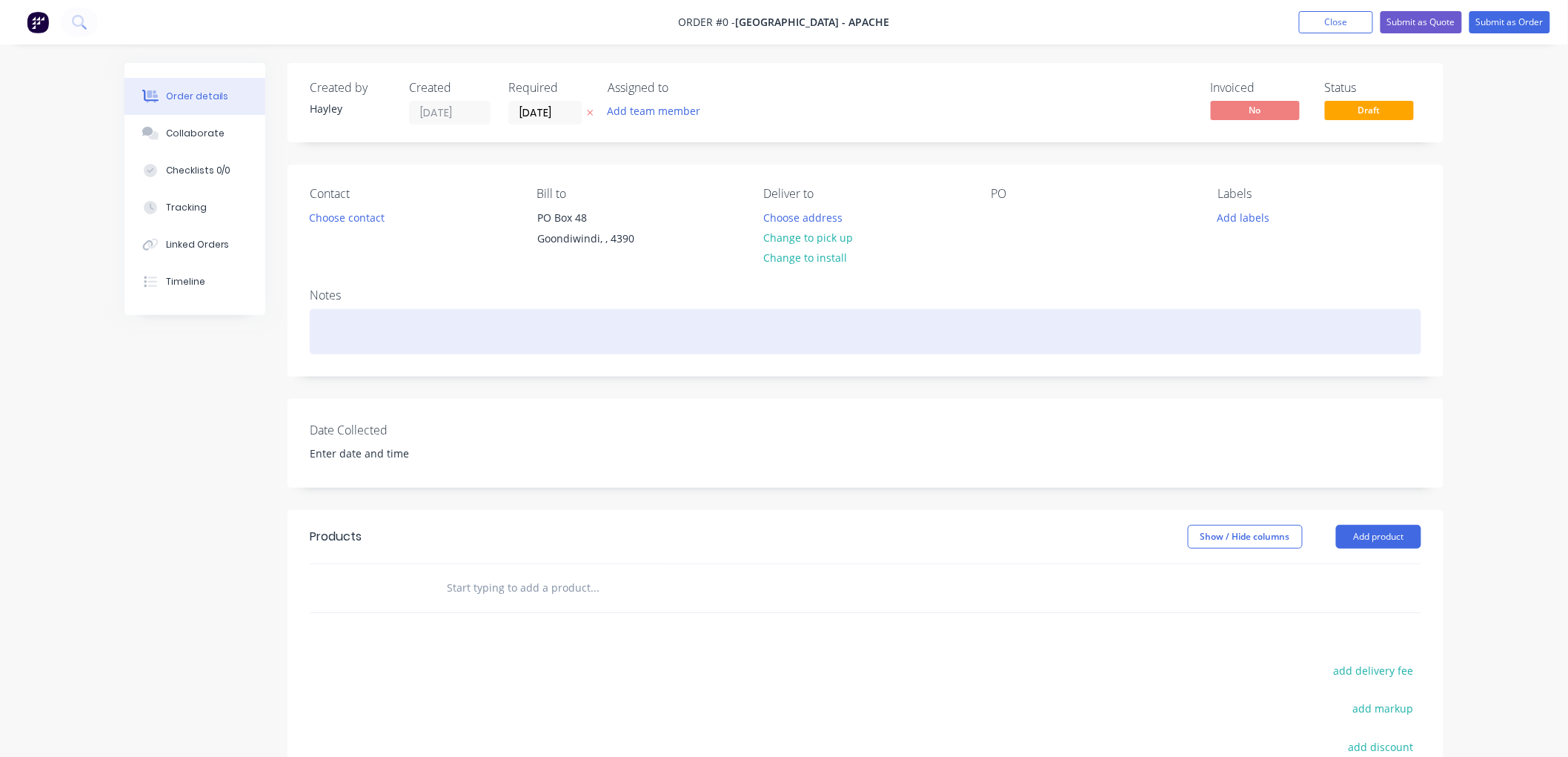
click at [527, 341] on div at bounding box center [865, 332] width 1112 height 45
click at [420, 332] on div "Make pin, 2 1/4"" at bounding box center [865, 332] width 1112 height 45
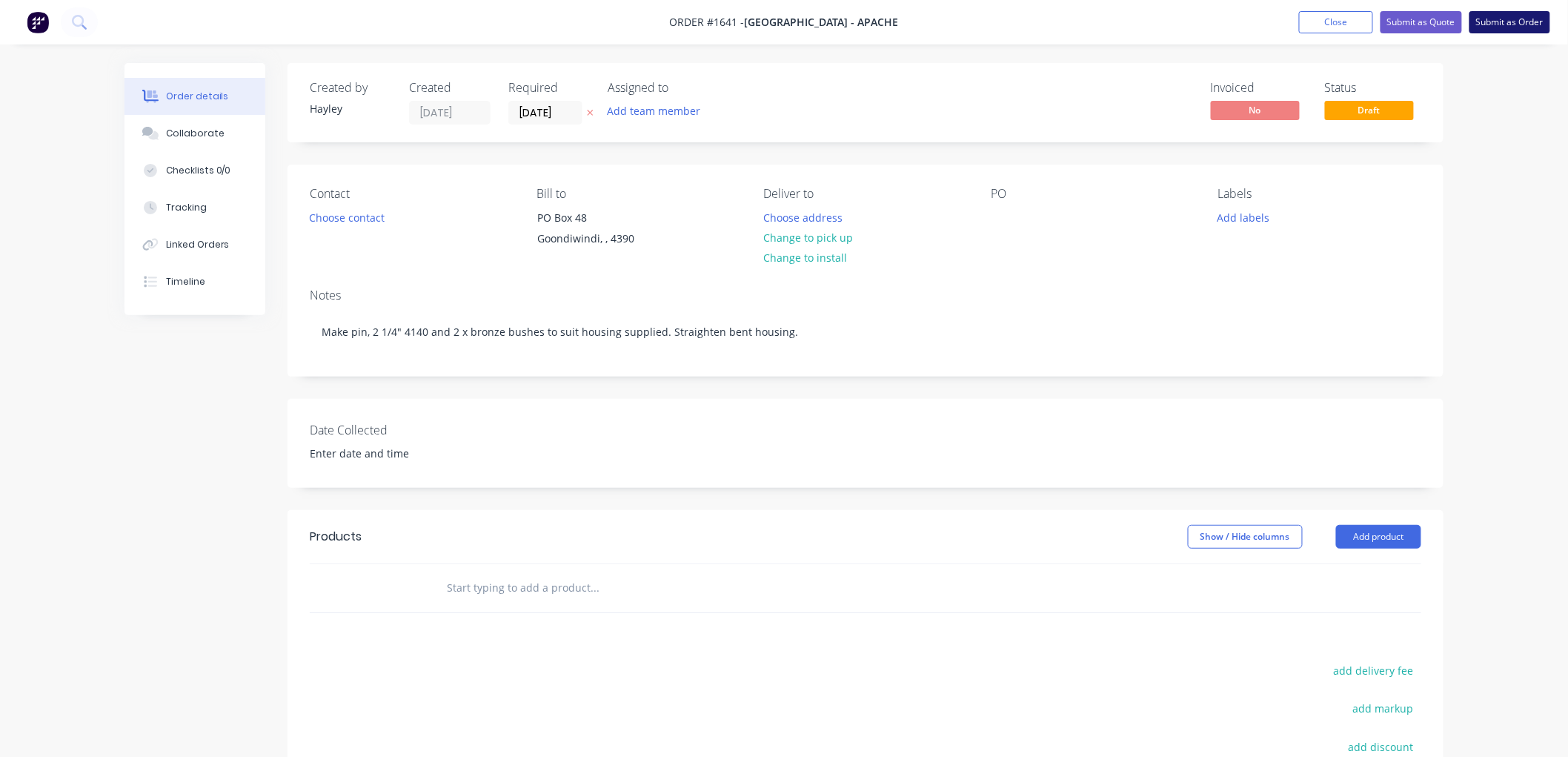
click at [1508, 19] on button "Submit as Order" at bounding box center [1511, 23] width 81 height 23
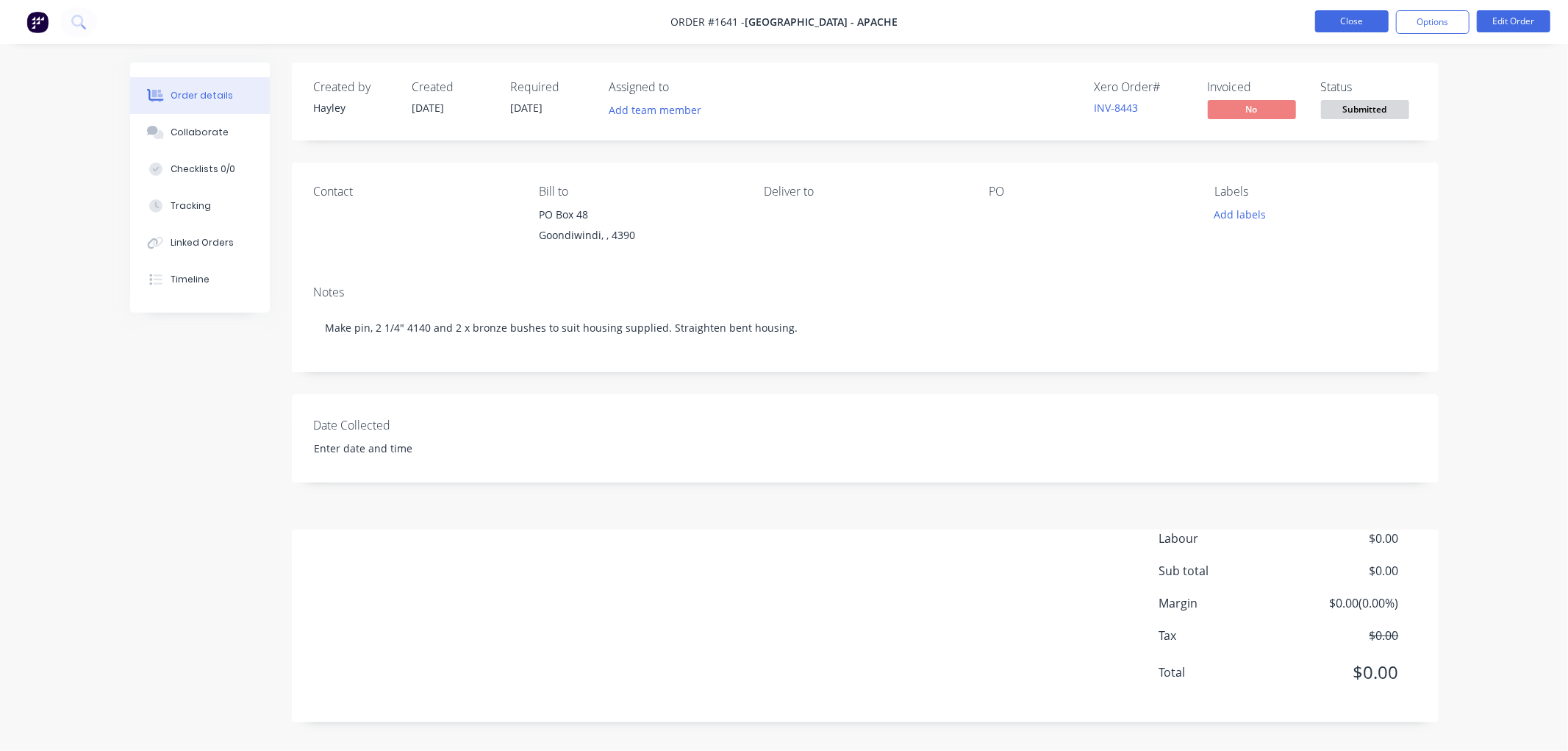
click at [1346, 25] on button "Close" at bounding box center [1352, 21] width 74 height 22
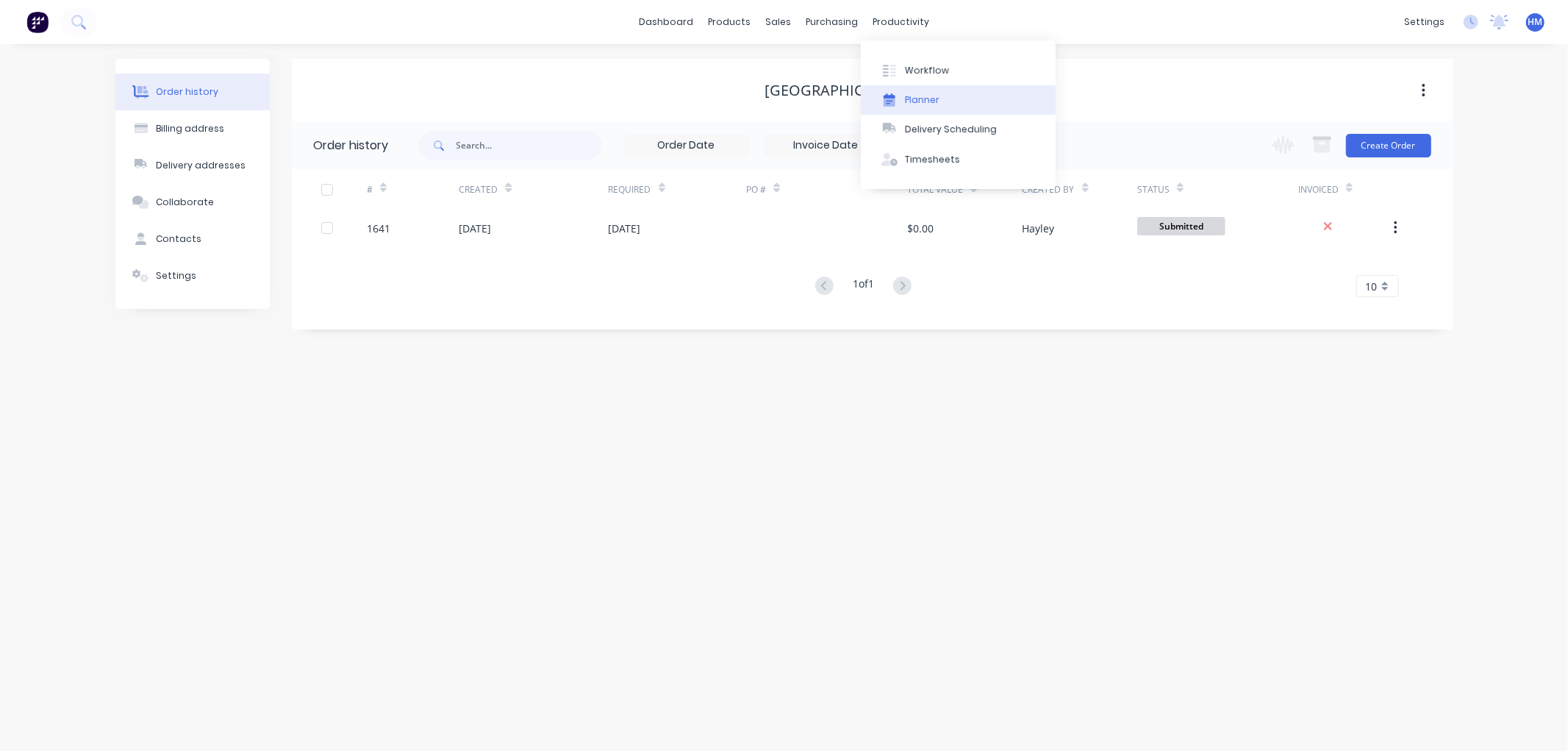
click at [903, 94] on button "Planner" at bounding box center [958, 100] width 195 height 30
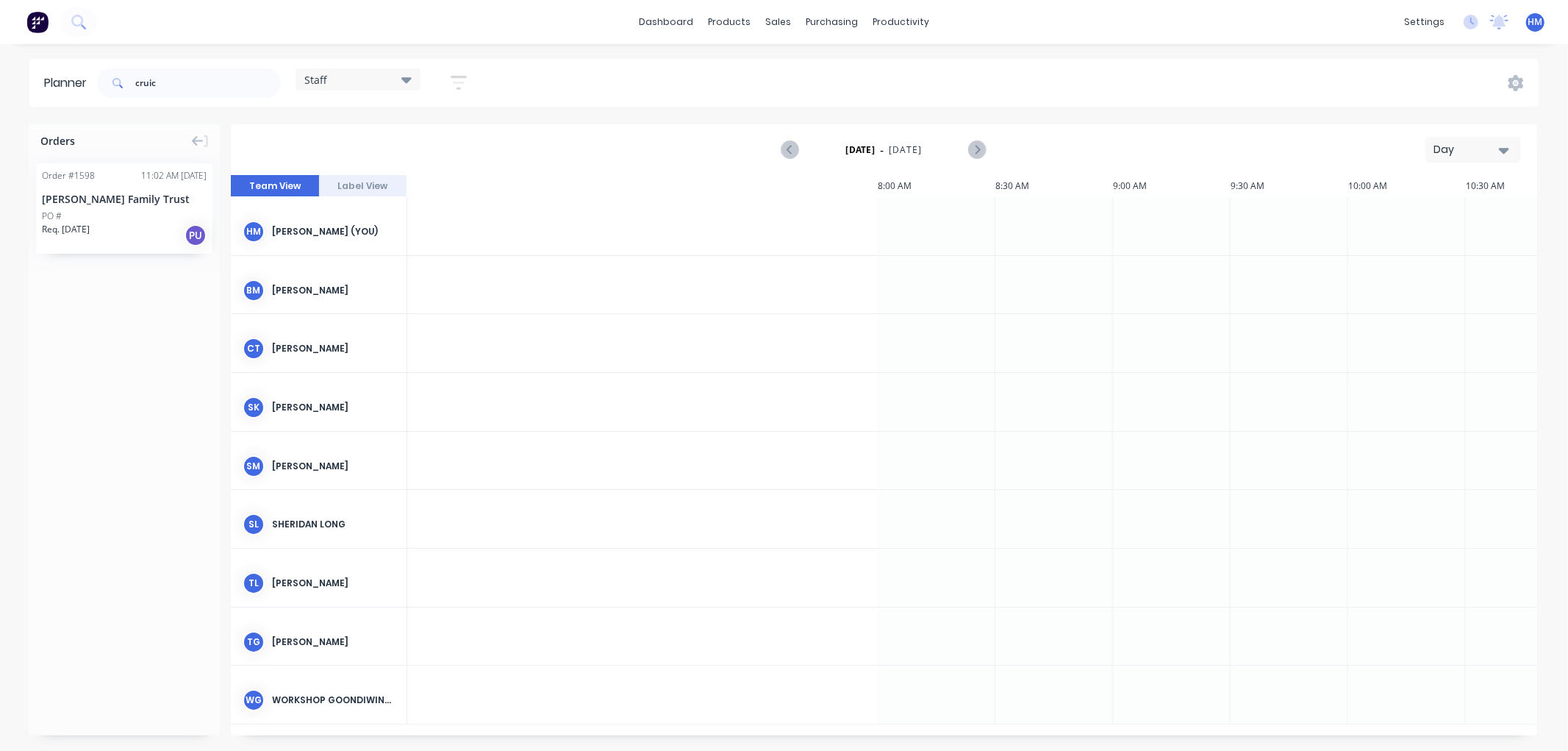
scroll to position [0, 1457]
click at [113, 197] on div "[PERSON_NAME] Family Trust" at bounding box center [124, 199] width 165 height 16
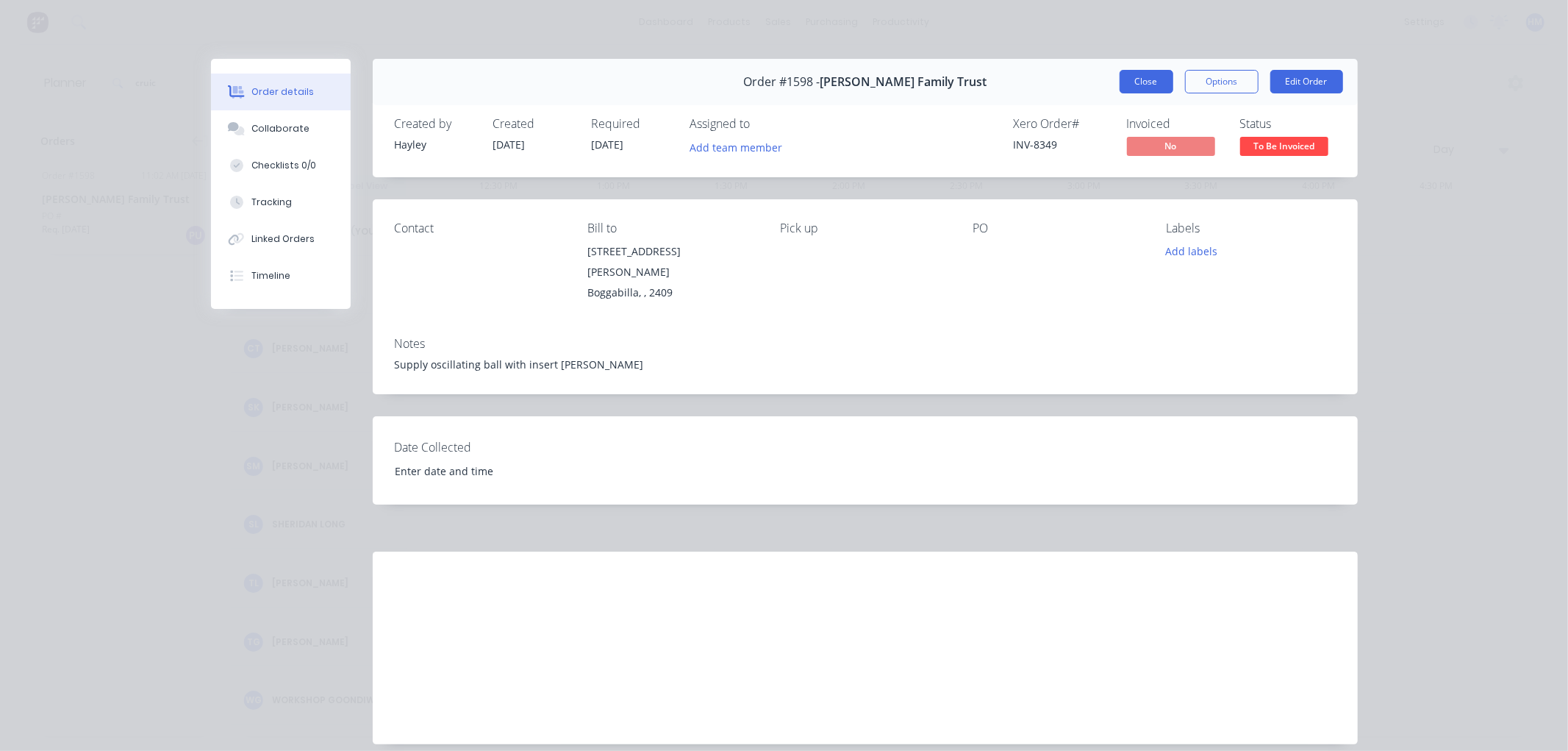
click at [1160, 87] on button "Close" at bounding box center [1146, 81] width 54 height 23
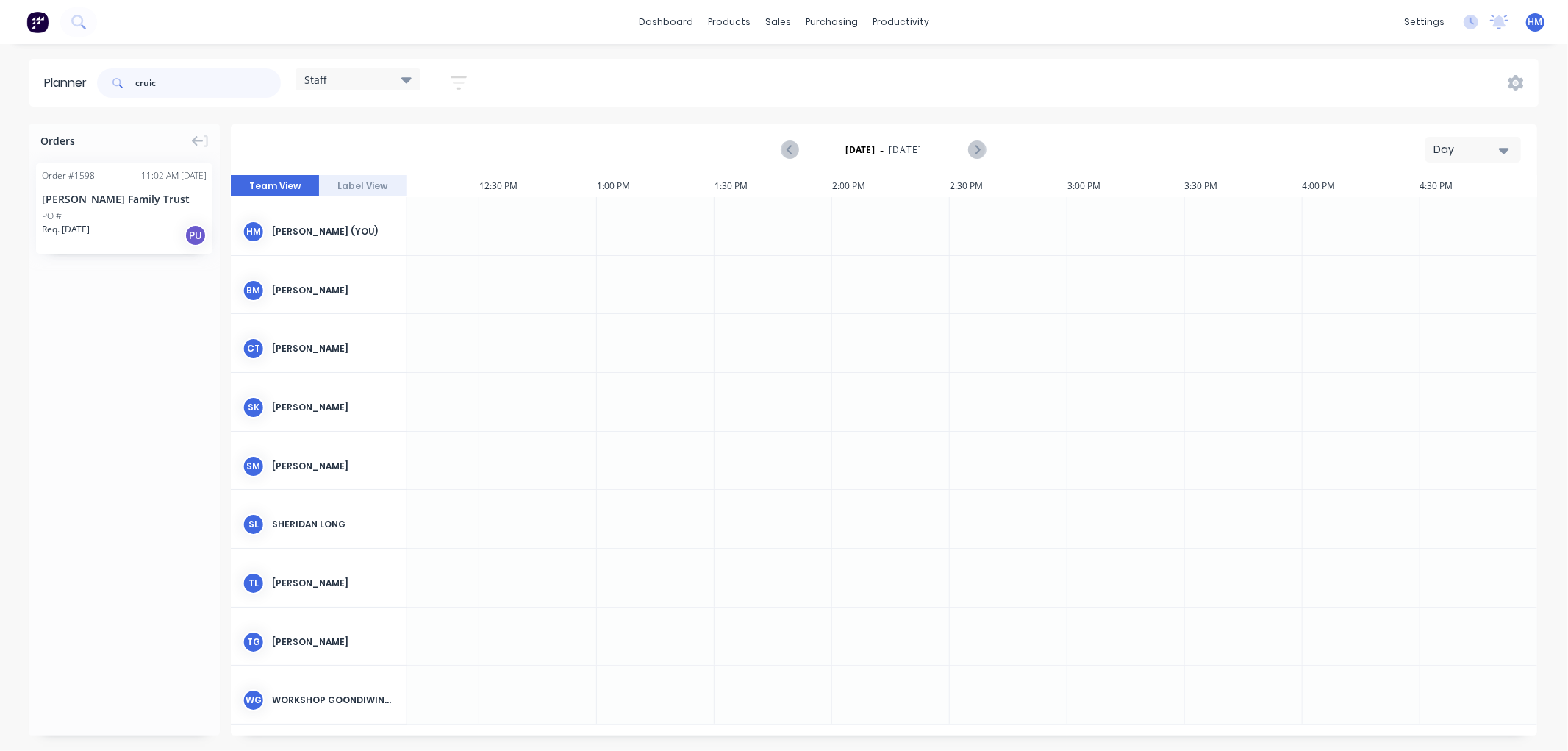
click at [191, 77] on input "cruic" at bounding box center [208, 83] width 146 height 30
type input "c"
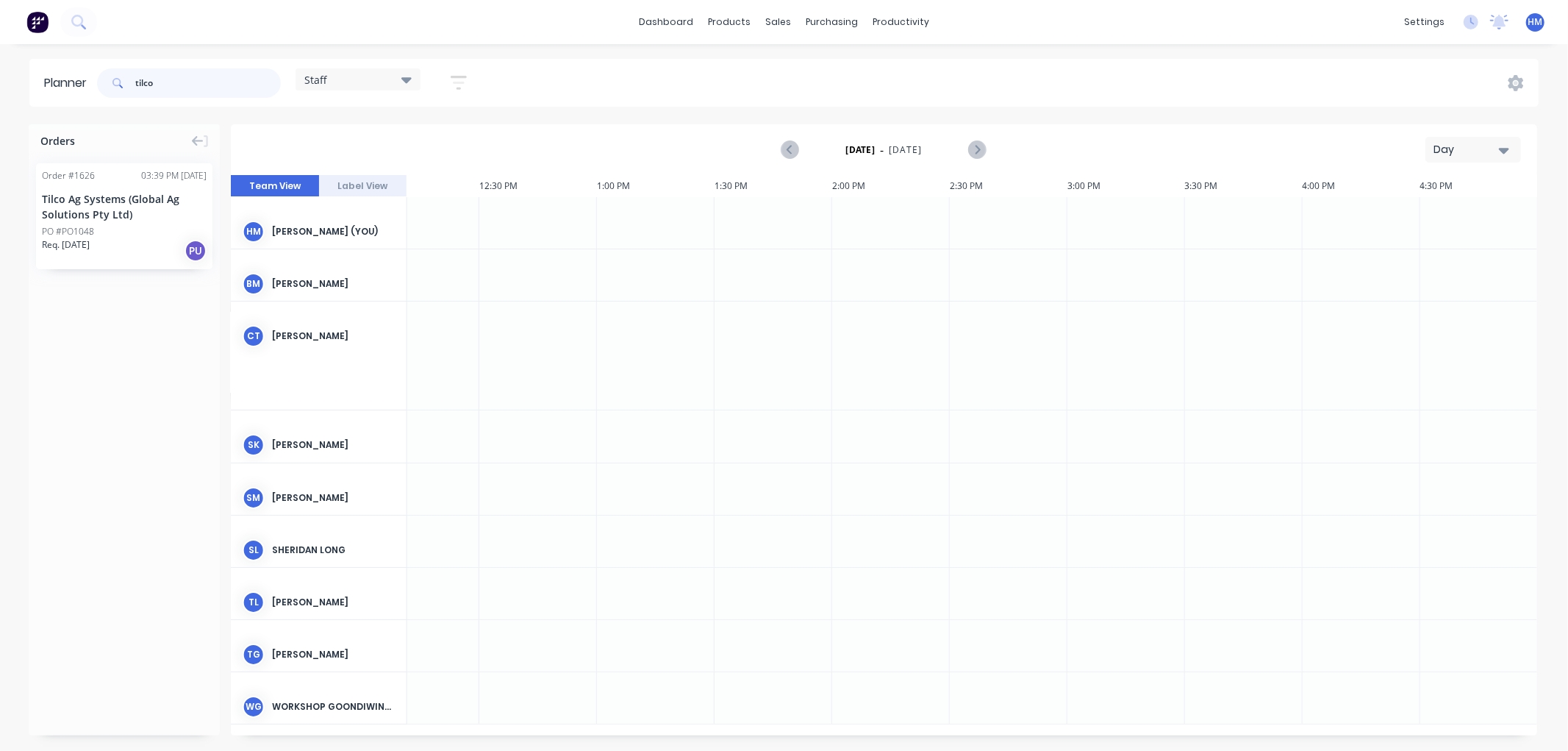
type input "tilco"
drag, startPoint x: 115, startPoint y: 200, endPoint x: 0, endPoint y: 167, distance: 119.6
click at [974, 151] on icon "Next page" at bounding box center [977, 149] width 18 height 18
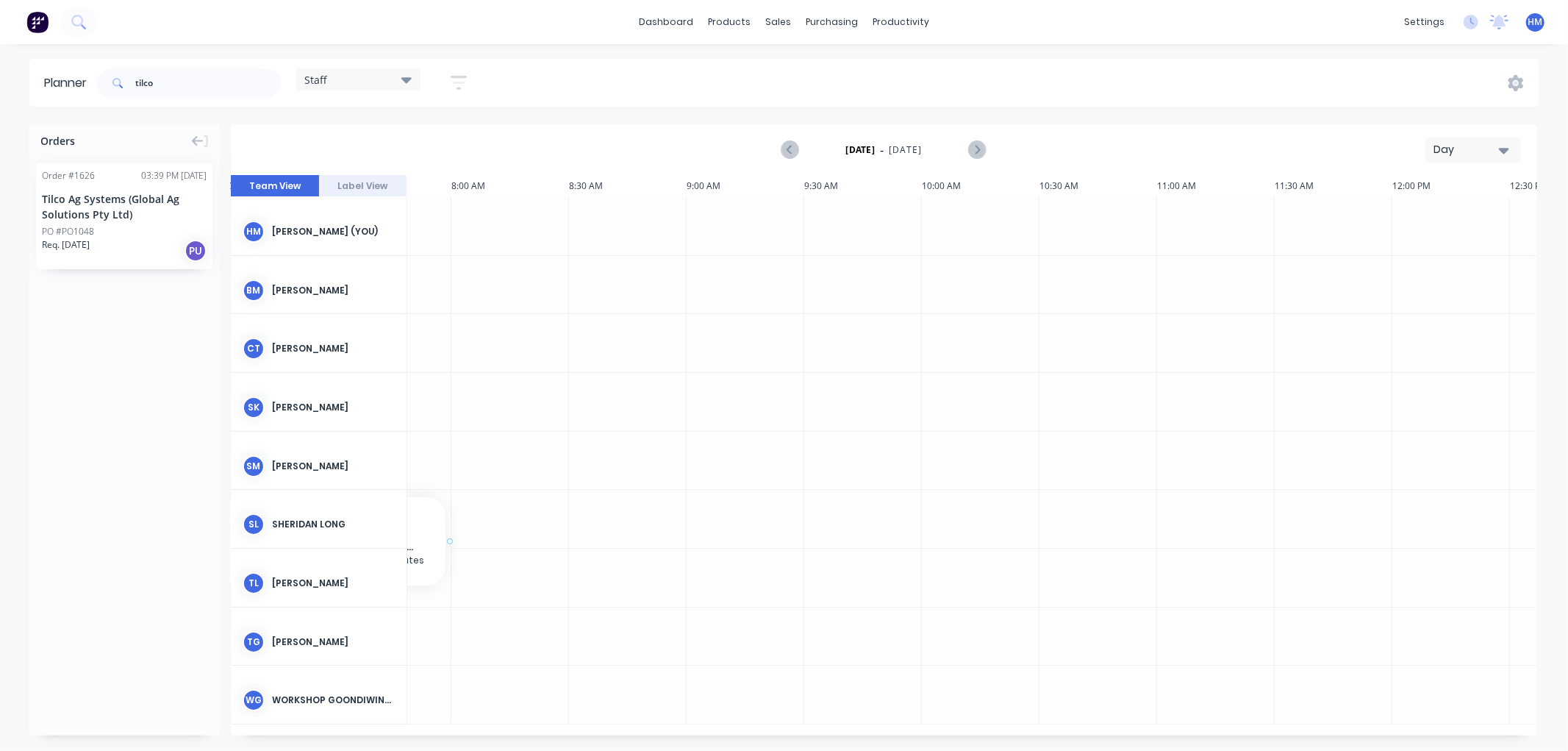
scroll to position [0, 406]
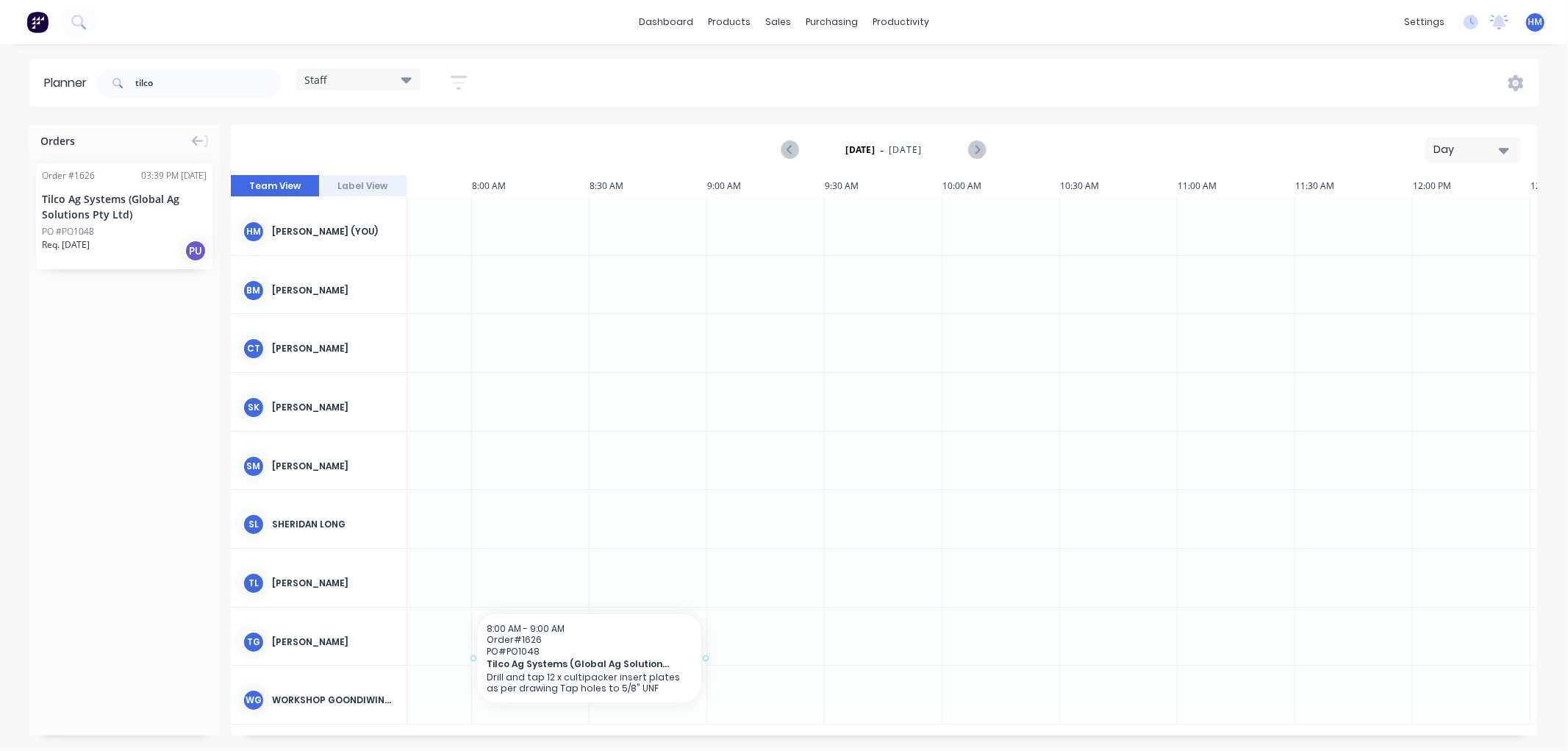
drag, startPoint x: 113, startPoint y: 214, endPoint x: 596, endPoint y: 613, distance: 626.5
